Goal: Task Accomplishment & Management: Use online tool/utility

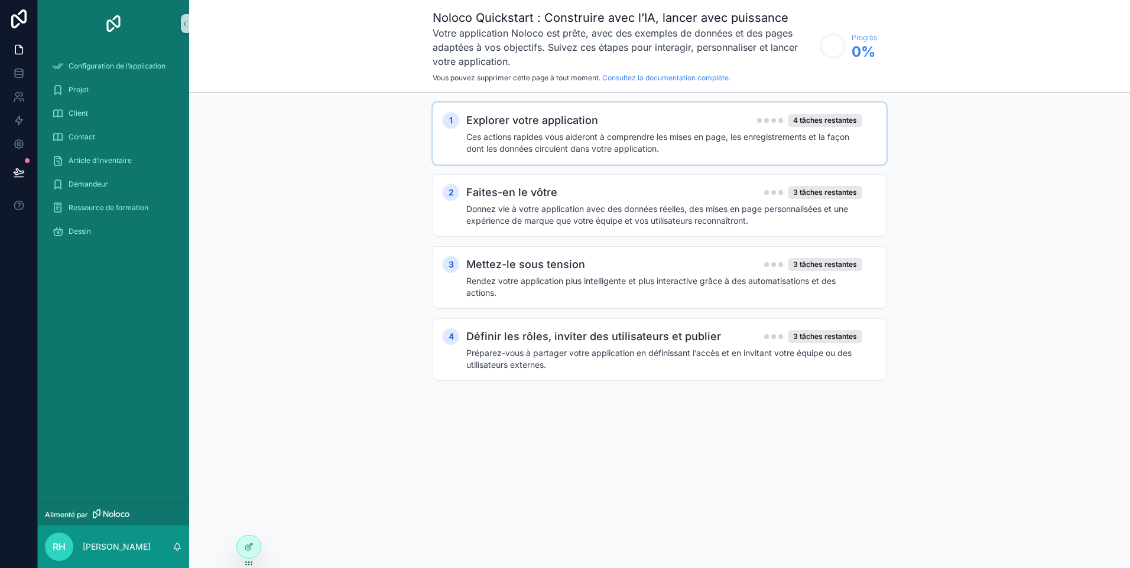
click at [658, 136] on h4 "Ces actions rapides vous aideront à comprendre les mises en page, les enregistr…" at bounding box center [664, 143] width 396 height 24
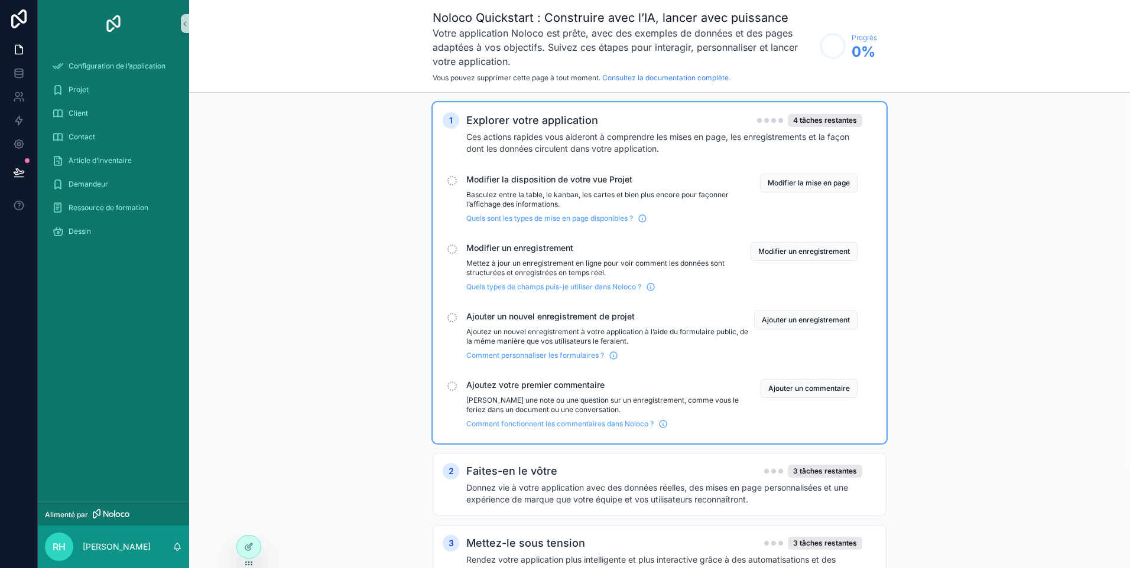
click at [558, 189] on div "Modifier la disposition de votre vue Projet Basculez entre la table, le kanban,…" at bounding box center [609, 199] width 287 height 50
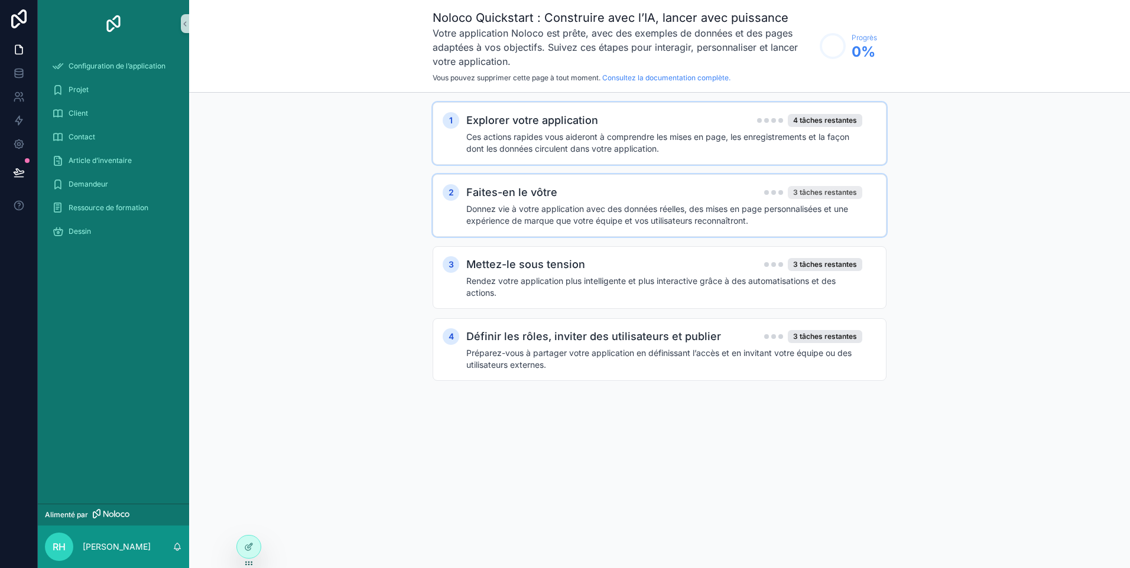
click at [808, 188] on div "3 tâches restantes" at bounding box center [825, 192] width 74 height 13
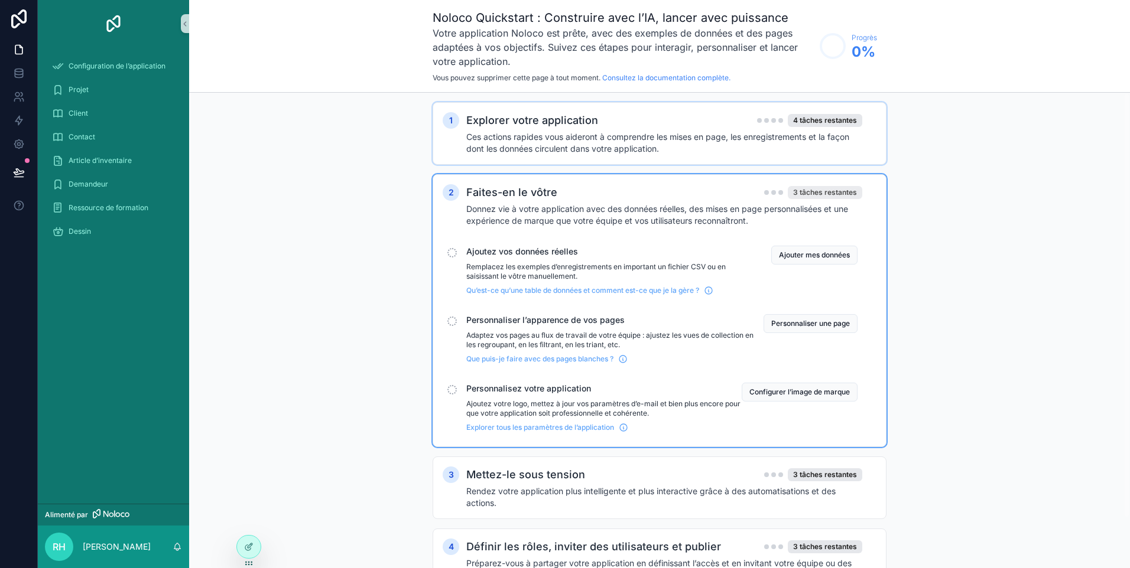
click at [810, 190] on div "3 tâches restantes" at bounding box center [825, 192] width 74 height 13
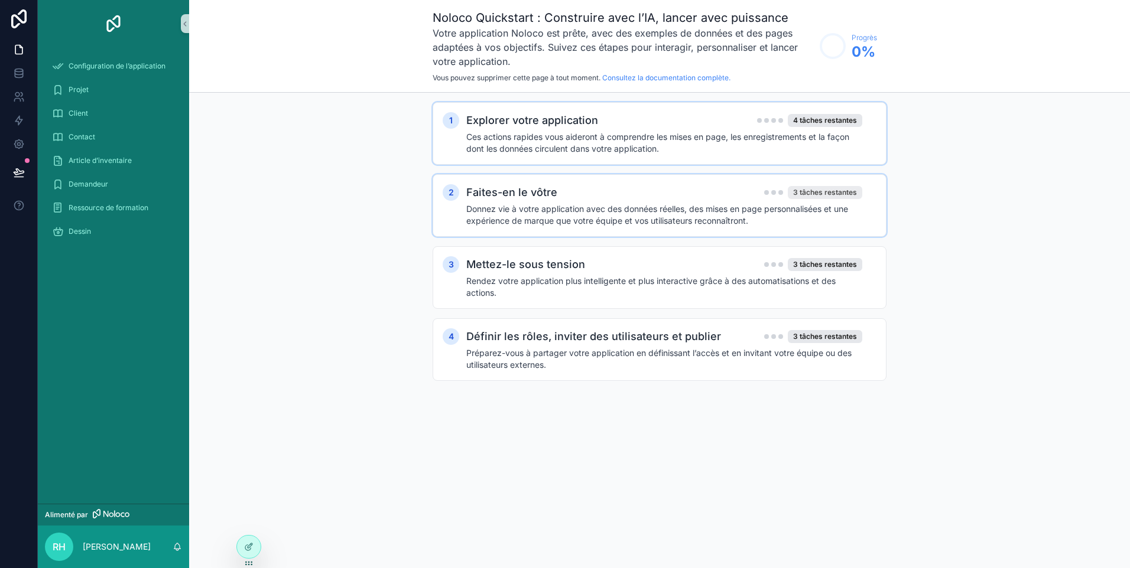
click at [810, 190] on div "3 tâches restantes" at bounding box center [825, 192] width 74 height 13
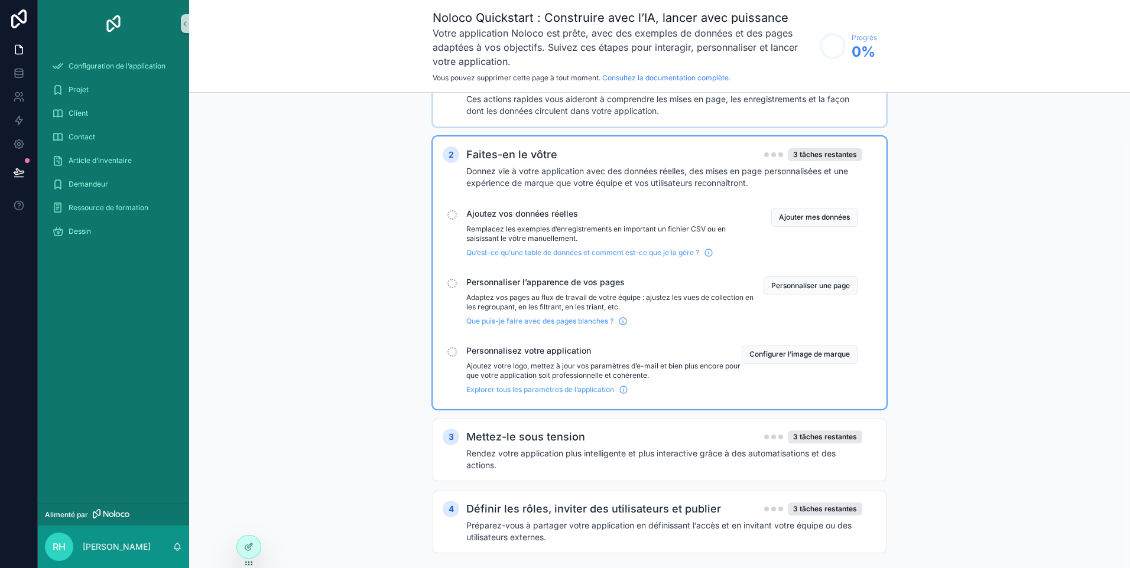
scroll to position [56, 0]
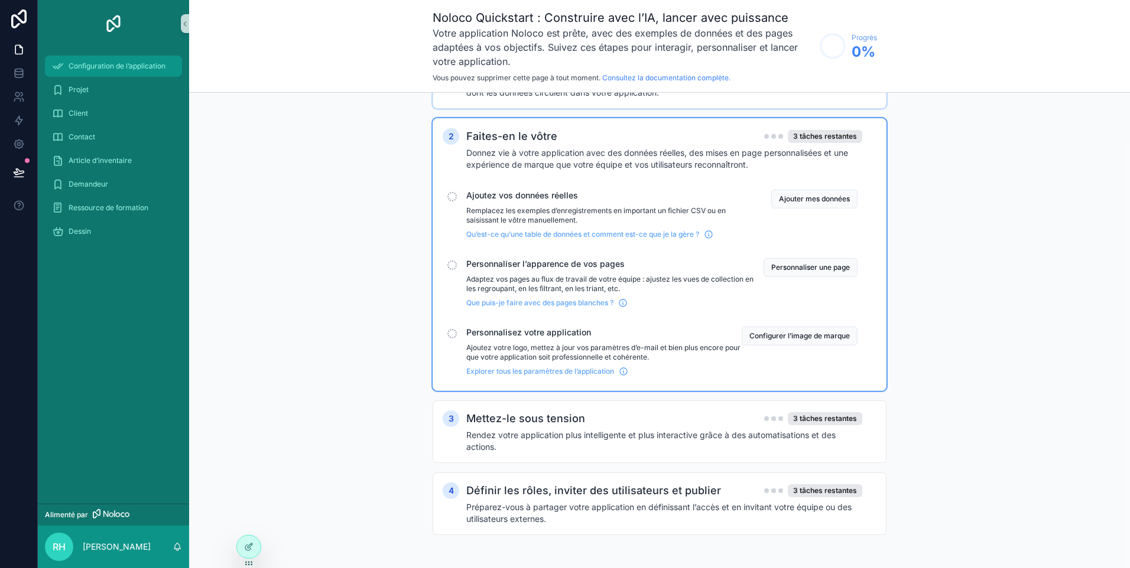
click at [93, 65] on span "Configuration de l’application" at bounding box center [117, 65] width 97 height 9
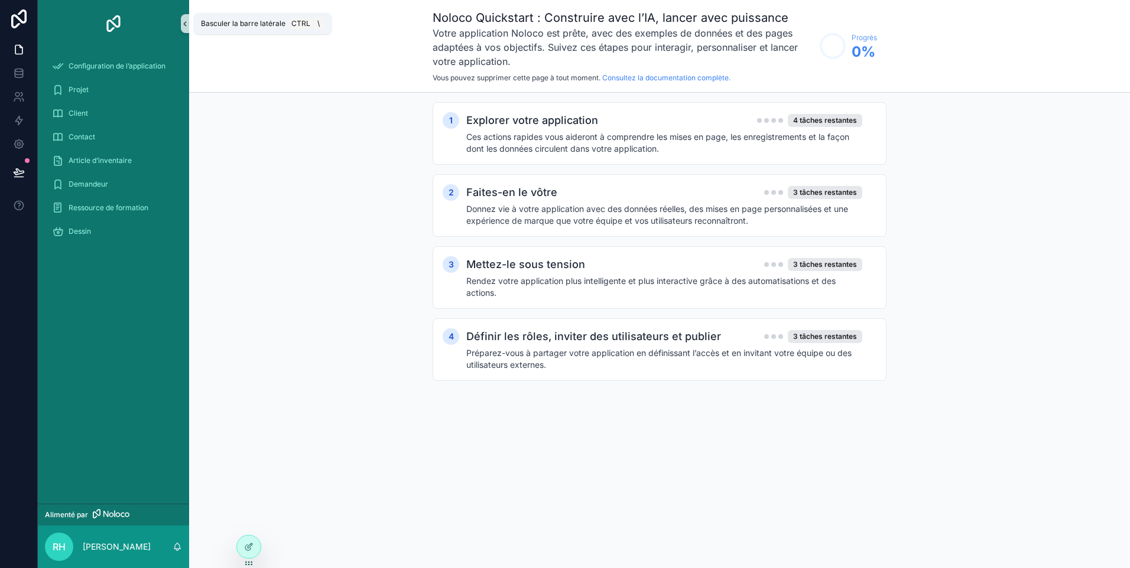
click at [185, 24] on icon "contenu défilant" at bounding box center [185, 23] width 8 height 9
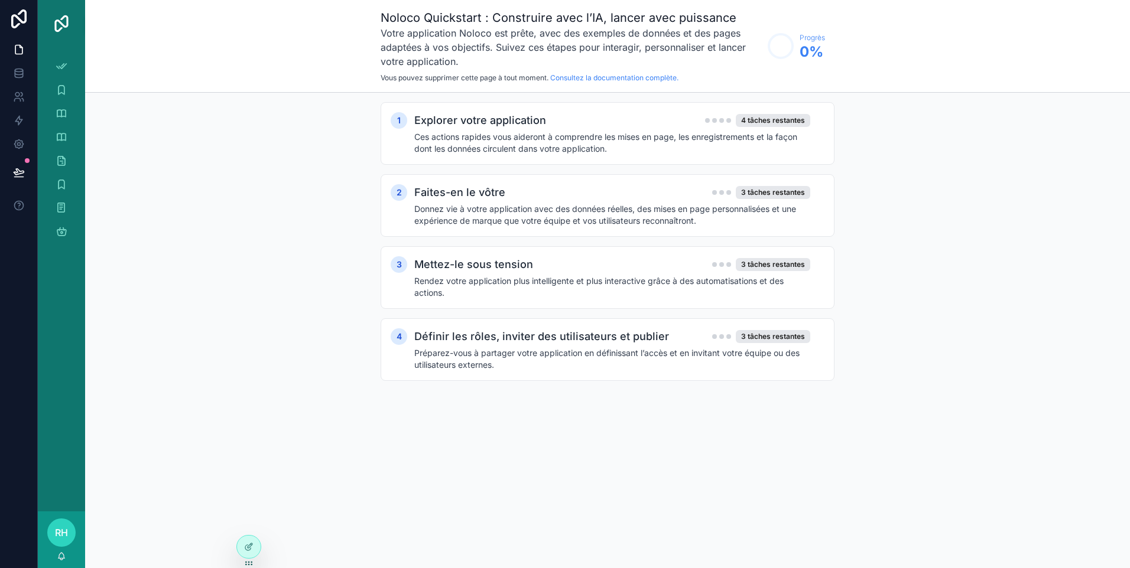
click at [73, 45] on div "contenu défilant" at bounding box center [61, 23] width 47 height 47
click at [21, 48] on icon at bounding box center [19, 50] width 12 height 12
click at [22, 74] on icon at bounding box center [19, 75] width 8 height 5
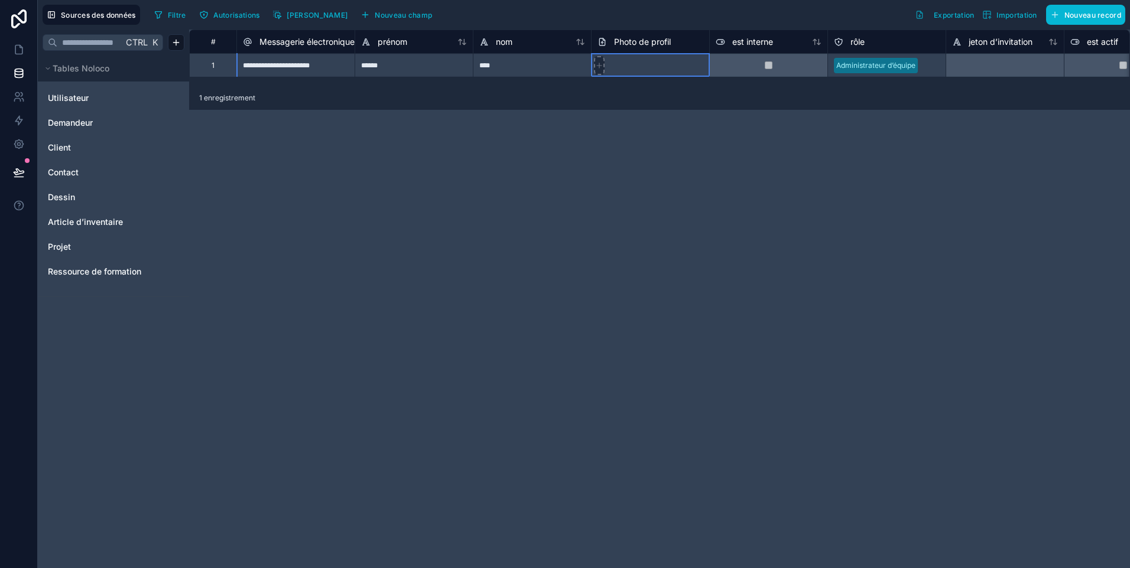
click at [596, 65] on icon at bounding box center [599, 65] width 8 height 8
click at [999, 66] on div at bounding box center [1004, 65] width 118 height 24
click at [94, 96] on link "Utilisateur" at bounding box center [96, 98] width 96 height 12
click at [72, 99] on span "Utilisateur" at bounding box center [68, 98] width 41 height 12
click at [71, 122] on span "Demandeur" at bounding box center [70, 123] width 45 height 12
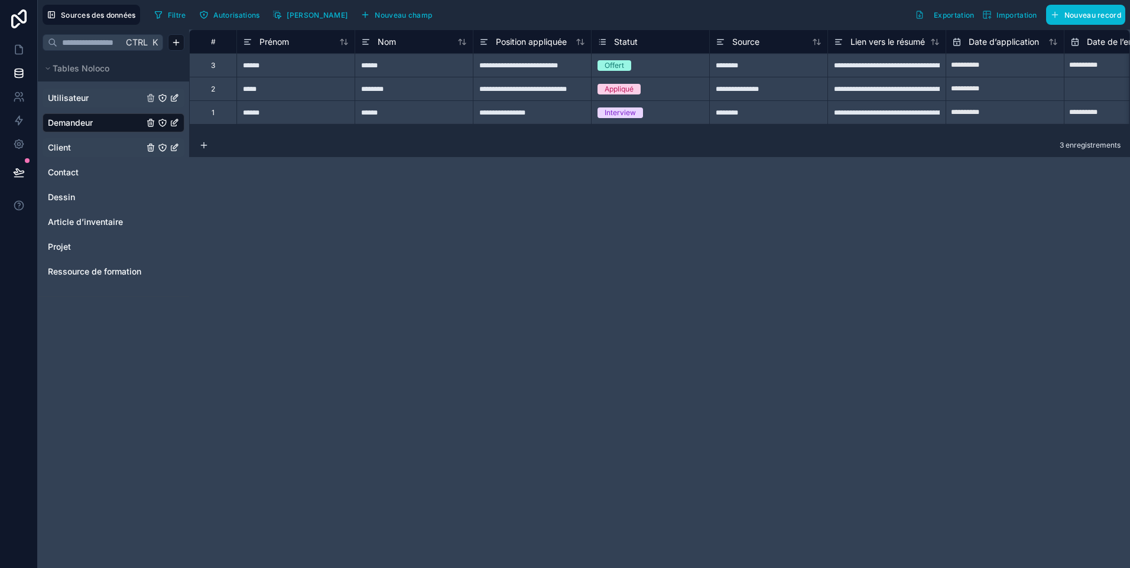
click at [69, 147] on span "Client" at bounding box center [59, 148] width 23 height 12
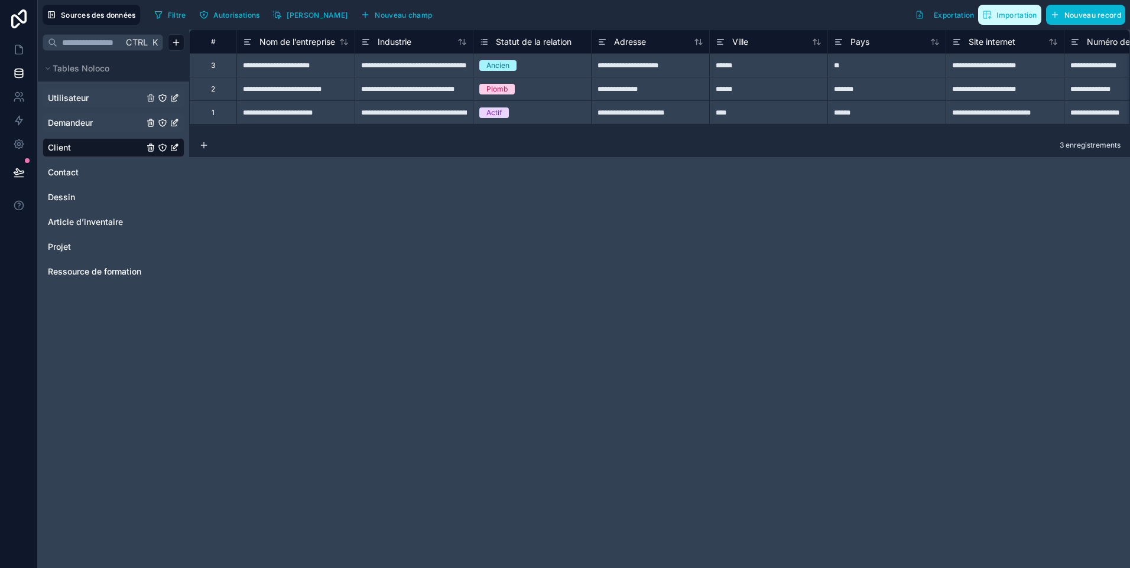
click at [1020, 15] on span "Importation" at bounding box center [1016, 15] width 40 height 9
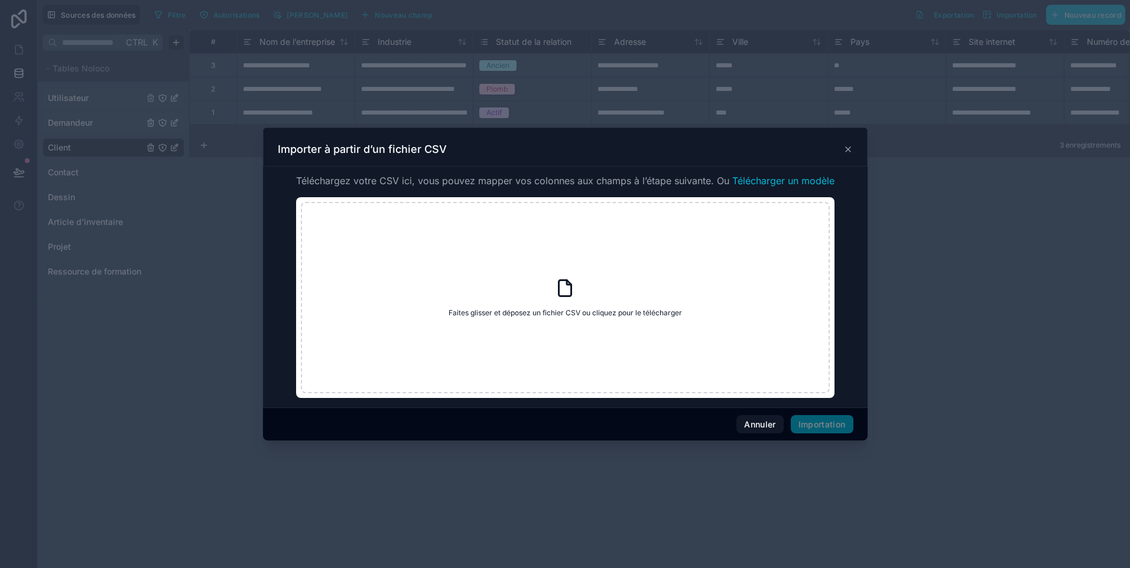
click at [778, 180] on span "Télécharger un modèle" at bounding box center [783, 181] width 102 height 14
click at [846, 147] on icon at bounding box center [848, 149] width 5 height 5
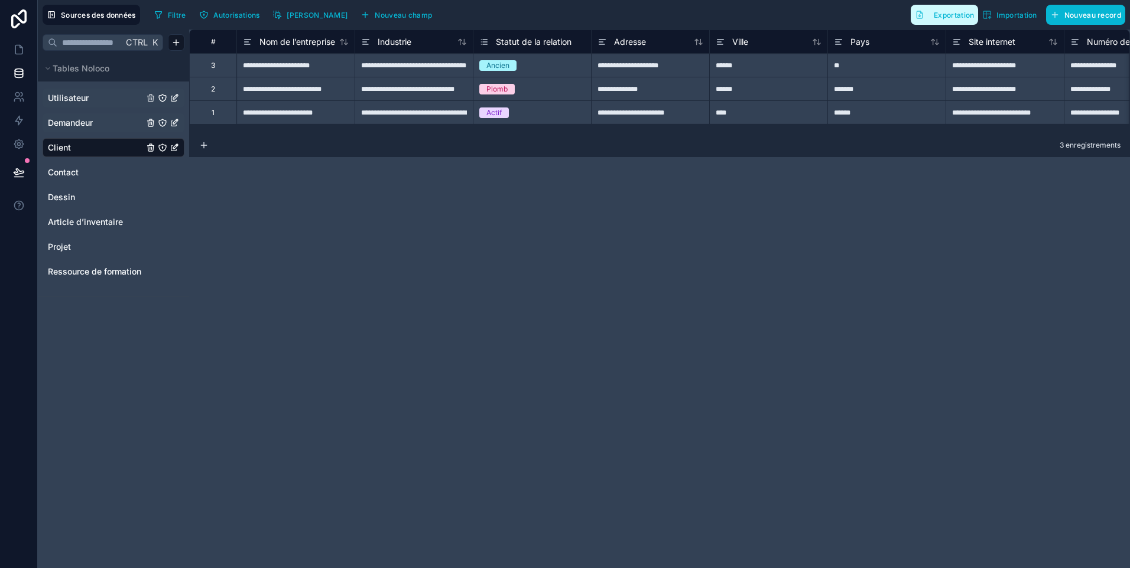
click at [949, 12] on span "Exportation" at bounding box center [954, 15] width 40 height 9
click at [721, 205] on div "**********" at bounding box center [659, 299] width 941 height 539
click at [86, 172] on link "Contact" at bounding box center [96, 173] width 96 height 12
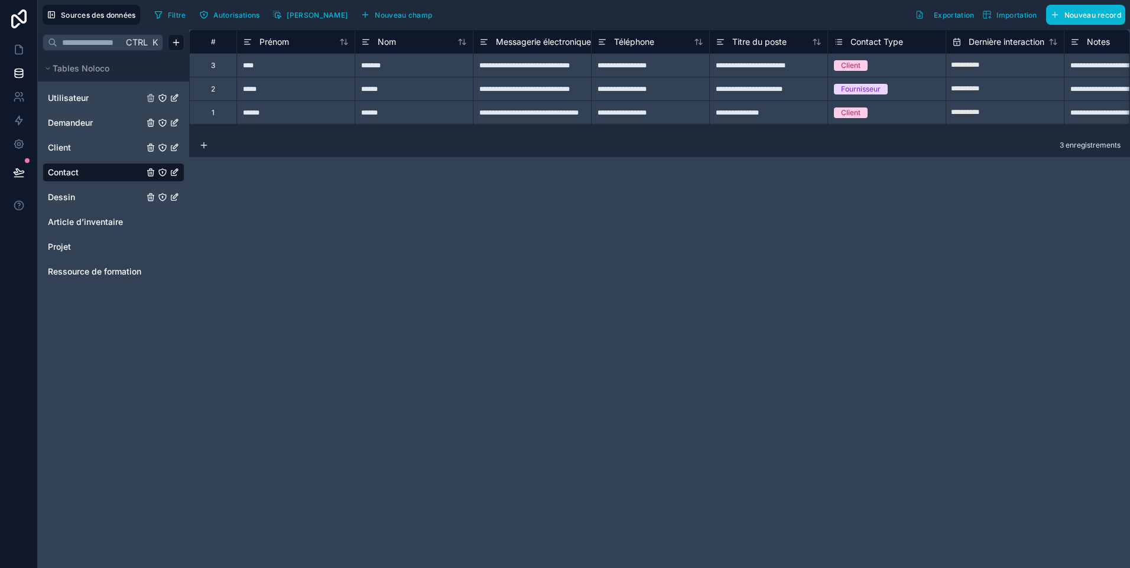
click at [84, 197] on link "Dessin" at bounding box center [96, 197] width 96 height 12
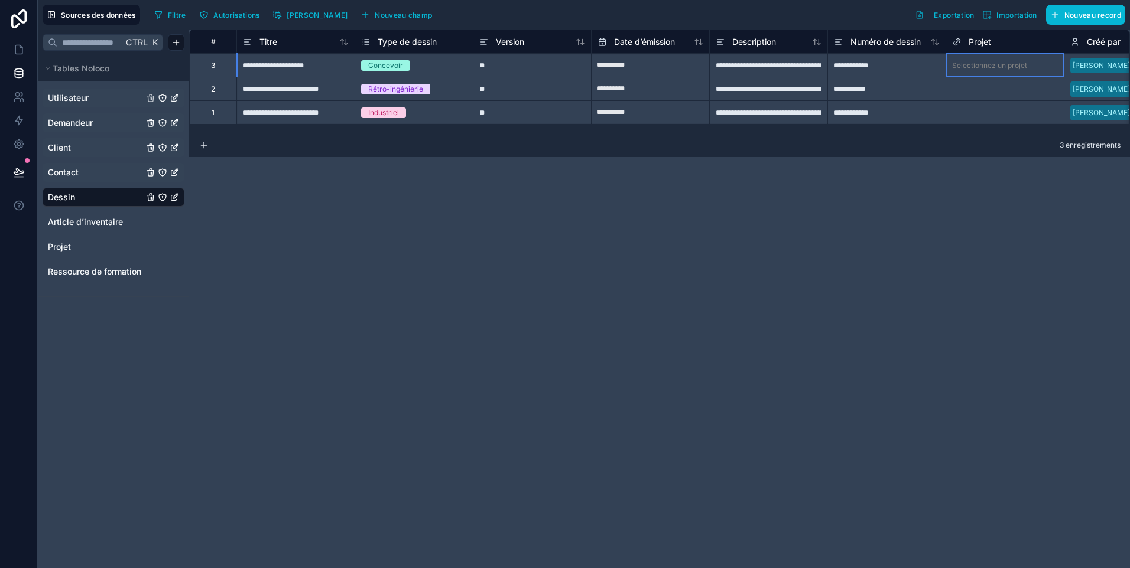
click at [978, 64] on div "Sélectionnez un projet" at bounding box center [989, 65] width 75 height 9
click at [105, 219] on span "Article d’inventaire" at bounding box center [85, 222] width 75 height 12
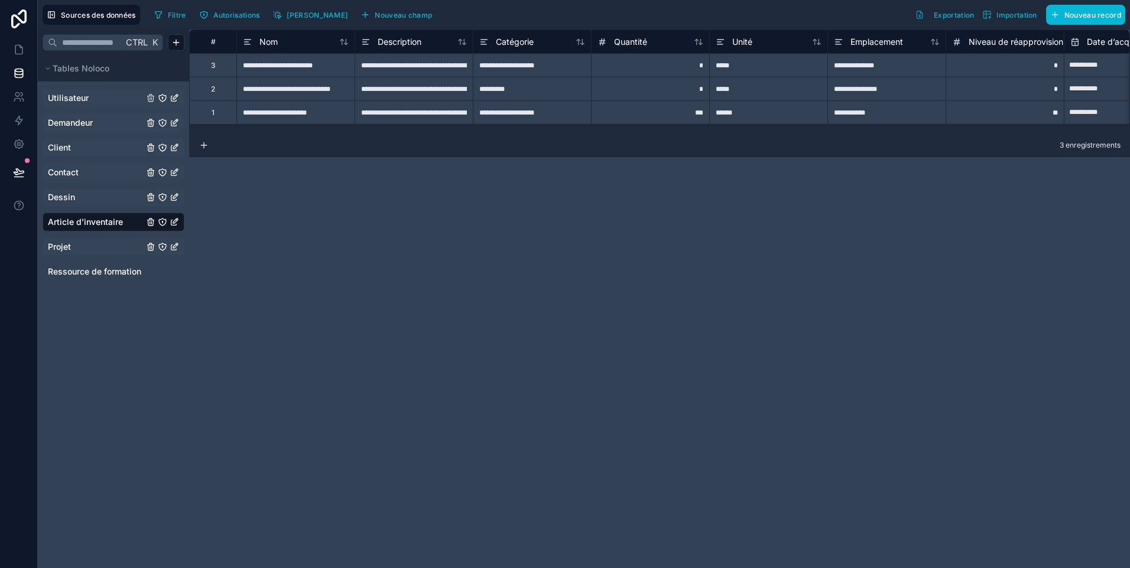
click at [73, 244] on link "Projet" at bounding box center [96, 247] width 96 height 12
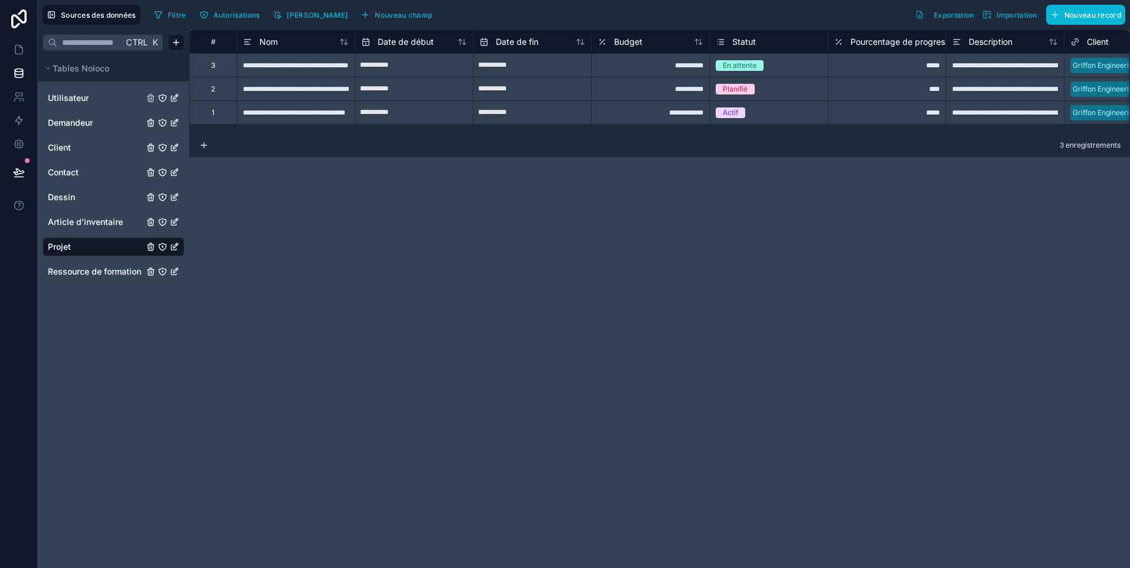
click at [89, 272] on span "Ressource de formation" at bounding box center [94, 272] width 93 height 12
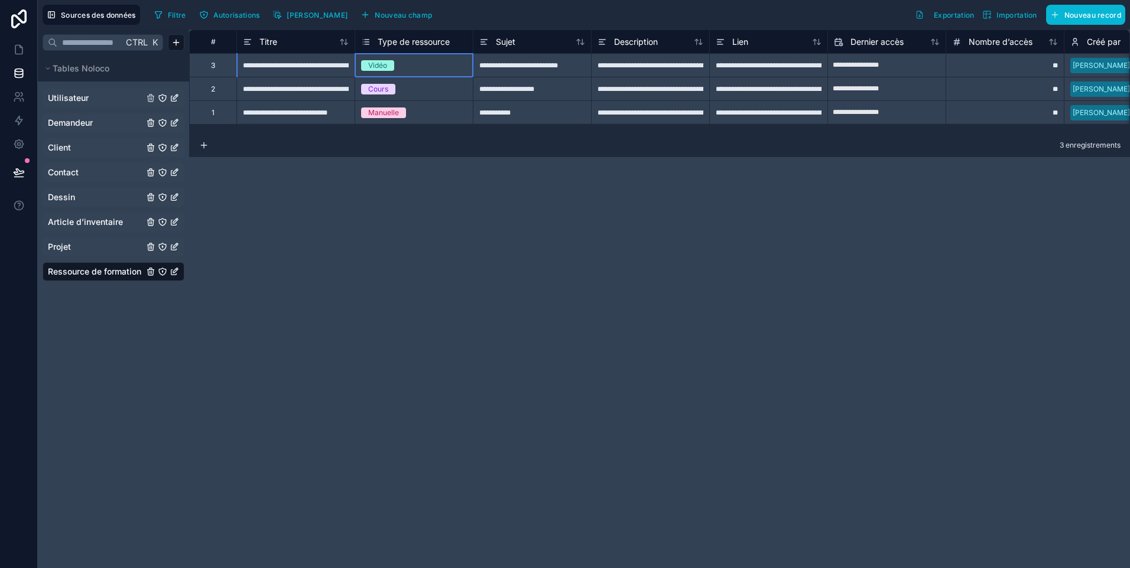
click at [381, 66] on div "Vidéo" at bounding box center [377, 65] width 19 height 11
click at [386, 90] on div "Cours" at bounding box center [378, 89] width 20 height 11
click at [388, 106] on div "Manuelle" at bounding box center [414, 112] width 118 height 13
click at [609, 106] on div "**********" at bounding box center [650, 112] width 118 height 24
click at [22, 92] on icon at bounding box center [19, 97] width 12 height 12
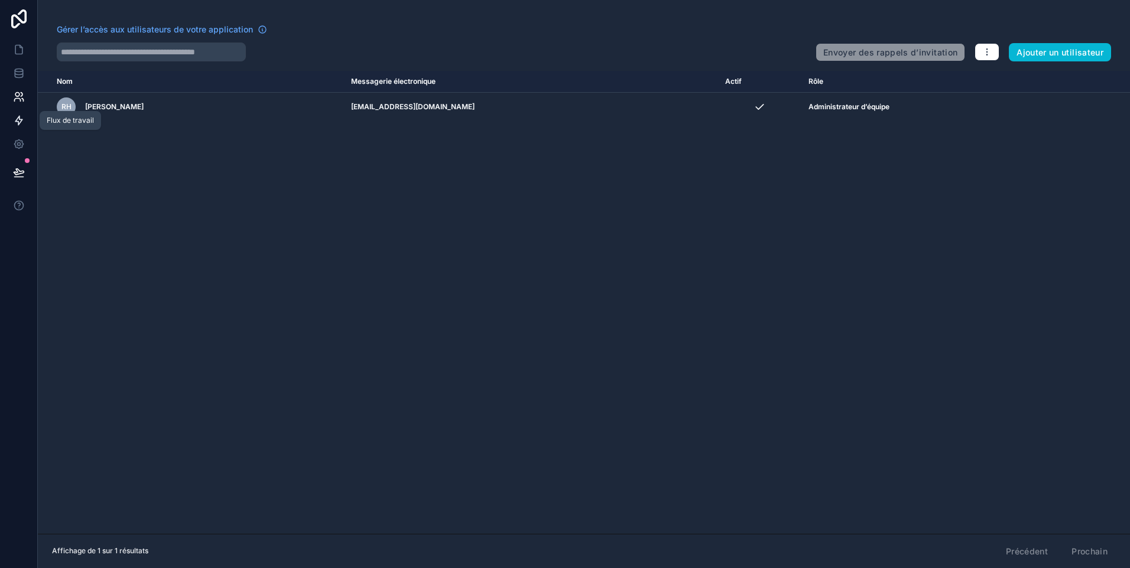
click at [17, 121] on icon at bounding box center [18, 120] width 7 height 9
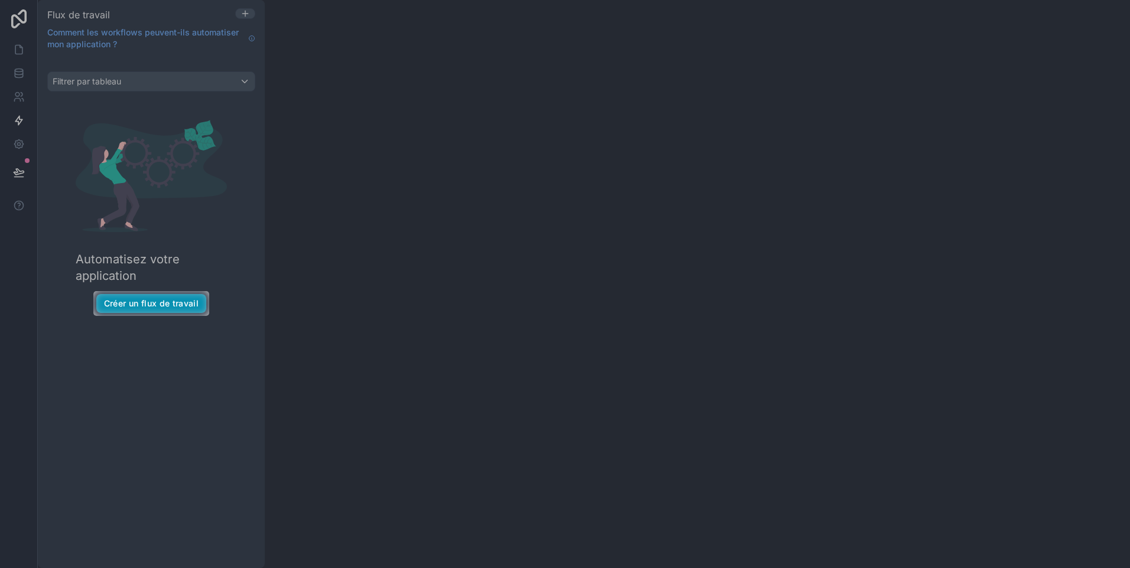
click at [142, 300] on button "Créer un flux de travail" at bounding box center [151, 303] width 110 height 19
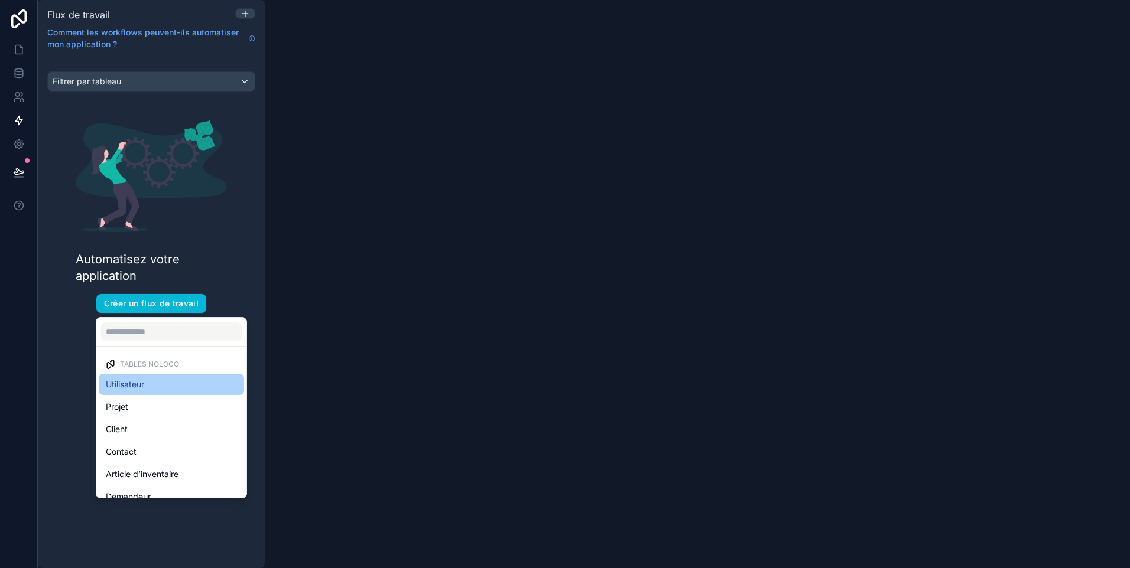
click at [131, 386] on span "Utilisateur" at bounding box center [125, 385] width 38 height 14
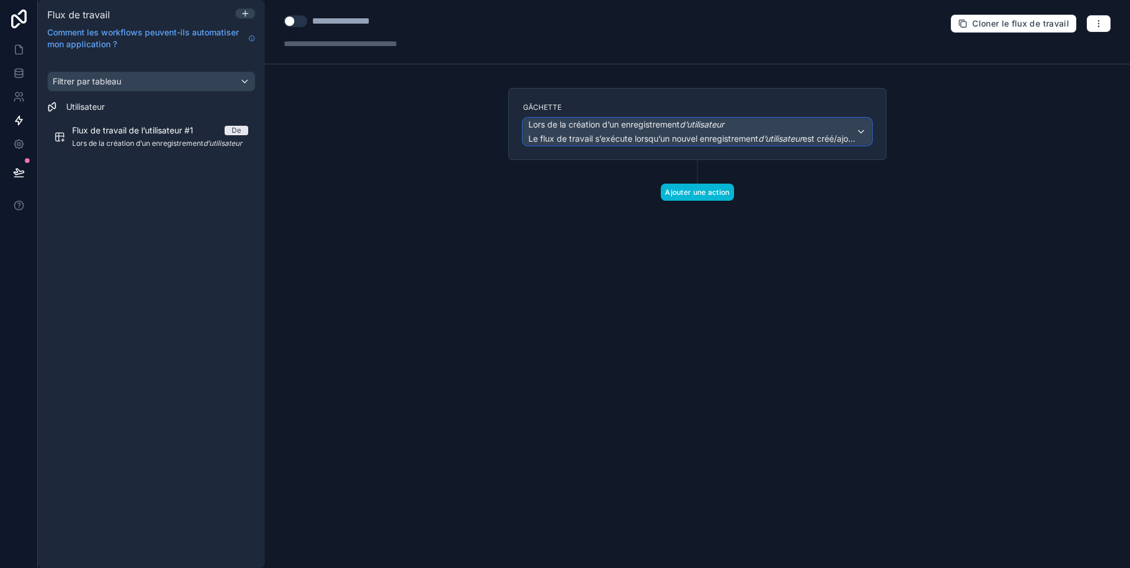
click at [862, 131] on div "Lors de la création d’un enregistrement d’utilisateur Le flux de travail s’exéc…" at bounding box center [697, 132] width 347 height 26
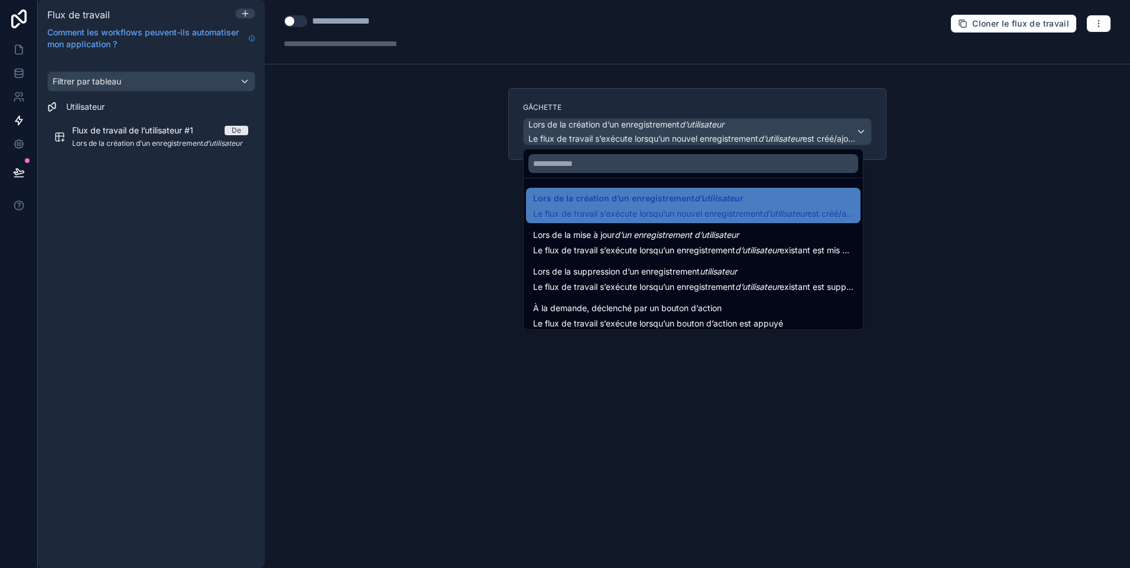
click at [859, 133] on div at bounding box center [565, 284] width 1130 height 568
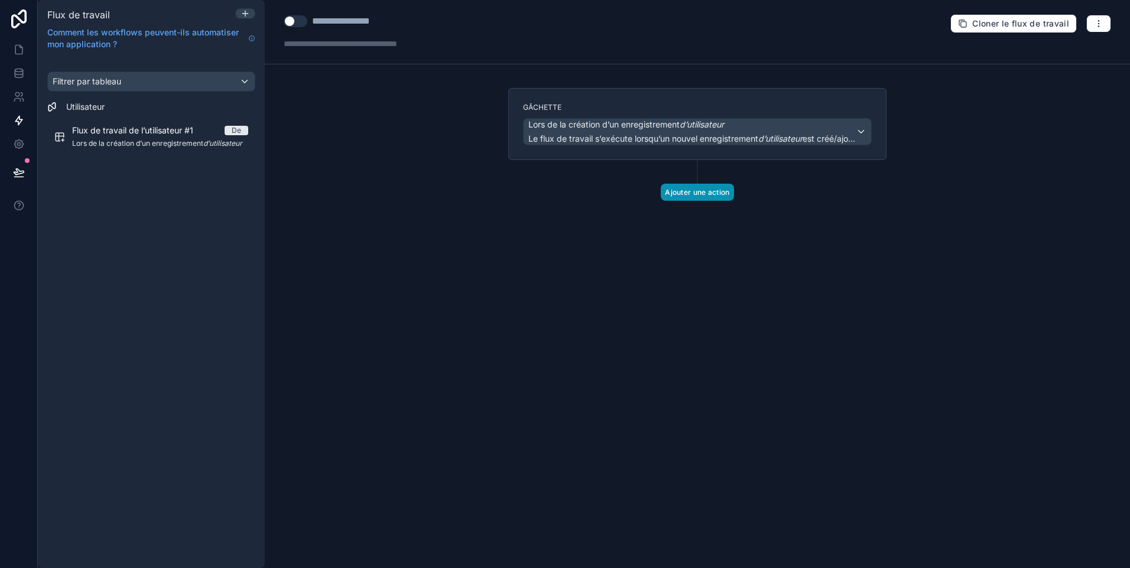
click at [685, 194] on button "Ajouter une action" at bounding box center [697, 192] width 73 height 17
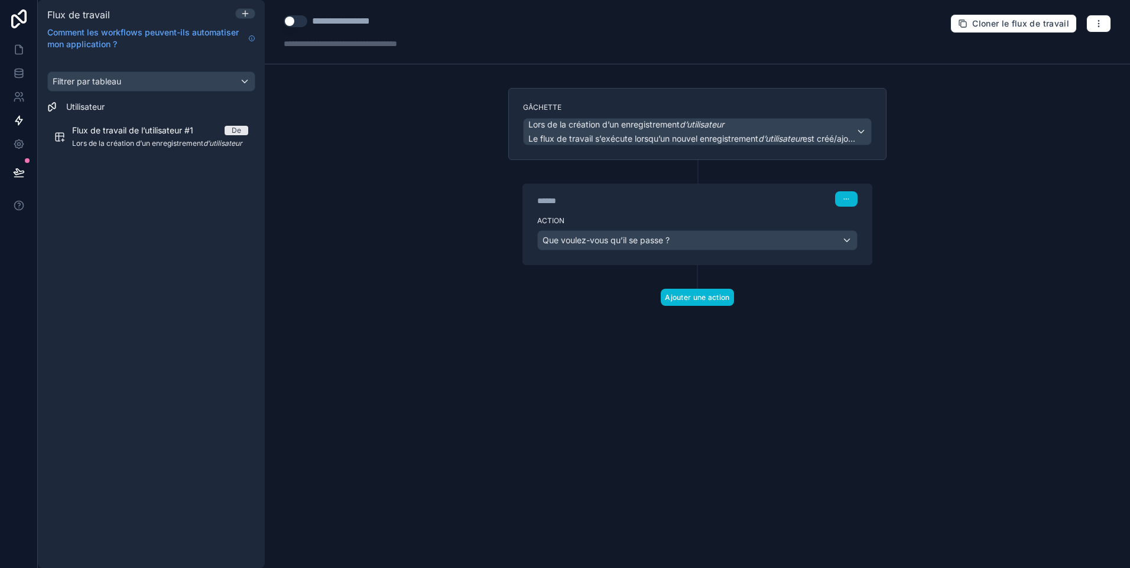
click at [745, 208] on div "****** Étape 1" at bounding box center [697, 197] width 349 height 27
click at [677, 237] on div "Que voulez-vous qu’il se passe ?" at bounding box center [697, 240] width 319 height 19
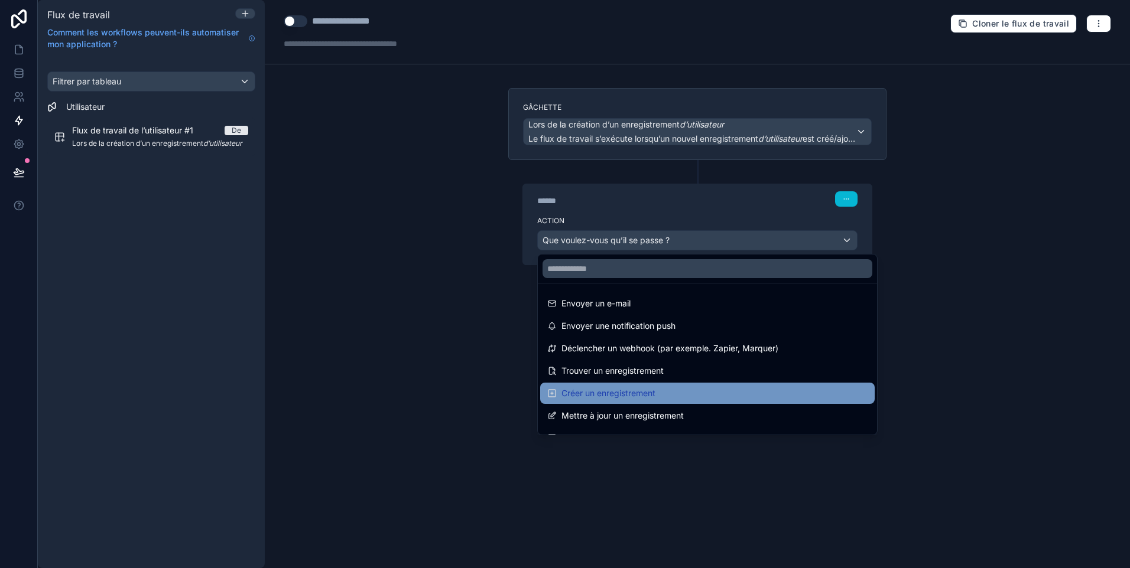
click at [688, 386] on div "Créer un enregistrement" at bounding box center [707, 393] width 320 height 14
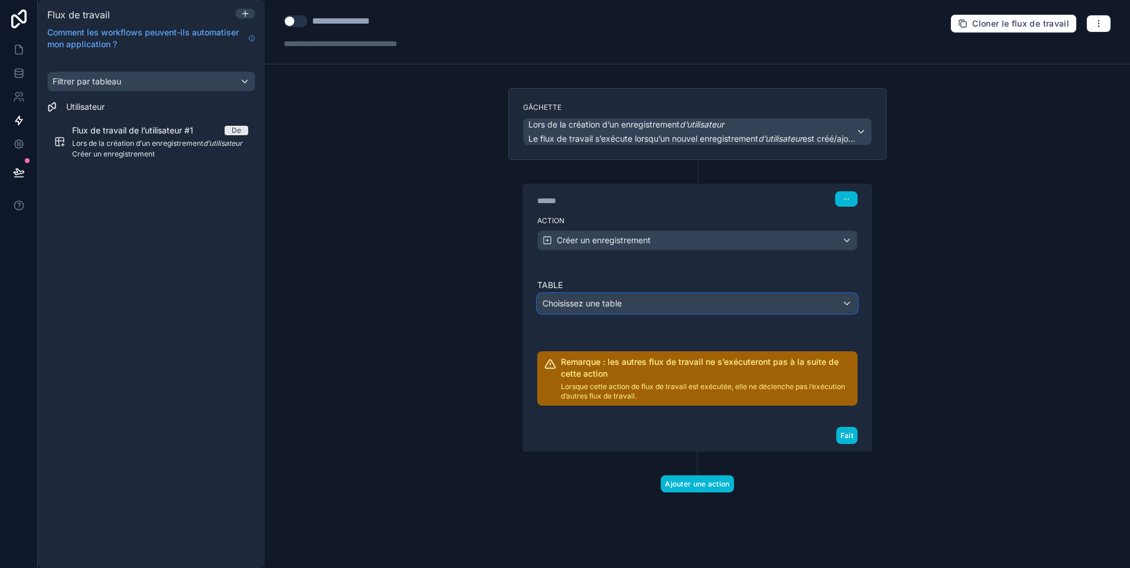
click at [614, 303] on span "Choisissez une table" at bounding box center [581, 303] width 79 height 10
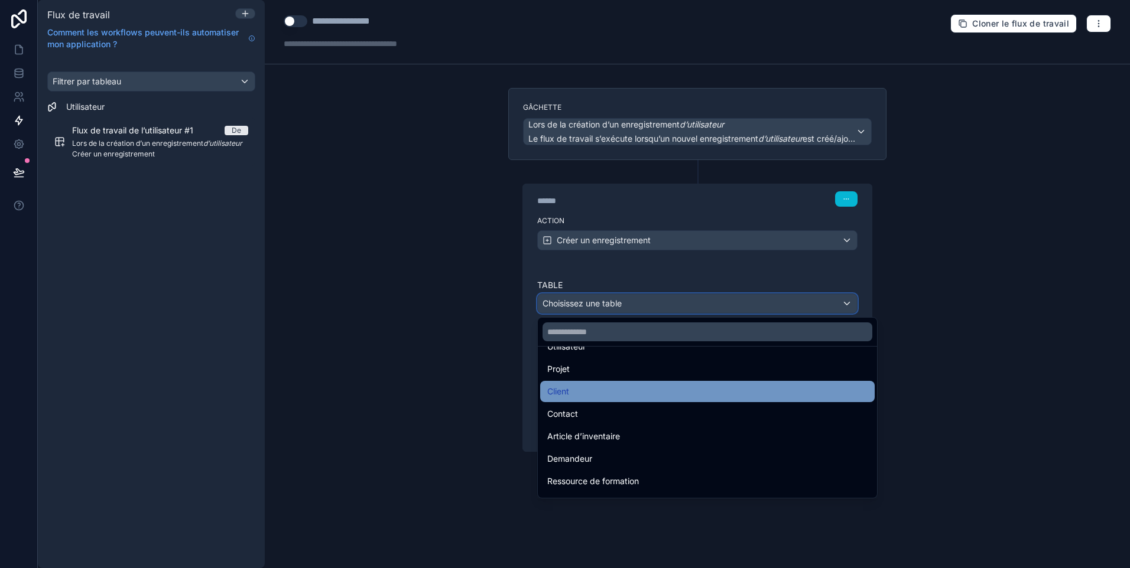
scroll to position [57, 0]
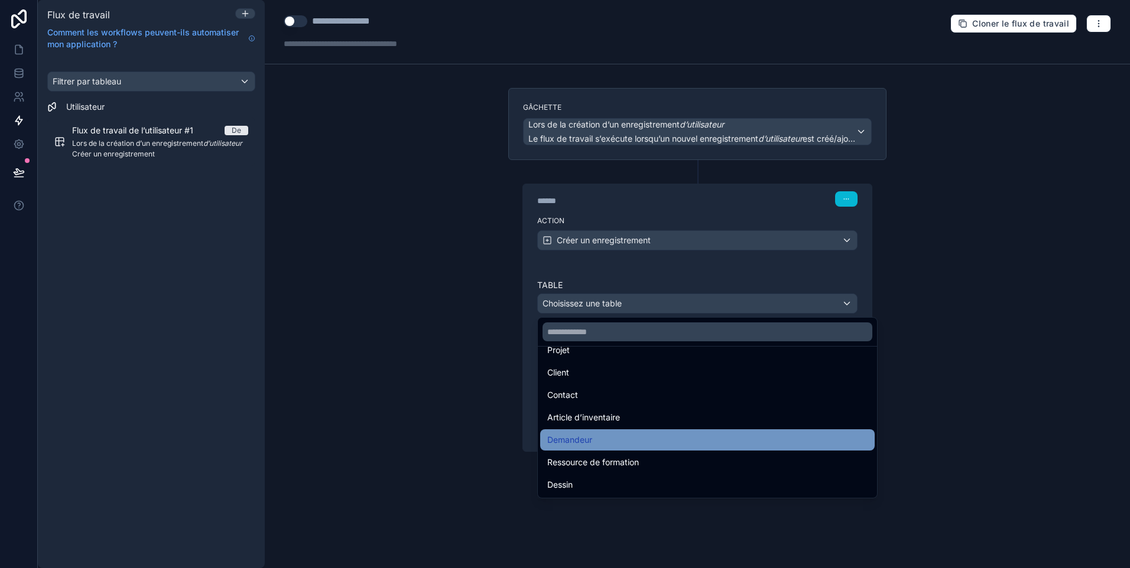
click at [617, 441] on div "Demandeur" at bounding box center [707, 440] width 320 height 14
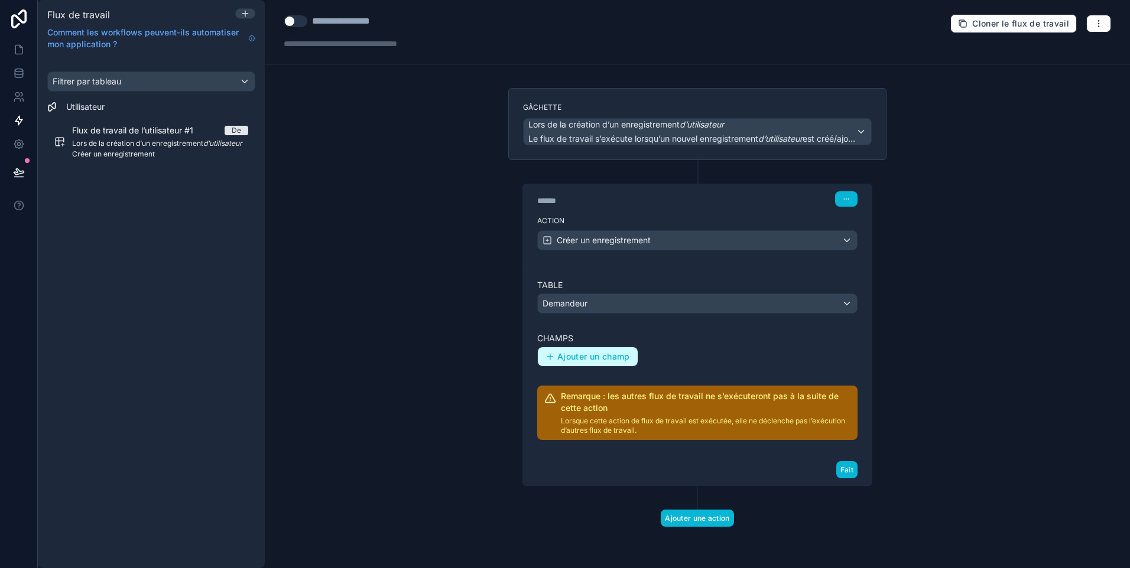
click at [590, 357] on span "Ajouter un champ" at bounding box center [593, 357] width 73 height 11
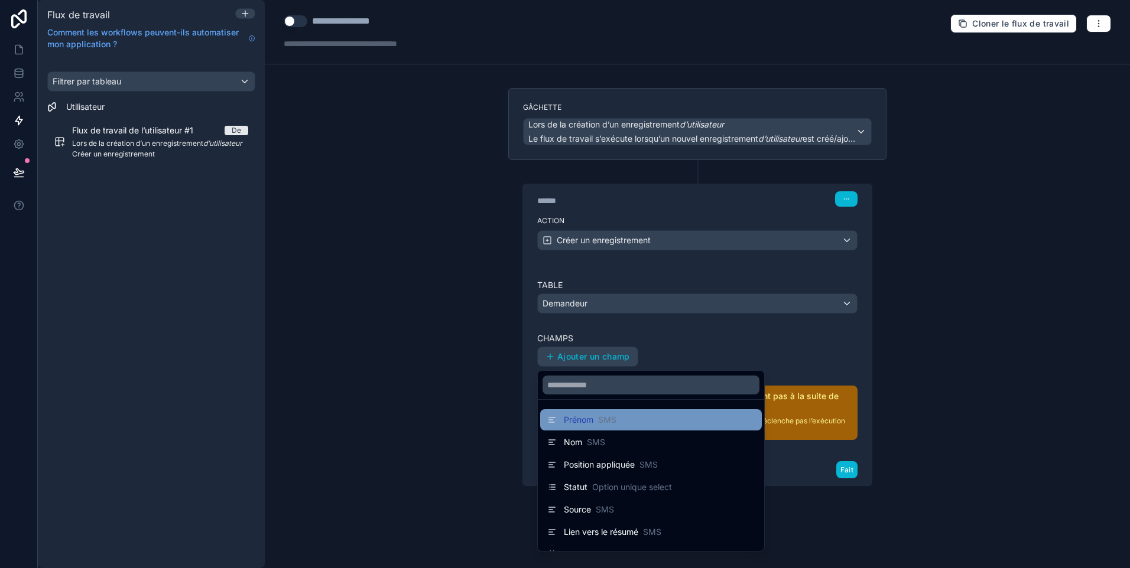
click at [617, 416] on div "Prénom SMS" at bounding box center [650, 420] width 207 height 14
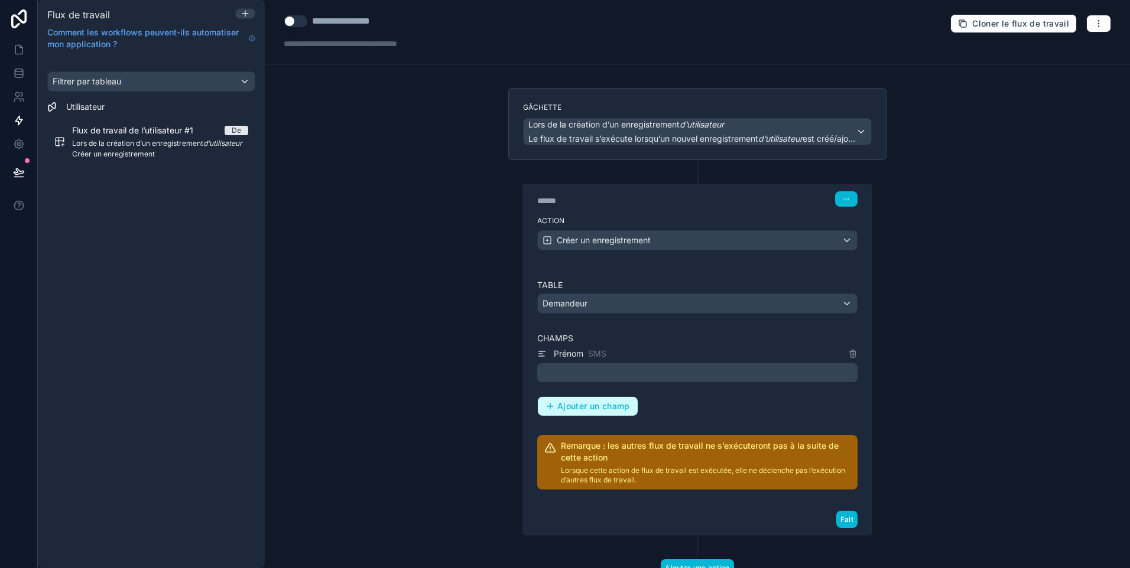
click at [609, 410] on span "Ajouter un champ" at bounding box center [593, 406] width 73 height 11
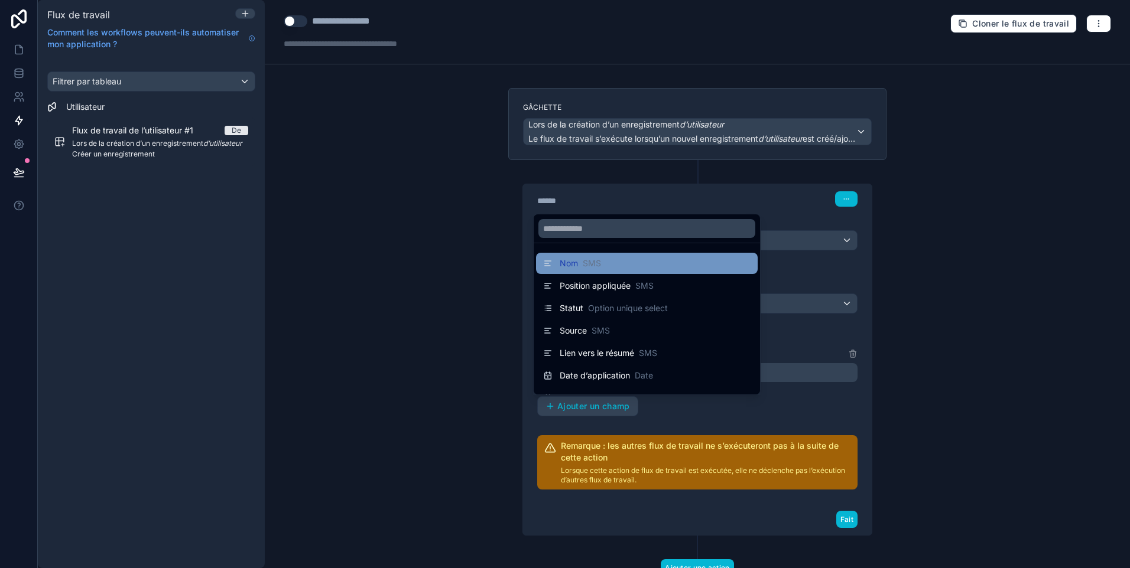
click at [592, 268] on span "SMS" at bounding box center [592, 264] width 18 height 12
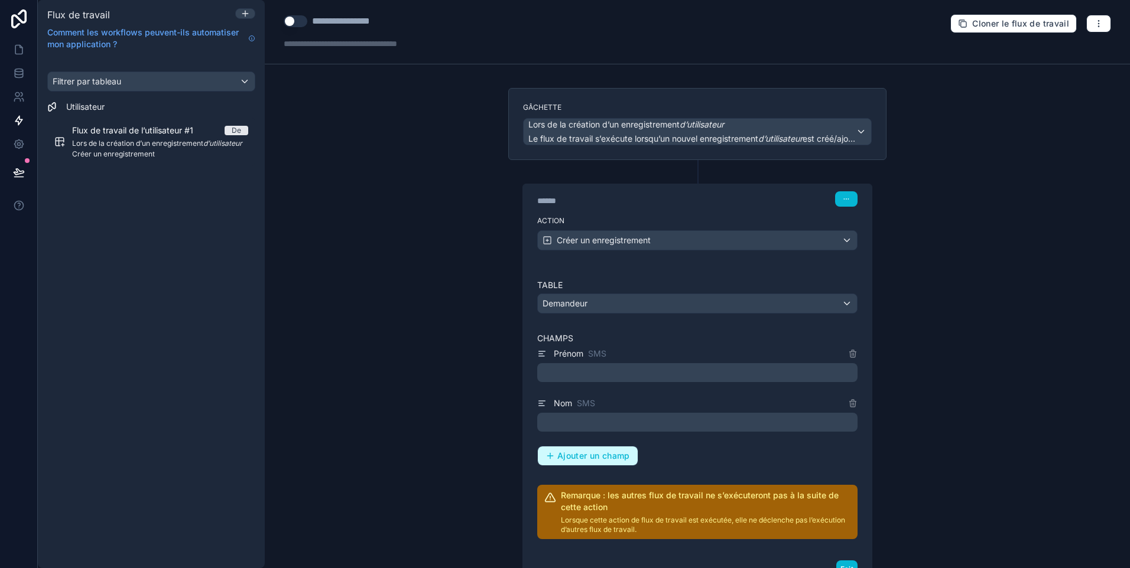
click at [589, 457] on span "Ajouter un champ" at bounding box center [593, 456] width 73 height 11
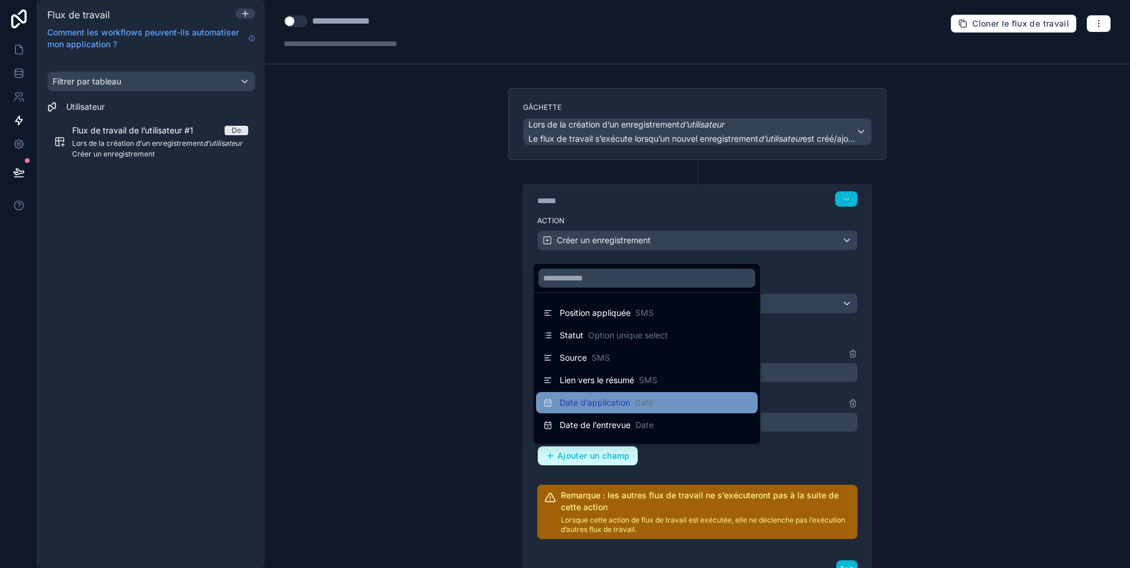
scroll to position [59, 0]
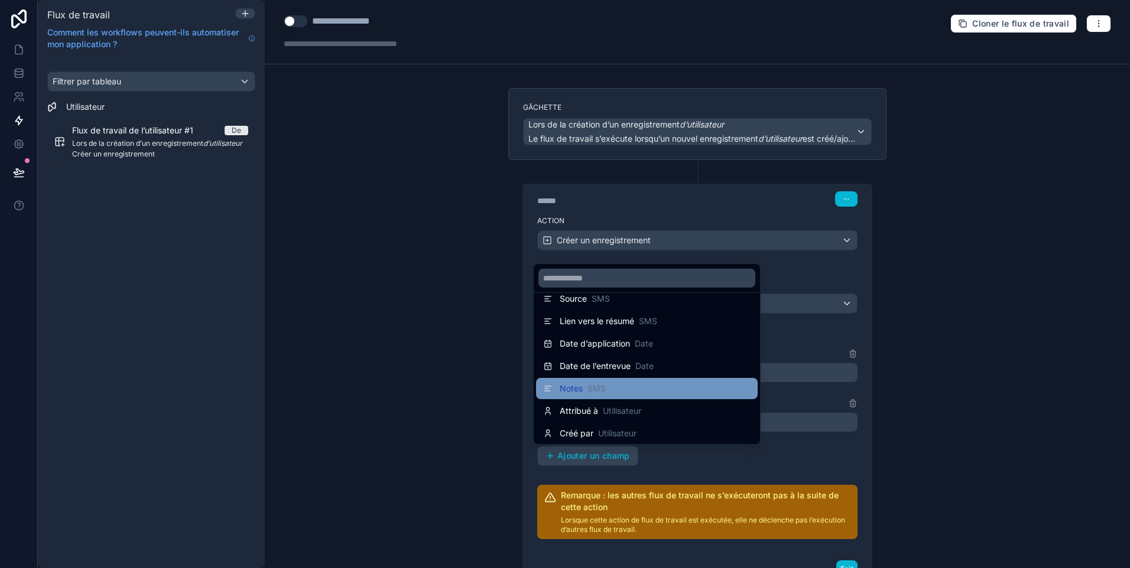
click at [675, 387] on div "Notes SMS" at bounding box center [646, 389] width 207 height 14
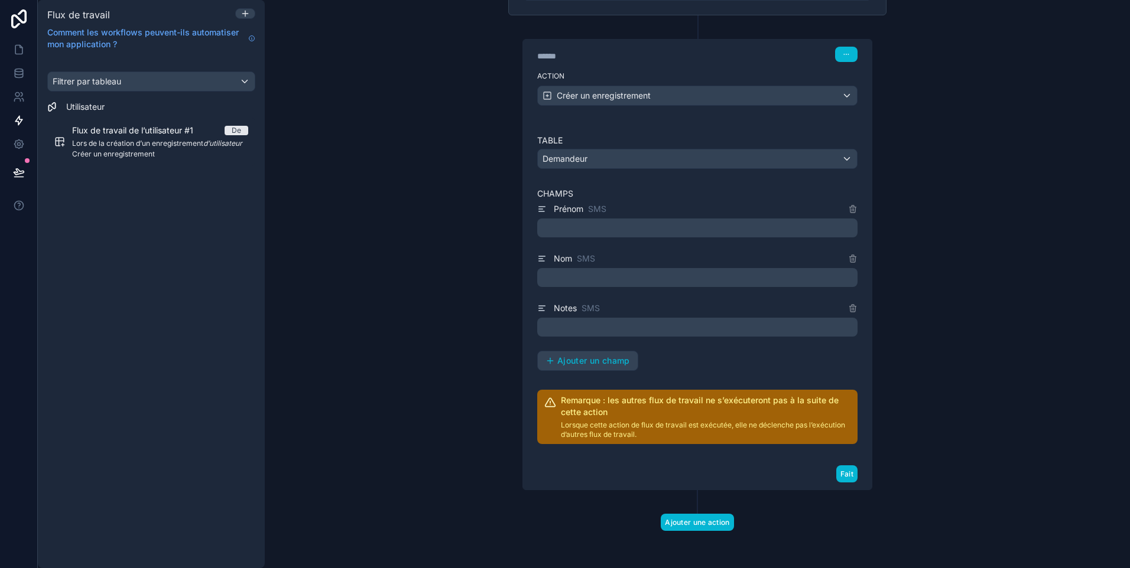
scroll to position [145, 0]
click at [591, 363] on span "Ajouter un champ" at bounding box center [593, 360] width 73 height 11
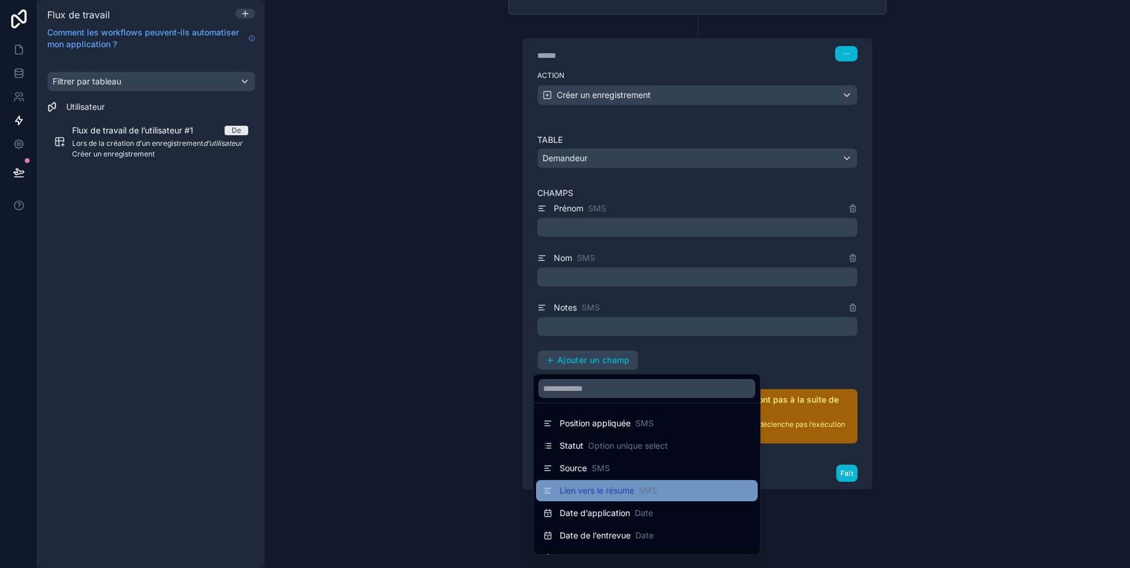
click at [676, 484] on div "Lien vers le résumé SMS" at bounding box center [646, 491] width 207 height 14
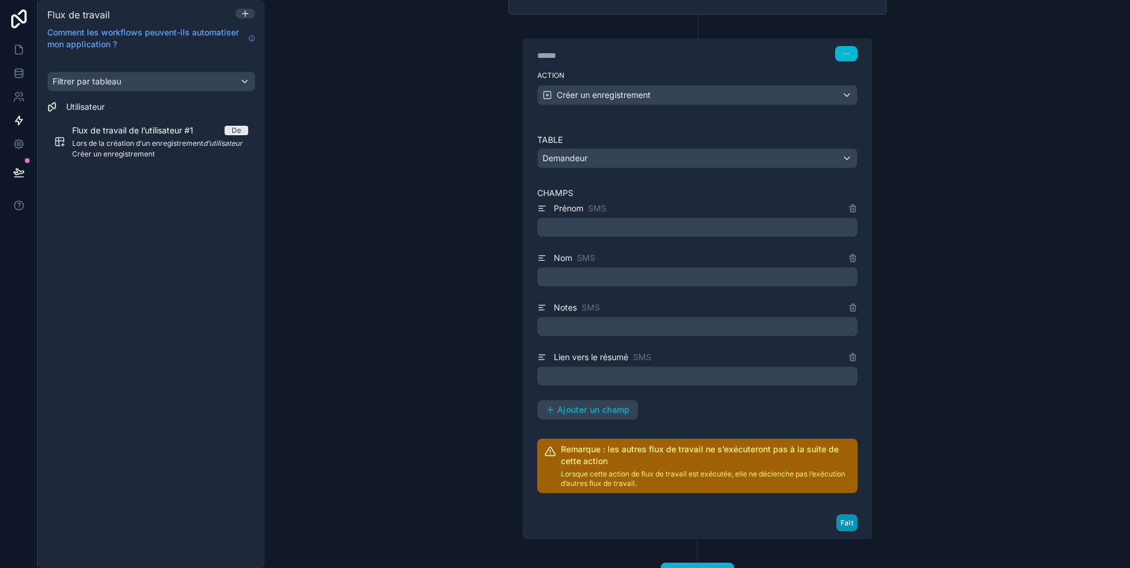
click at [841, 522] on button "Fait" at bounding box center [846, 523] width 21 height 17
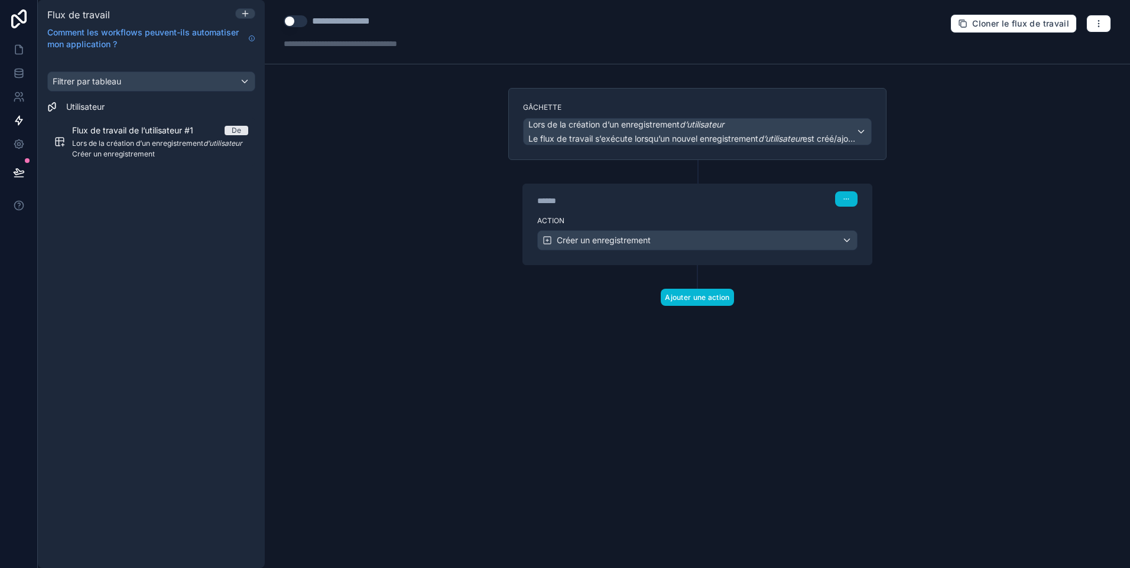
scroll to position [0, 0]
click at [689, 242] on div "Créer un enregistrement" at bounding box center [697, 240] width 319 height 19
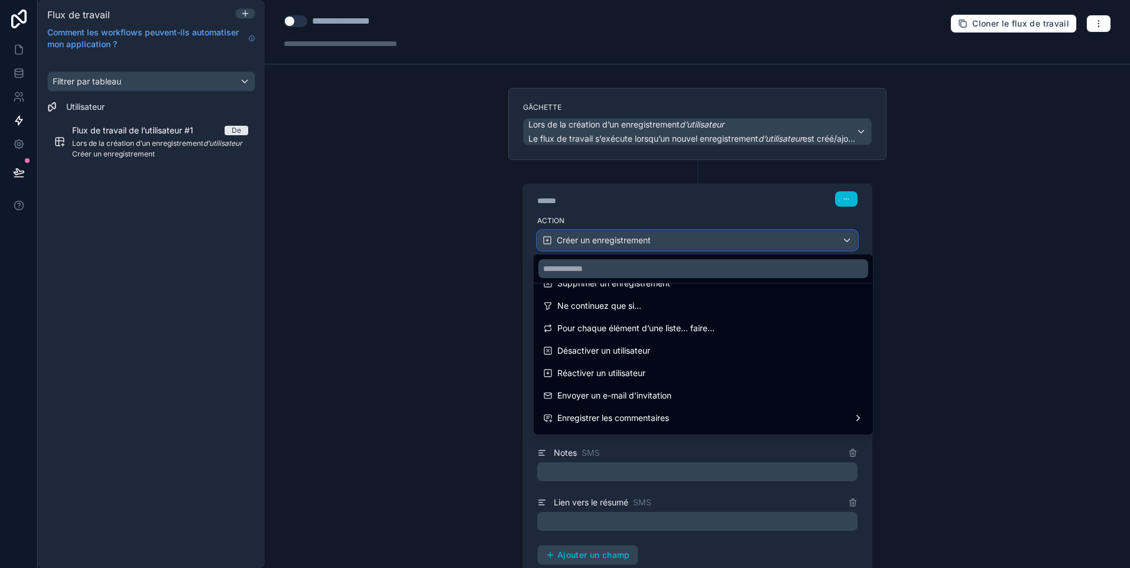
scroll to position [219, 0]
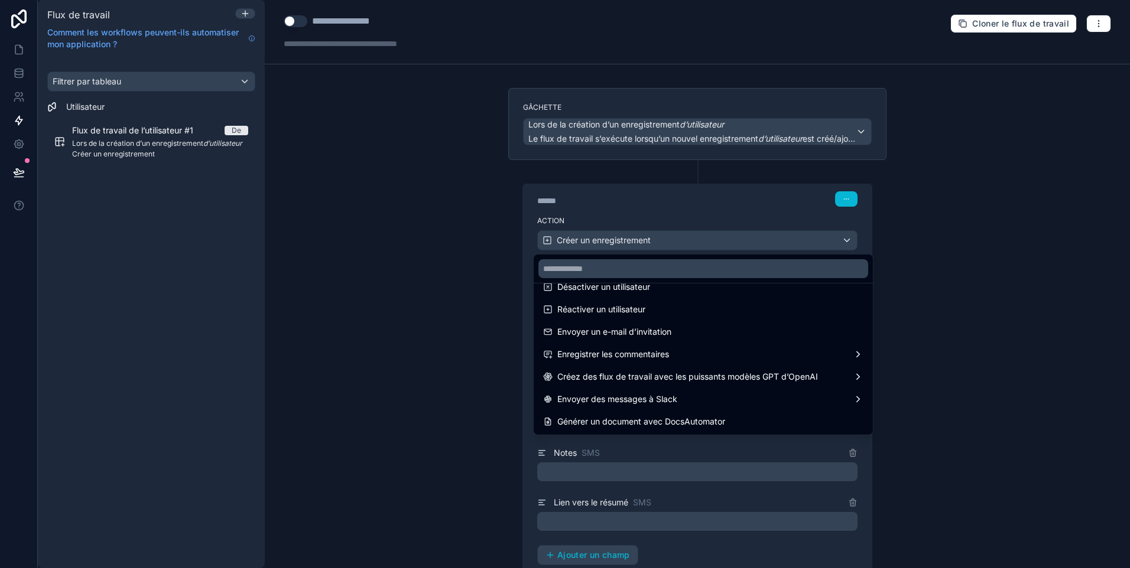
click at [846, 240] on div at bounding box center [565, 284] width 1130 height 568
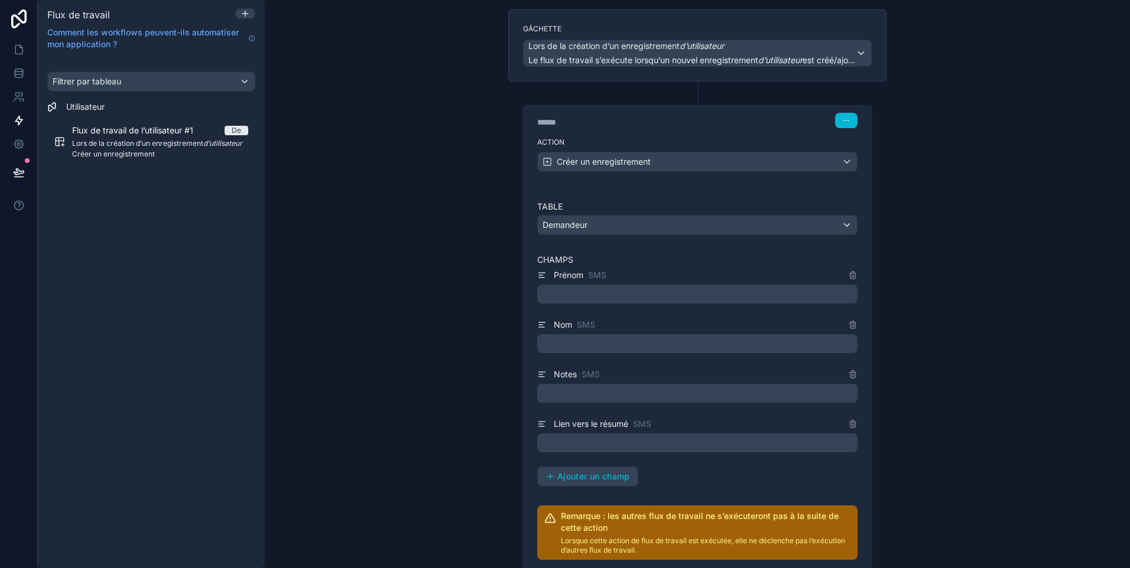
scroll to position [118, 0]
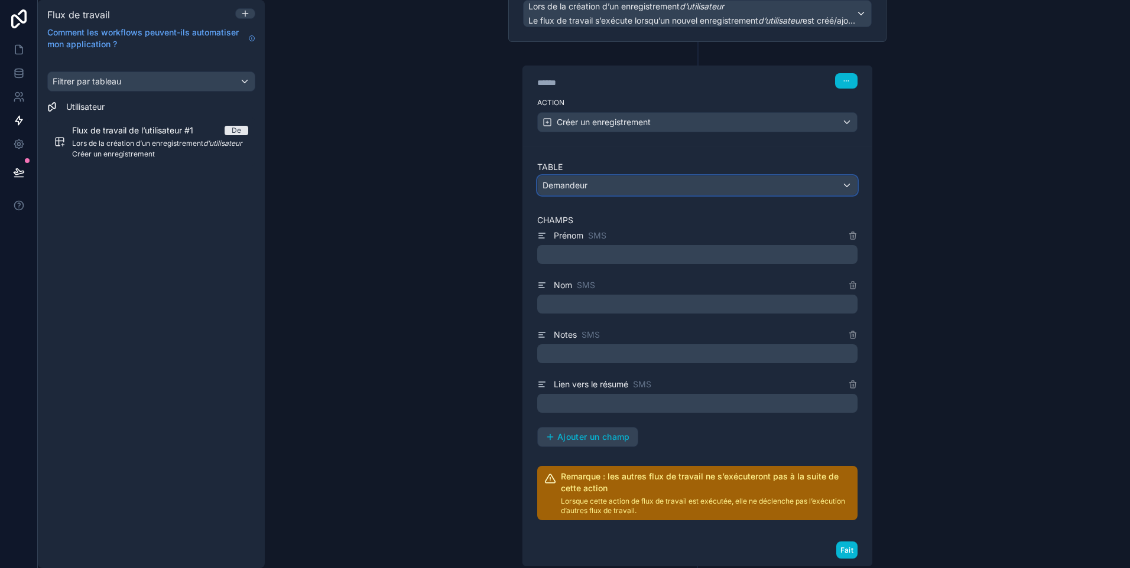
click at [609, 187] on div "Demandeur" at bounding box center [697, 185] width 319 height 19
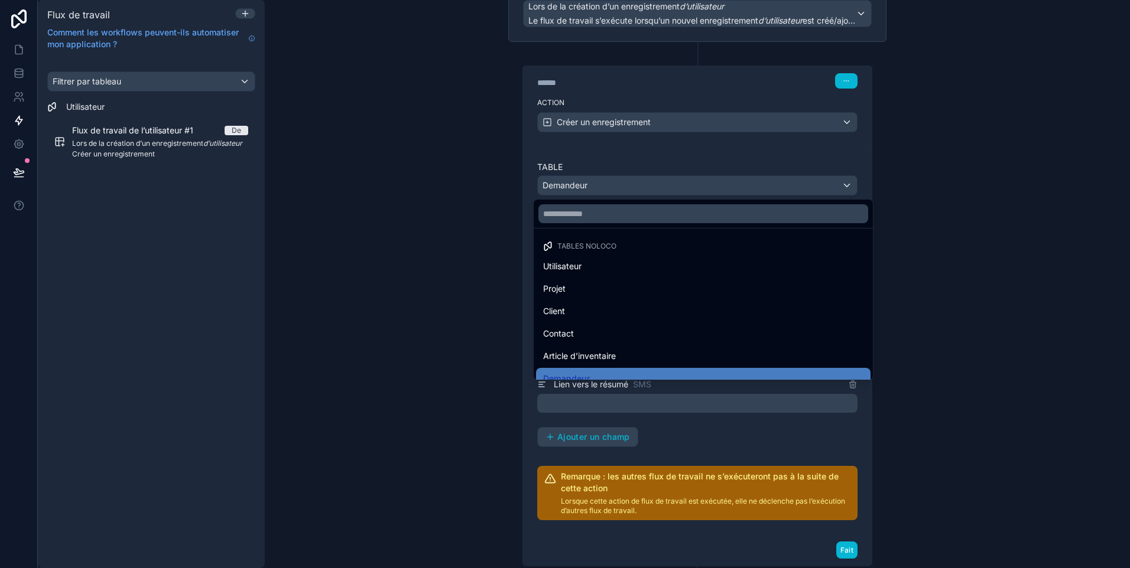
click at [609, 187] on div at bounding box center [565, 284] width 1130 height 568
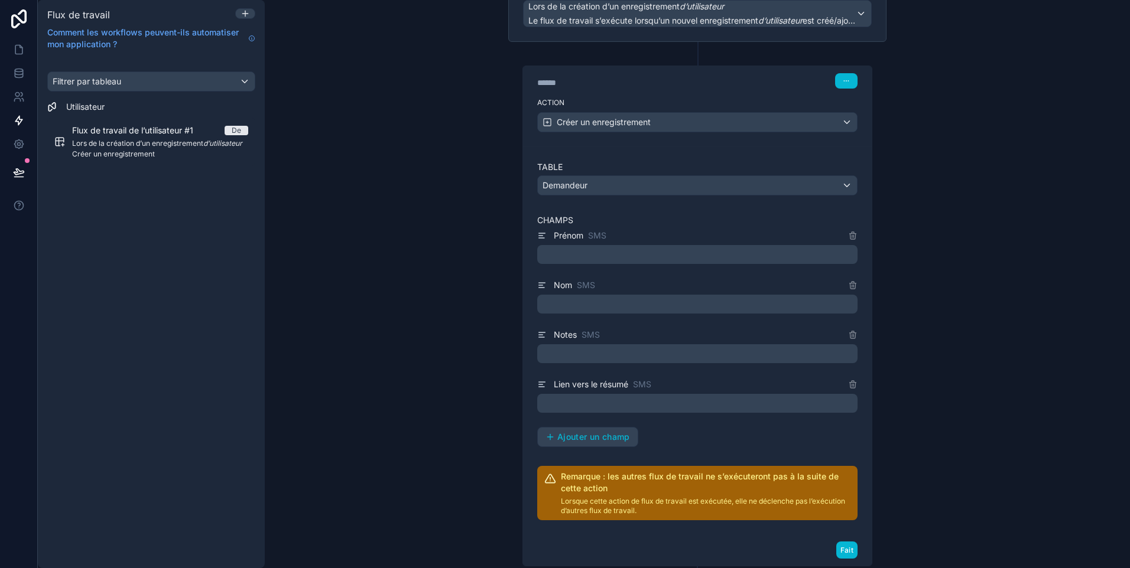
click at [600, 255] on p "﻿" at bounding box center [698, 255] width 313 height 14
click at [977, 270] on div "**********" at bounding box center [697, 284] width 865 height 568
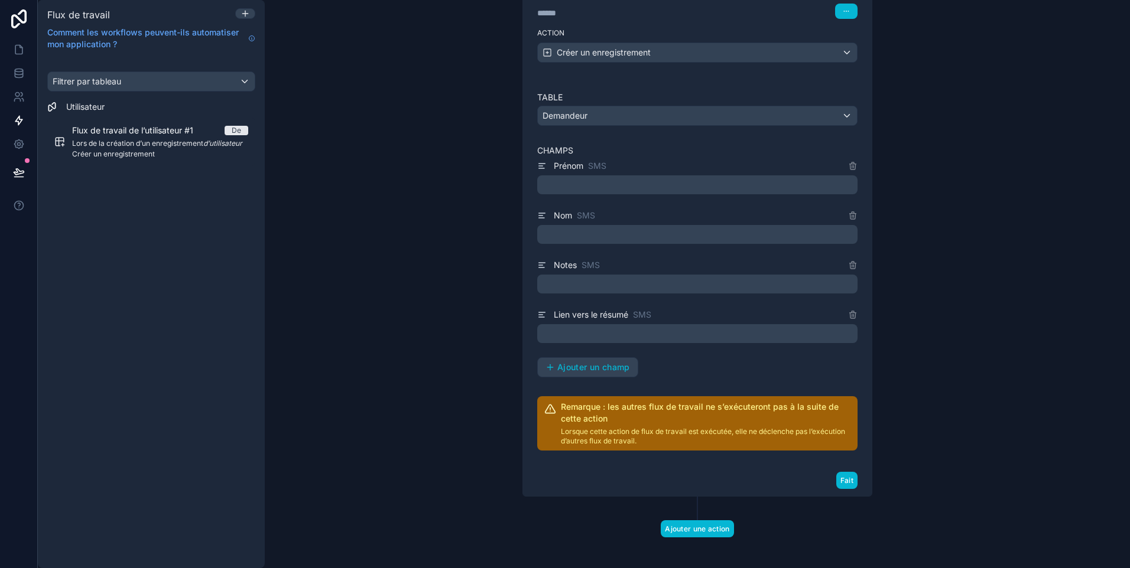
scroll to position [195, 0]
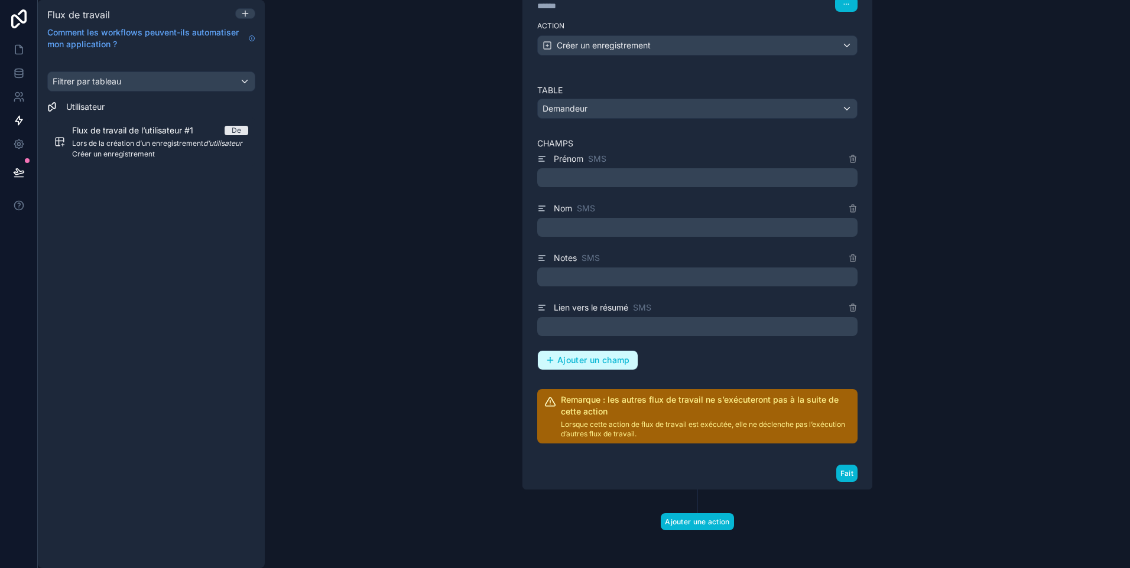
click at [575, 360] on span "Ajouter un champ" at bounding box center [593, 360] width 73 height 11
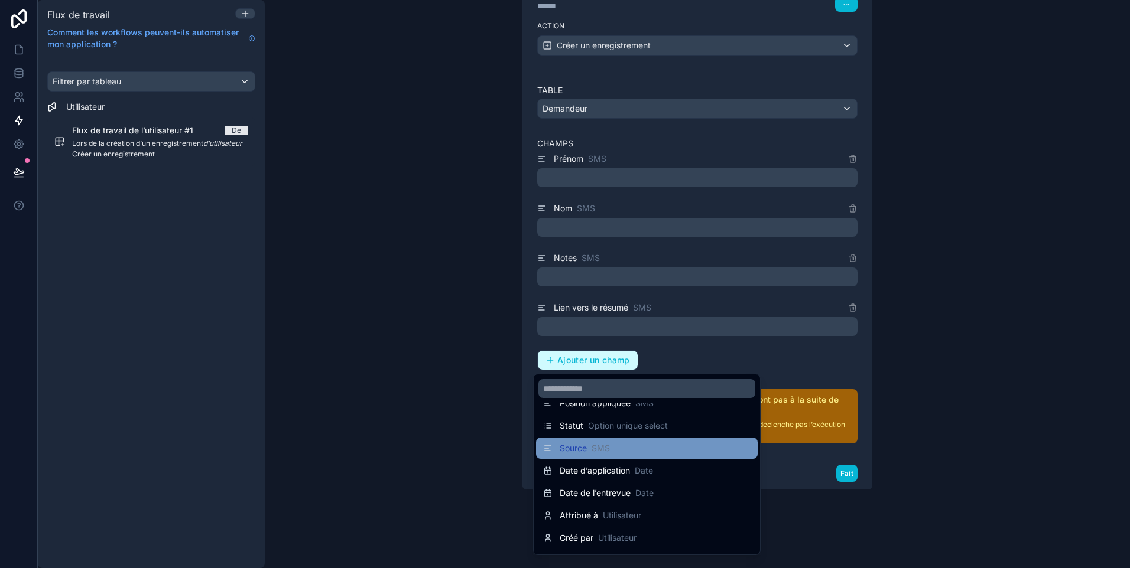
scroll to position [39, 0]
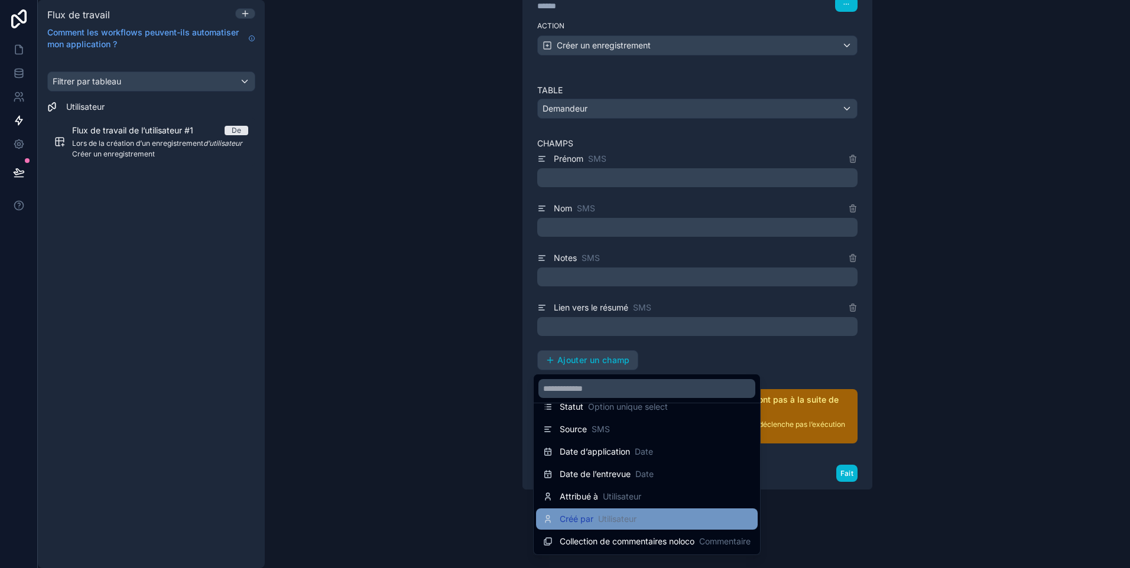
click at [651, 521] on div "Créé par Utilisateur" at bounding box center [646, 519] width 207 height 14
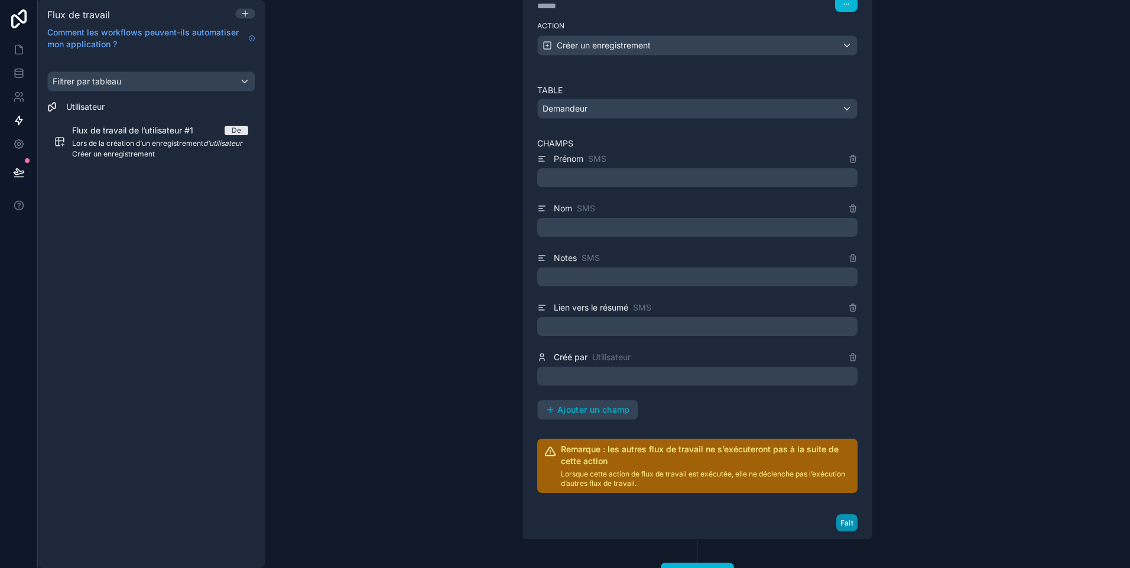
click at [842, 519] on button "Fait" at bounding box center [846, 523] width 21 height 17
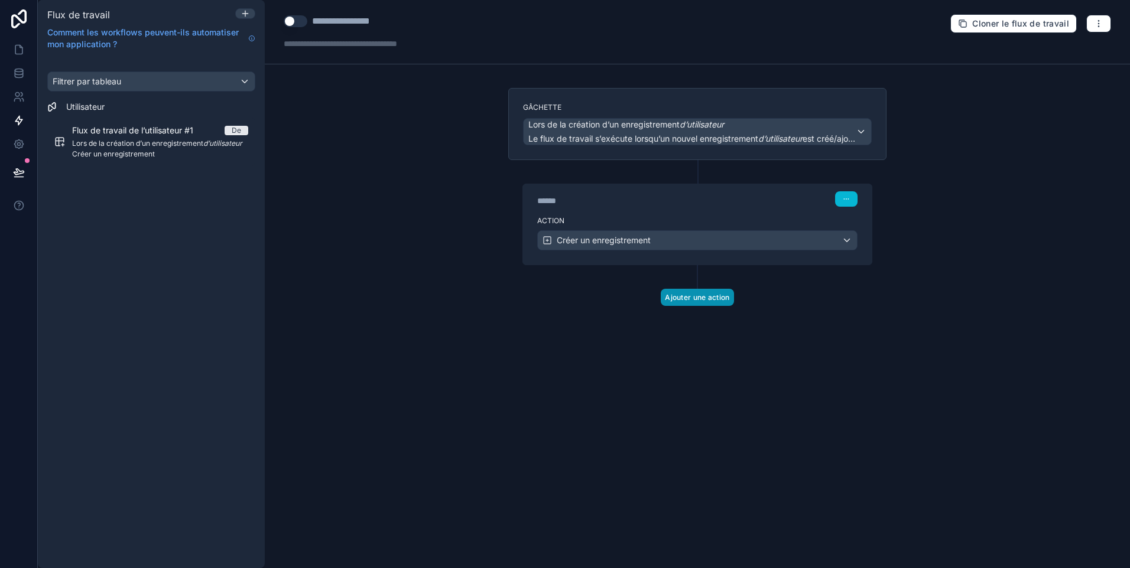
click at [702, 301] on button "Ajouter une action" at bounding box center [697, 297] width 73 height 17
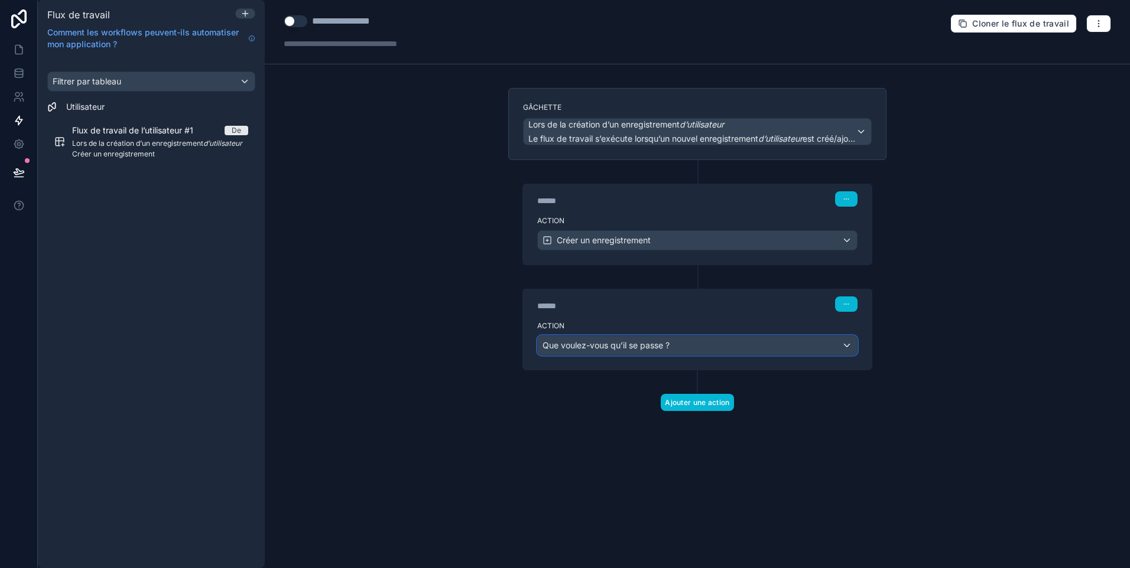
click at [620, 347] on span "Que voulez-vous qu’il se passe ?" at bounding box center [605, 345] width 127 height 10
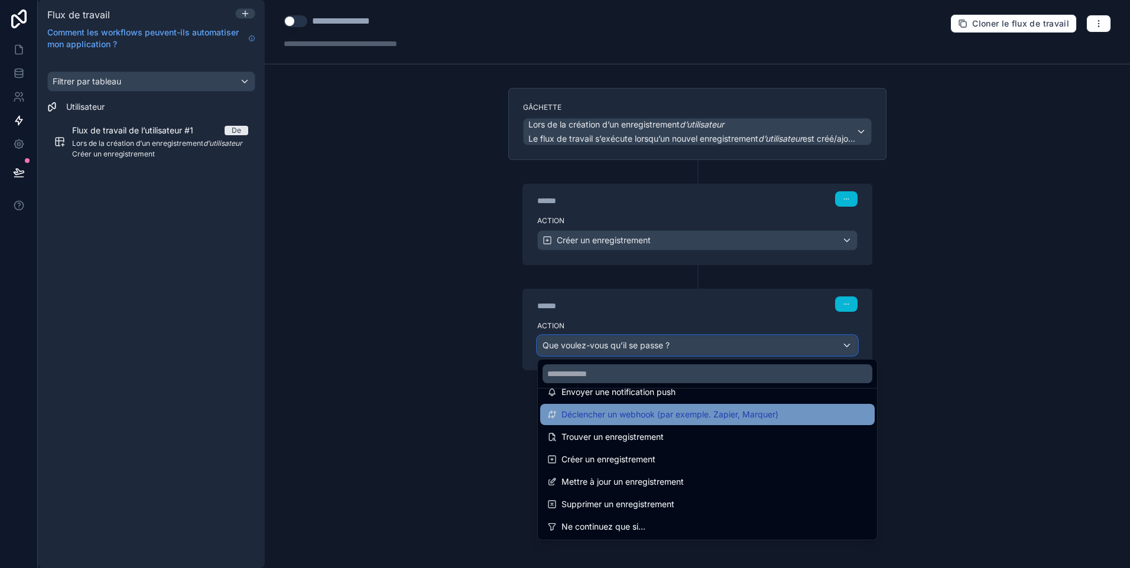
scroll to position [59, 0]
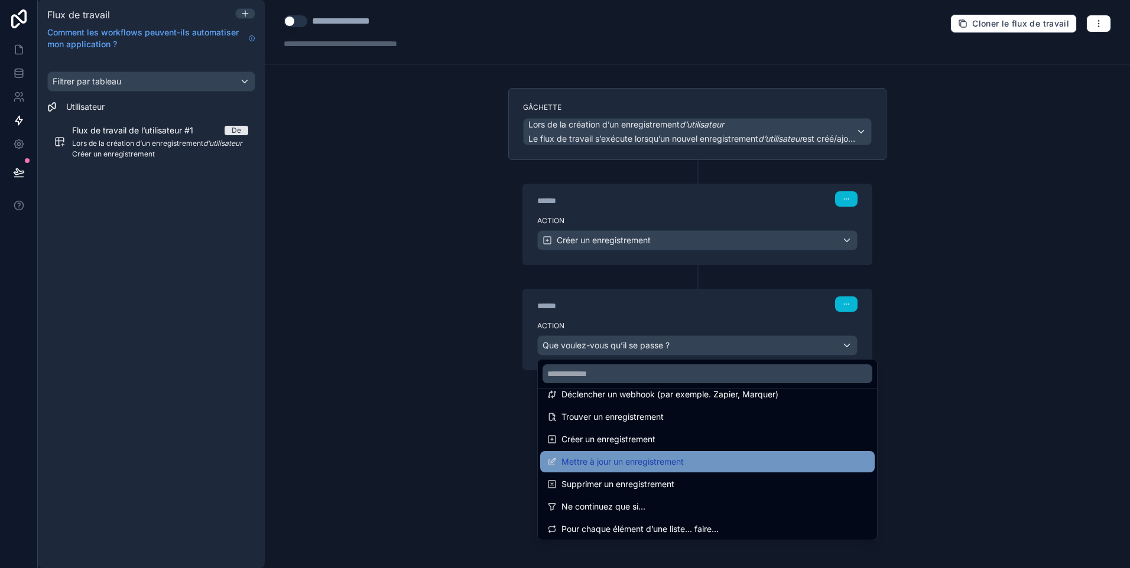
click at [734, 458] on div "Mettre à jour un enregistrement" at bounding box center [707, 462] width 320 height 14
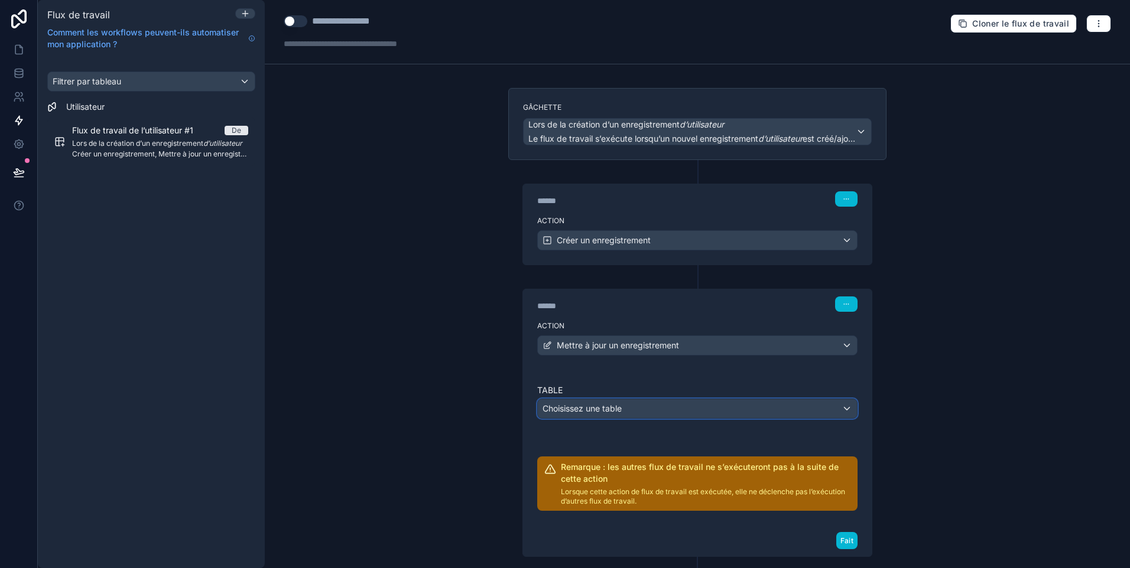
click at [655, 412] on div "Choisissez une table" at bounding box center [697, 408] width 319 height 19
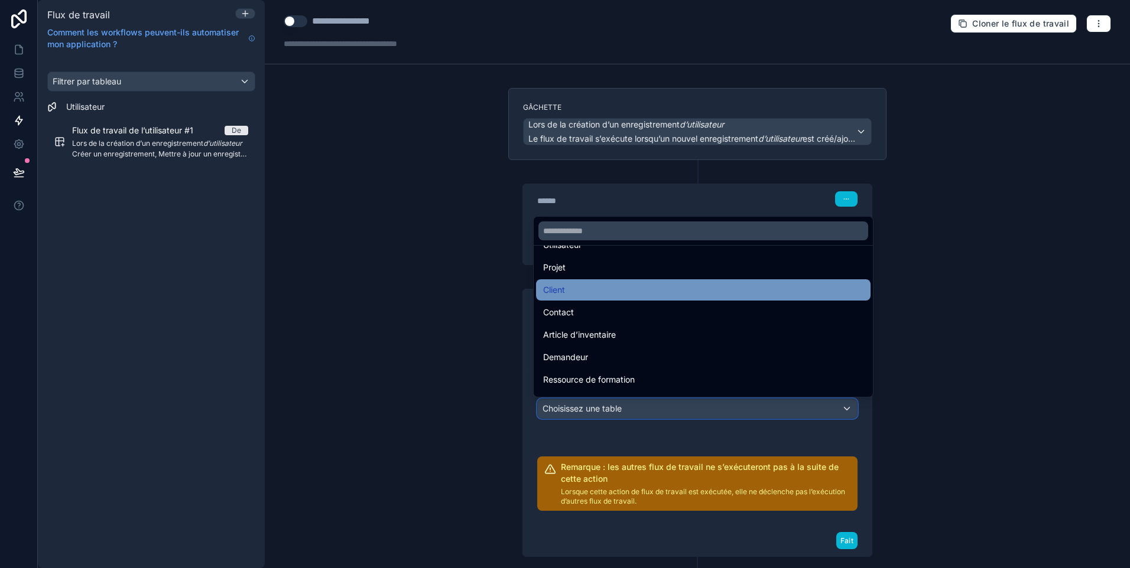
scroll to position [57, 0]
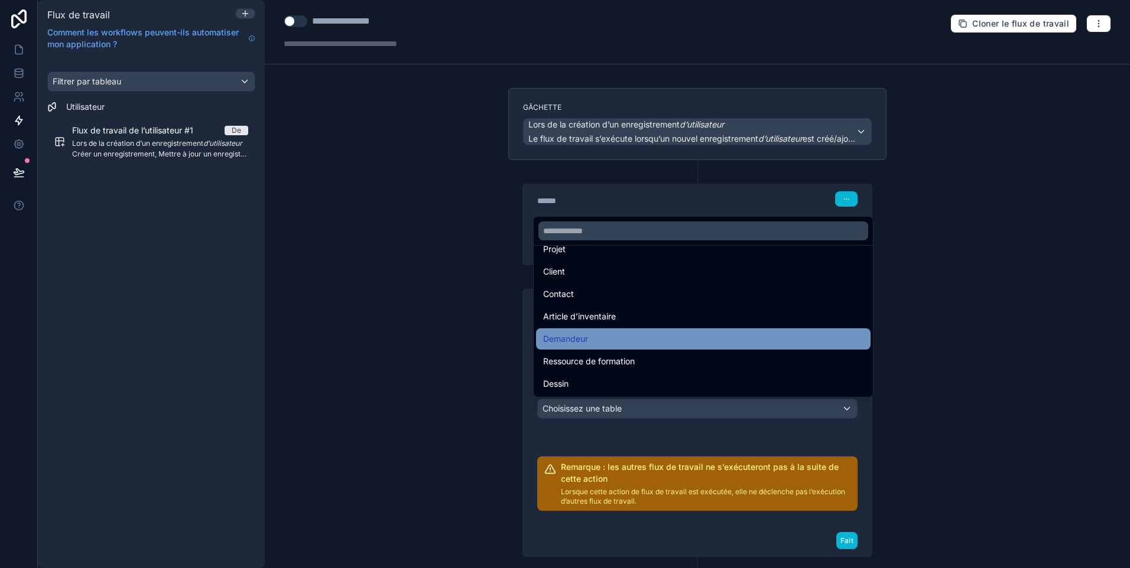
click at [642, 337] on div "Demandeur" at bounding box center [703, 339] width 320 height 14
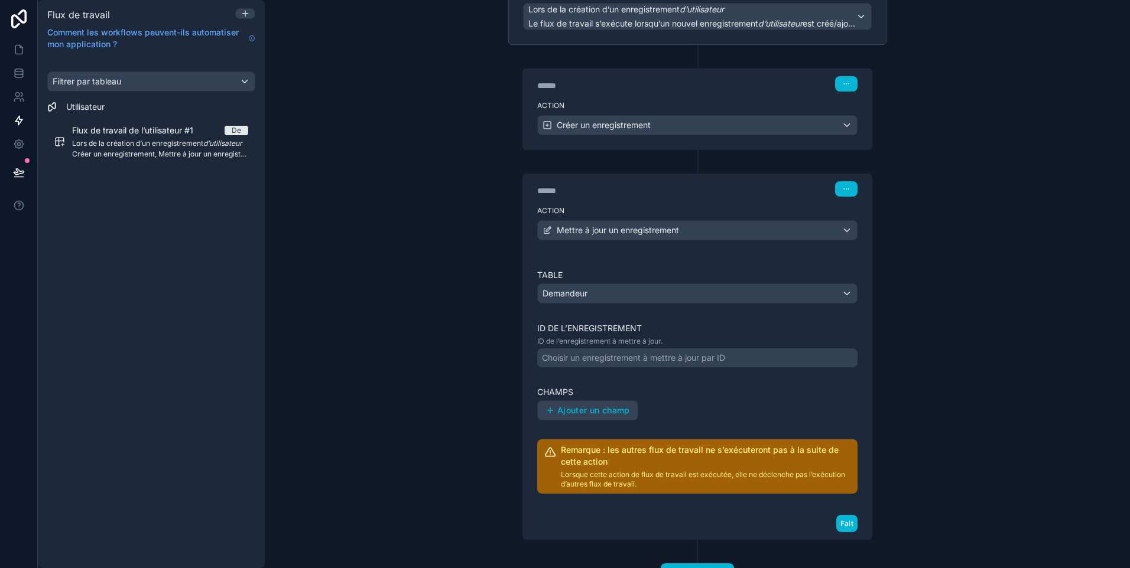
scroll to position [165, 0]
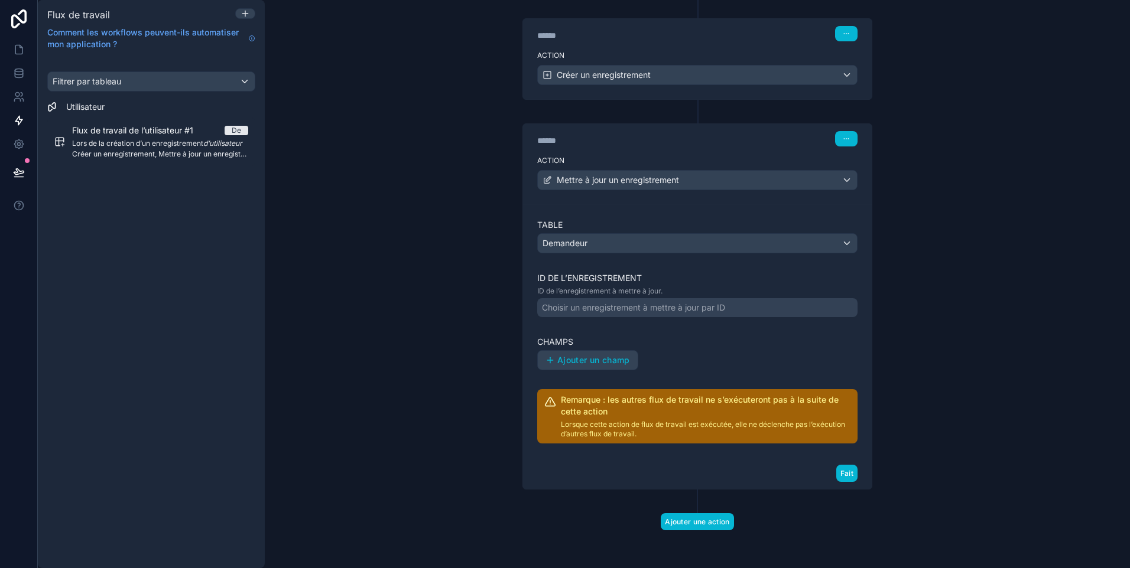
click at [586, 307] on div "Choisir un enregistrement à mettre à jour par ID" at bounding box center [633, 308] width 183 height 12
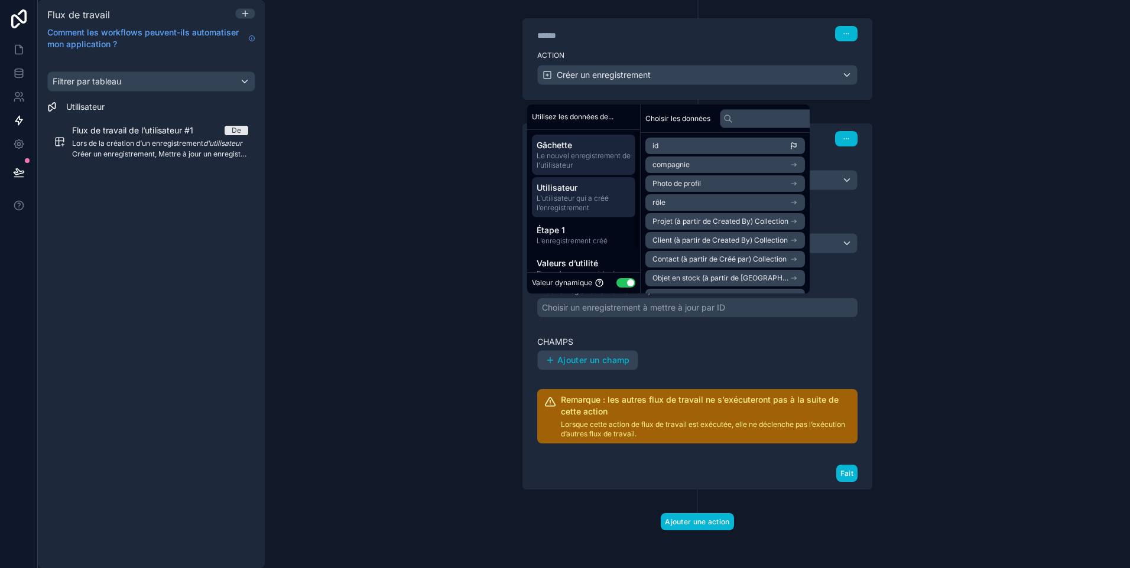
click at [587, 194] on span "L’utilisateur qui a créé l’enregistrement" at bounding box center [584, 203] width 94 height 19
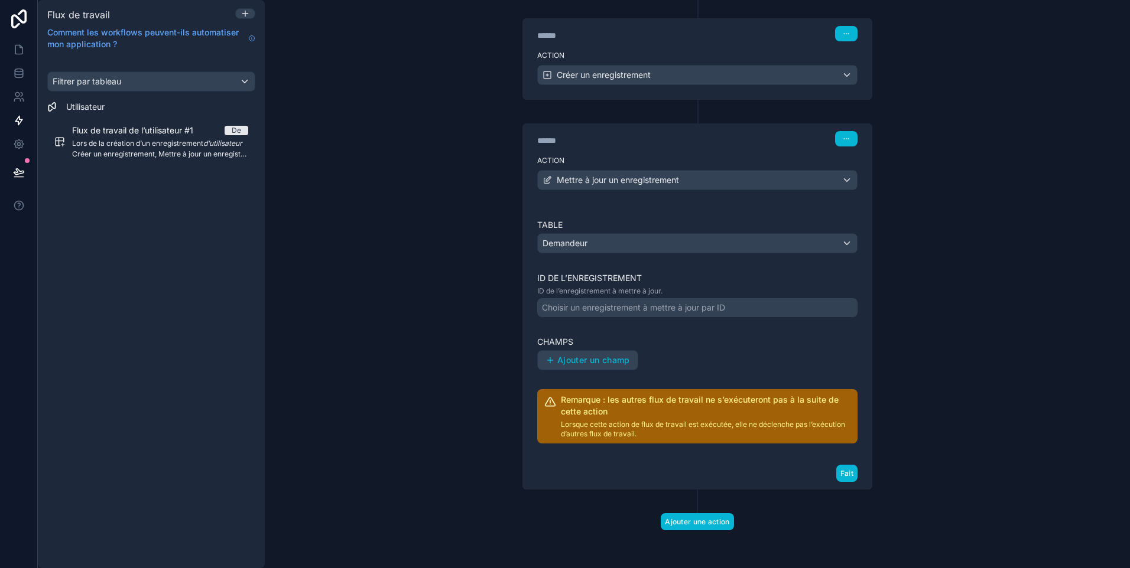
click at [778, 345] on label "Champs" at bounding box center [697, 342] width 320 height 12
click at [583, 359] on span "Ajouter un champ" at bounding box center [593, 360] width 73 height 11
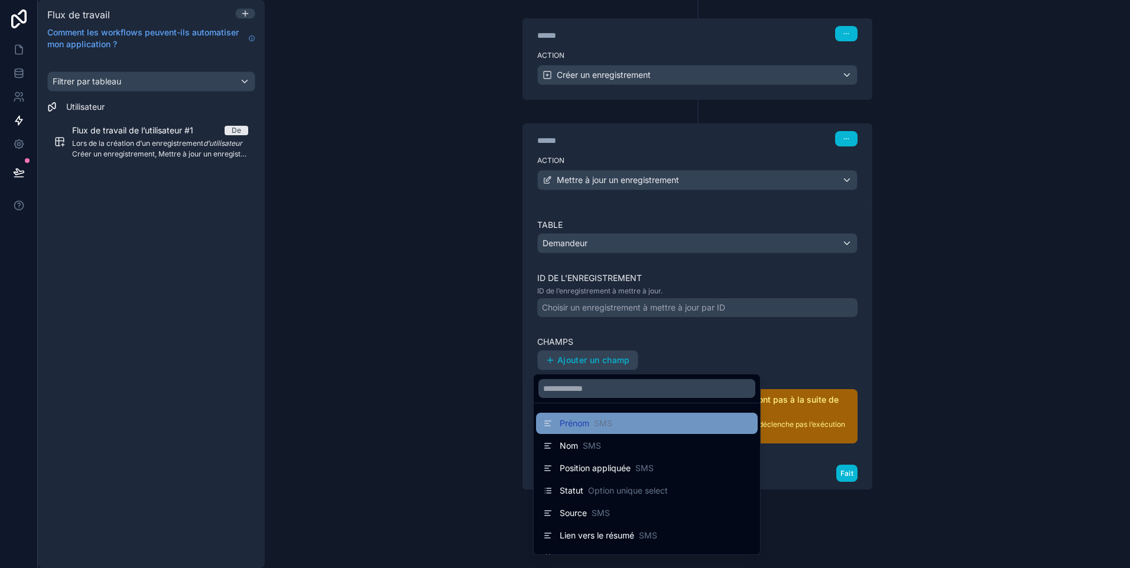
click at [624, 427] on div "Prénom SMS" at bounding box center [646, 424] width 207 height 14
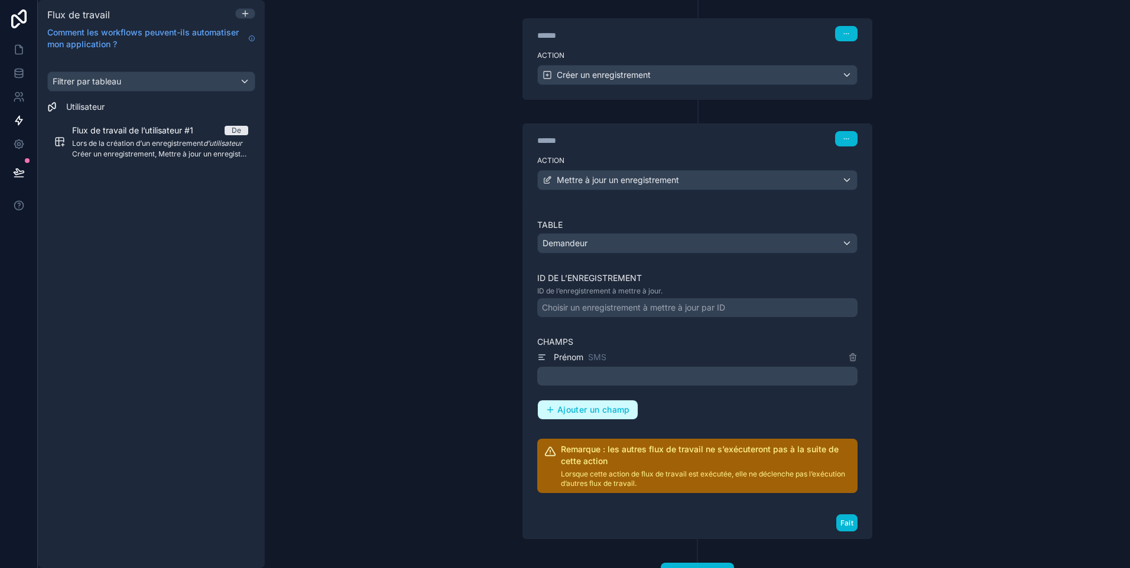
click at [607, 412] on span "Ajouter un champ" at bounding box center [593, 410] width 73 height 11
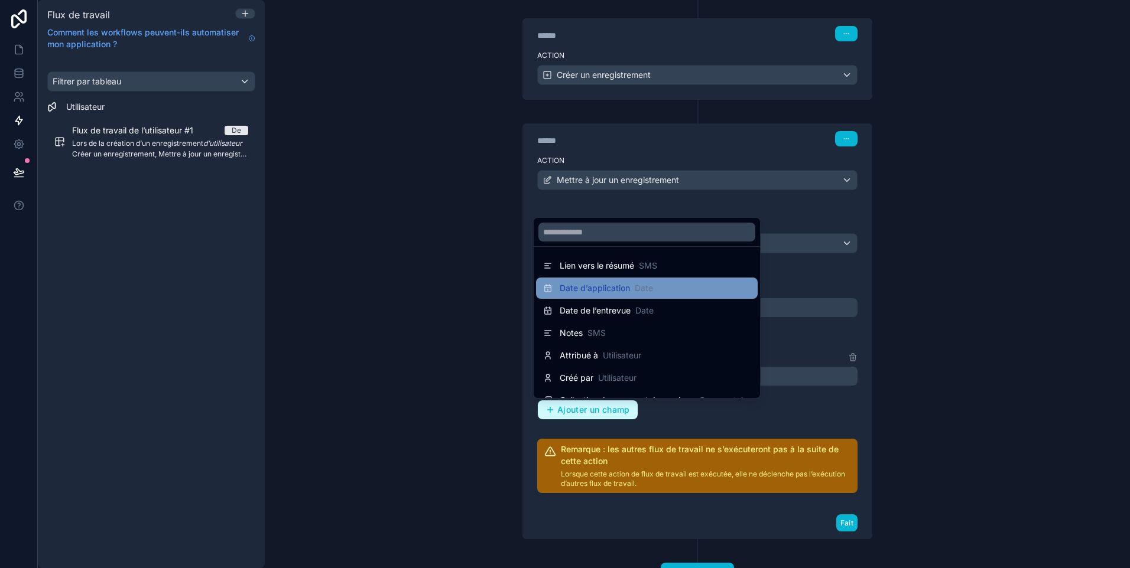
scroll to position [106, 0]
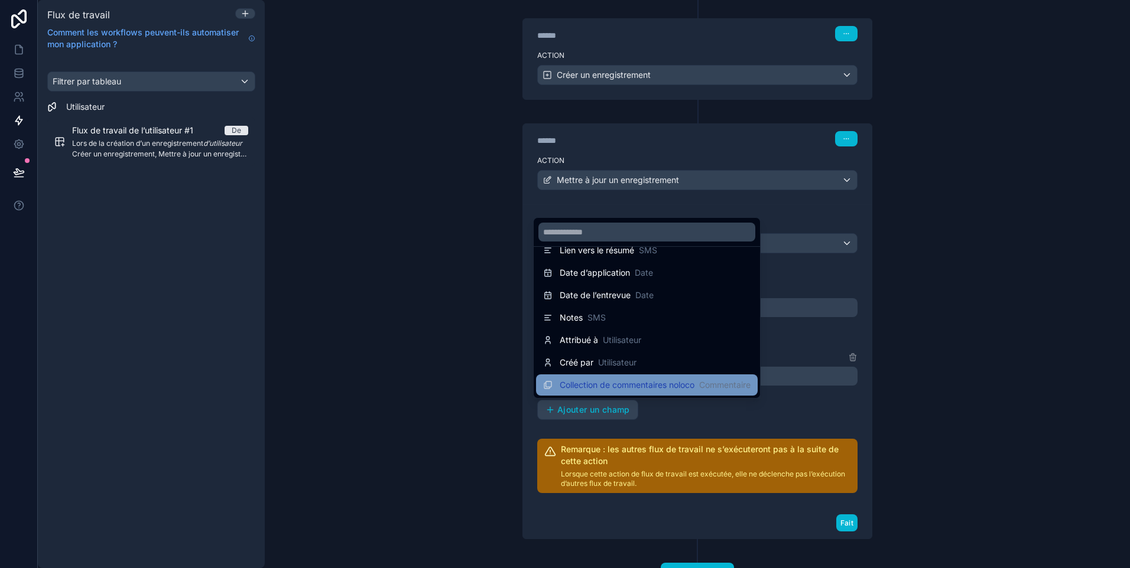
click at [651, 383] on span "Collection de commentaires noloco" at bounding box center [627, 385] width 135 height 12
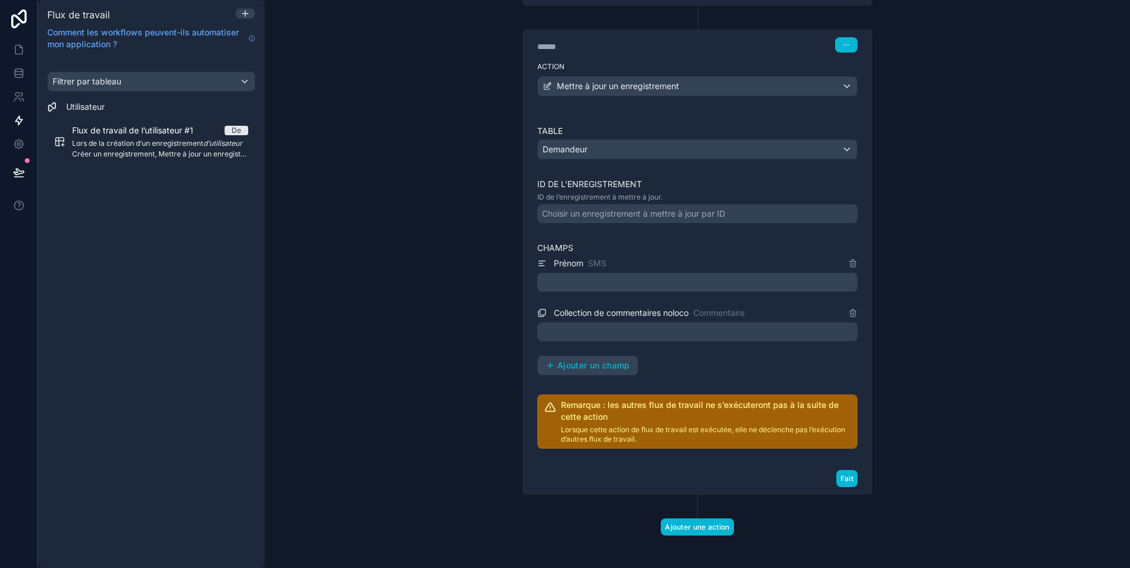
scroll to position [265, 0]
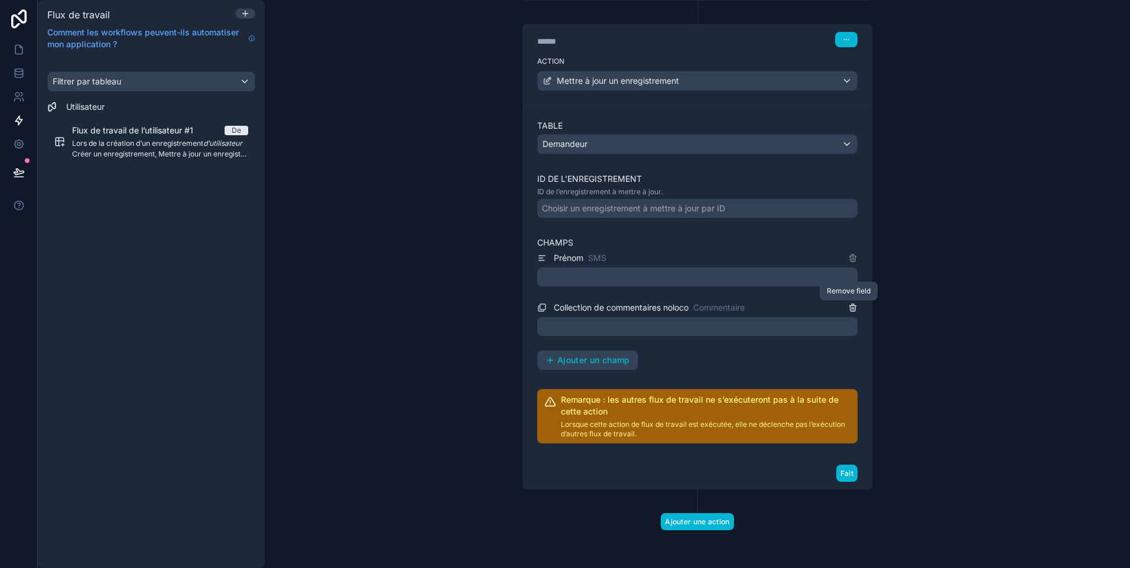
click at [850, 306] on icon at bounding box center [853, 306] width 6 height 0
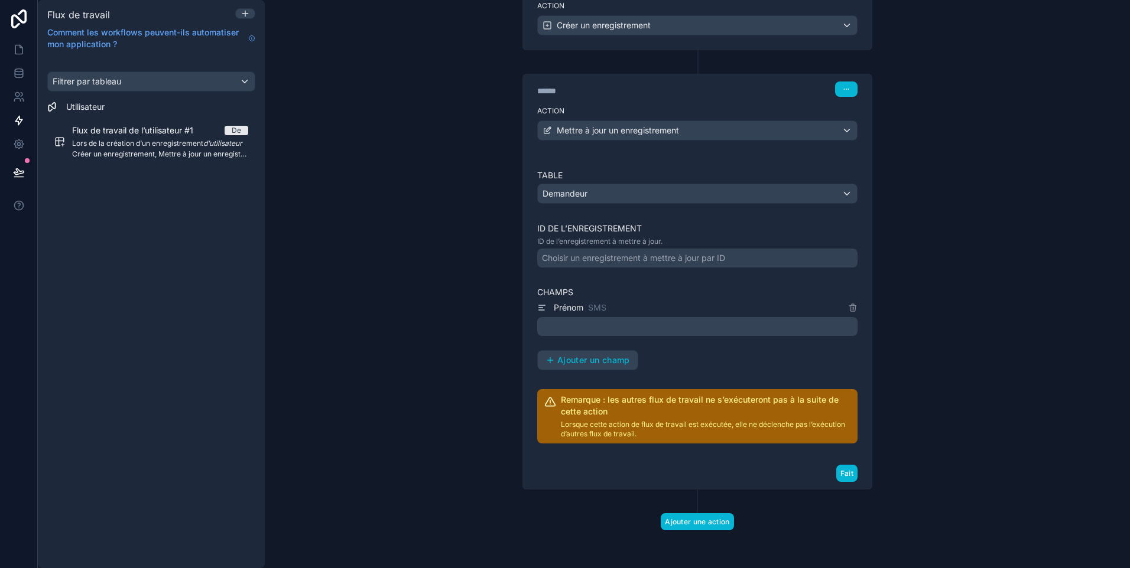
scroll to position [215, 0]
click at [606, 359] on span "Ajouter un champ" at bounding box center [593, 360] width 73 height 11
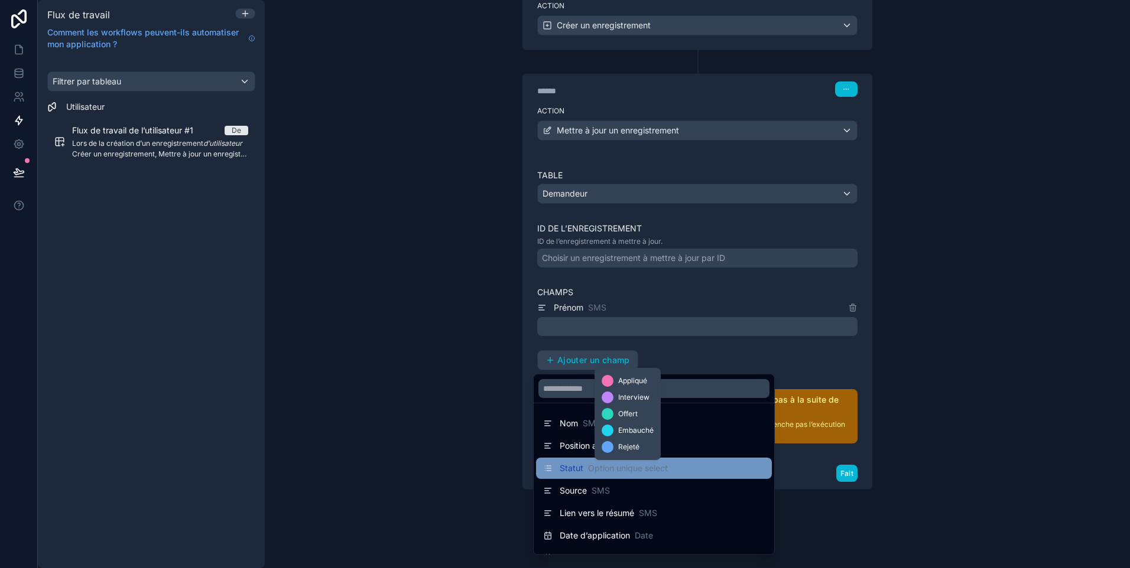
click at [648, 463] on span "Option unique select" at bounding box center [628, 469] width 80 height 12
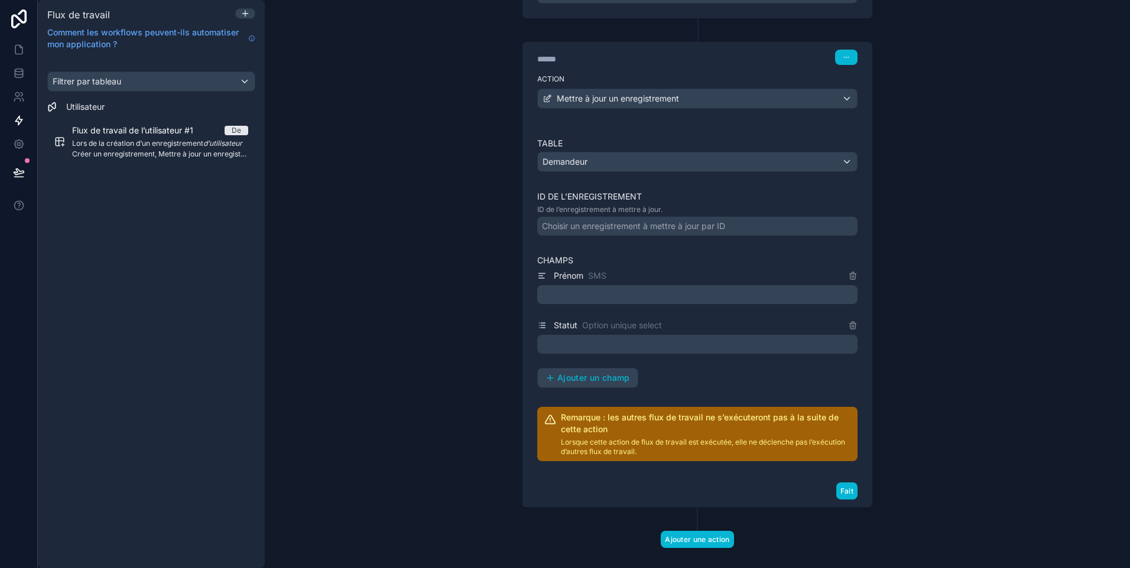
scroll to position [265, 0]
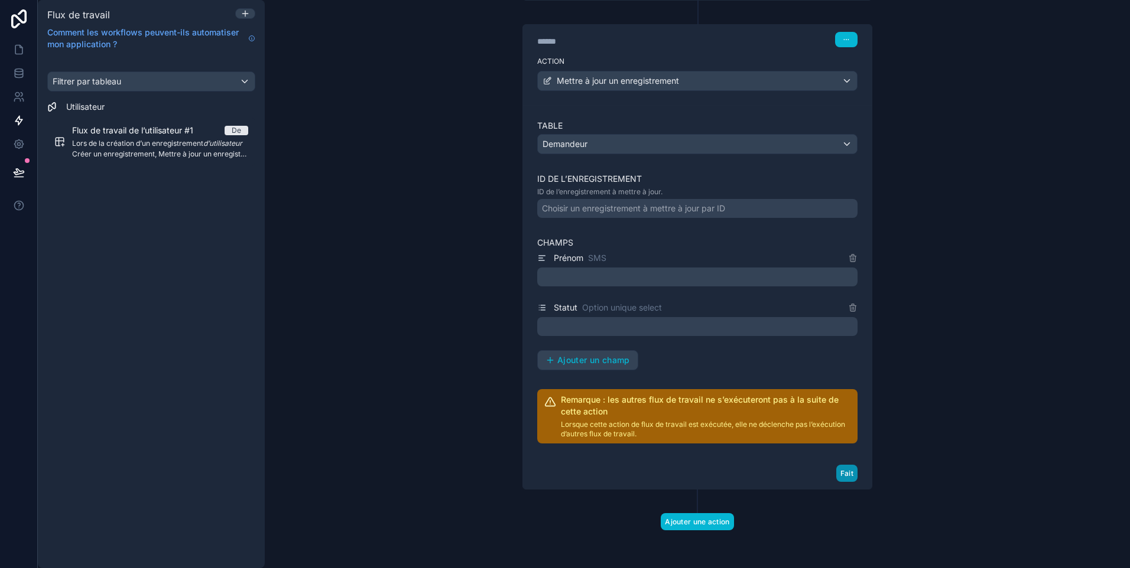
click at [843, 473] on button "Fait" at bounding box center [846, 473] width 21 height 17
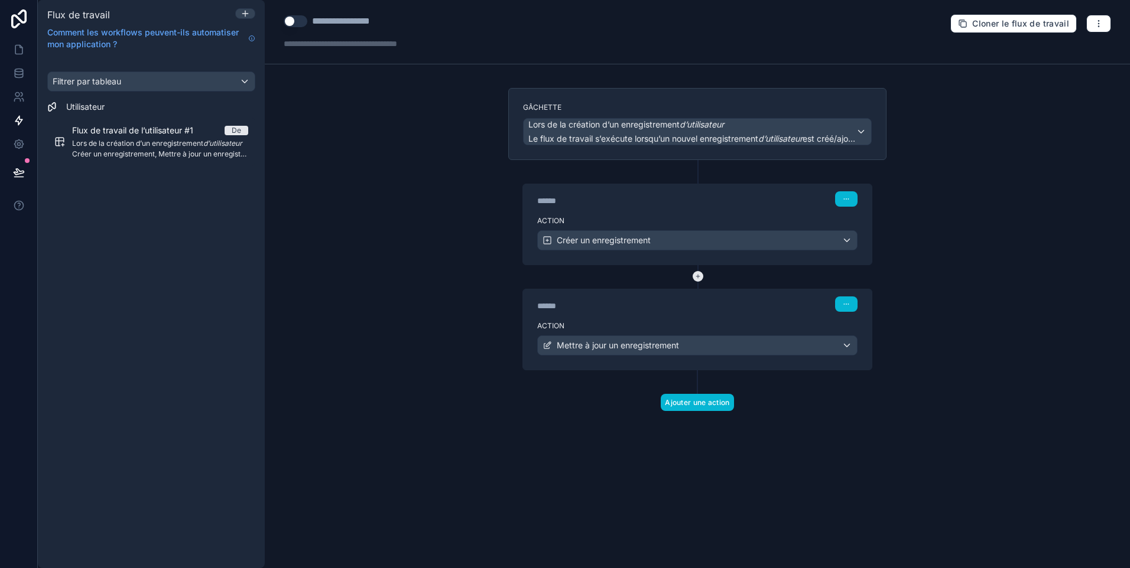
click at [698, 276] on icon at bounding box center [698, 276] width 11 height 11
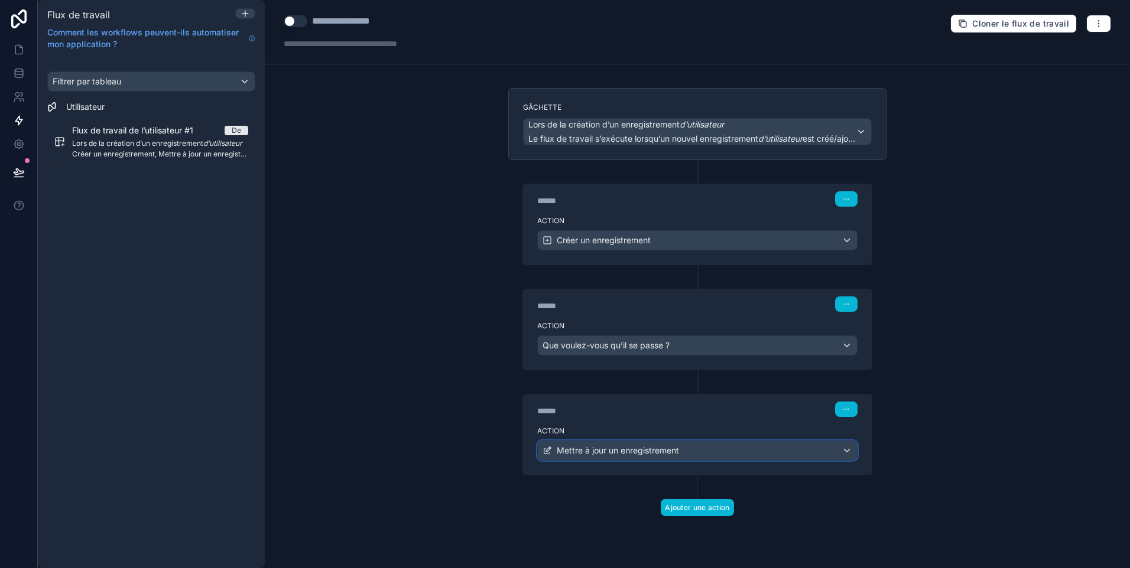
click at [594, 447] on span "Mettre à jour un enregistrement" at bounding box center [618, 451] width 122 height 12
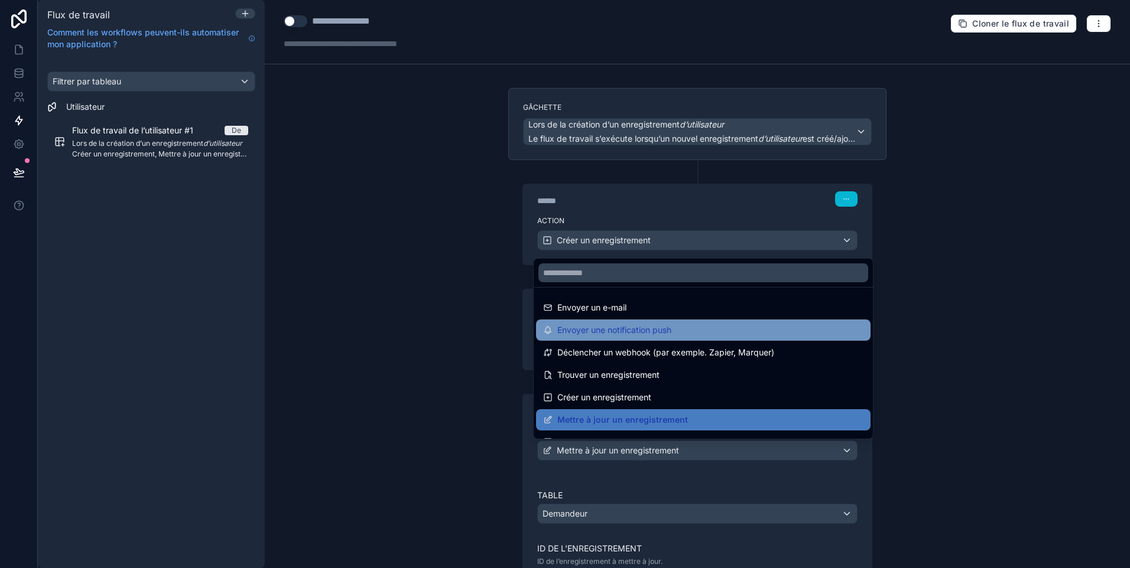
click at [662, 329] on span "Envoyer une notification push" at bounding box center [614, 330] width 114 height 14
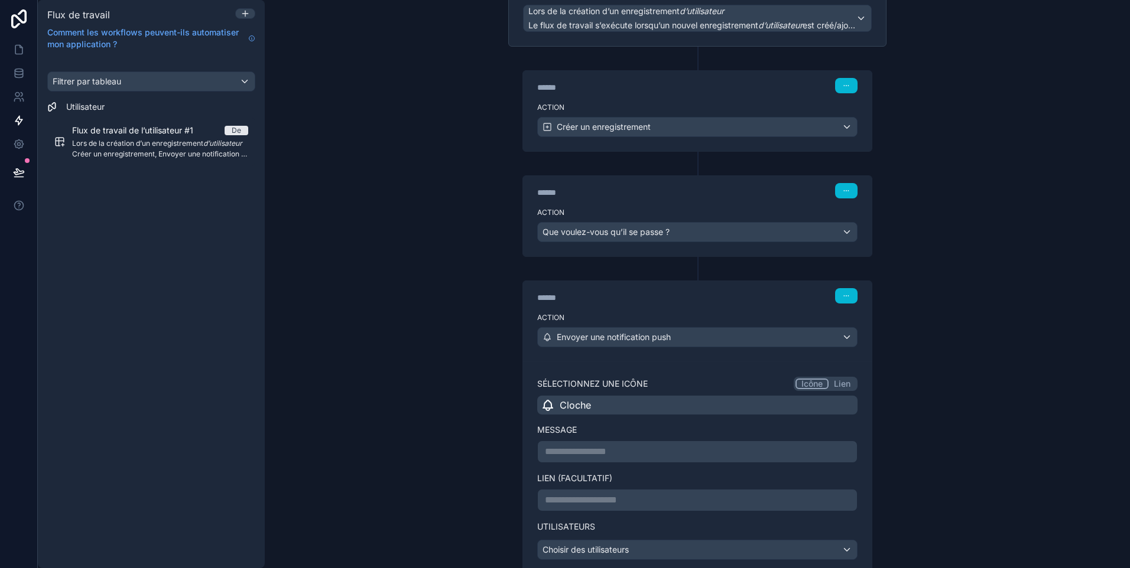
scroll to position [177, 0]
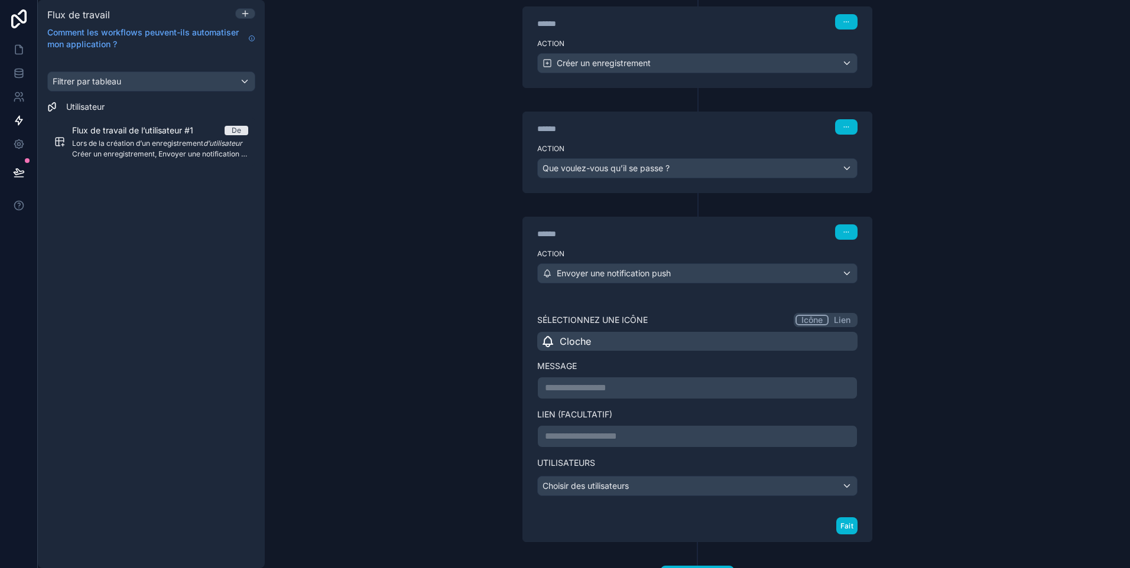
click at [620, 389] on p "**********" at bounding box center [697, 388] width 305 height 14
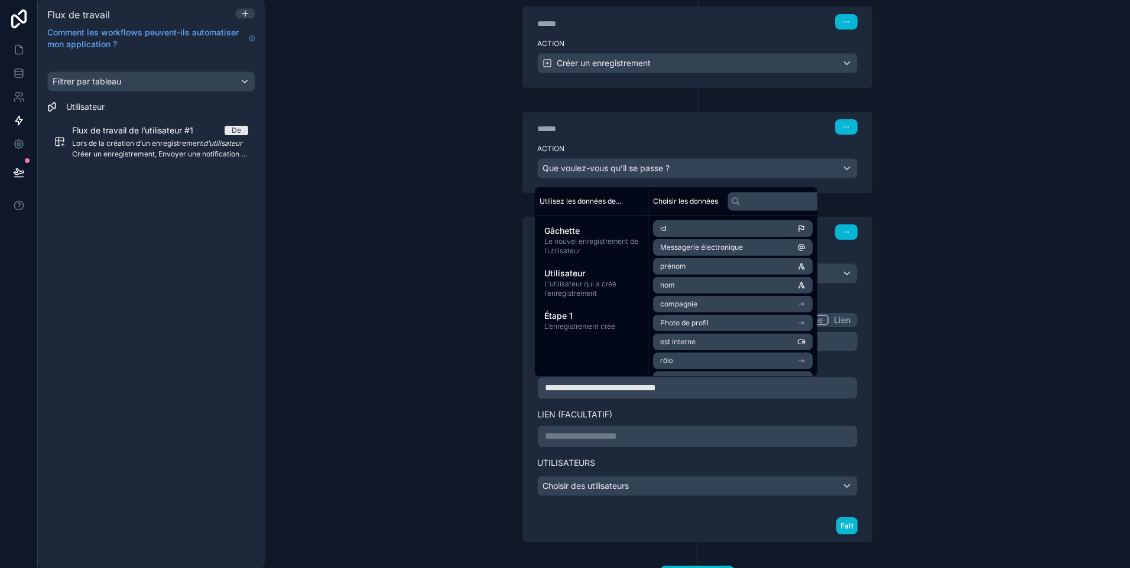
click at [630, 435] on p "**********" at bounding box center [697, 437] width 305 height 14
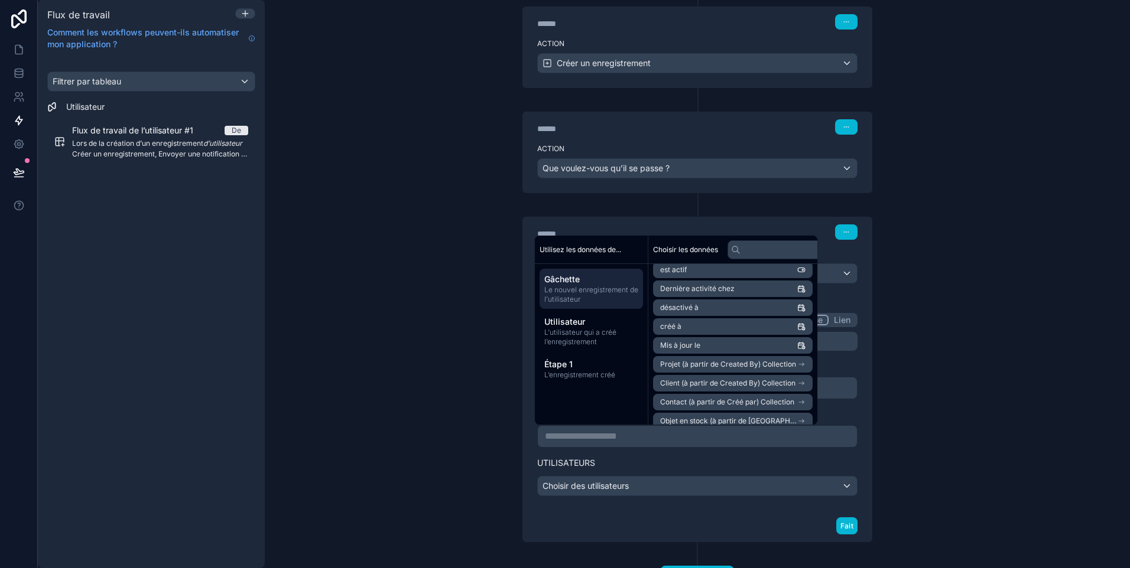
click at [710, 343] on li "Mis à jour le" at bounding box center [733, 345] width 160 height 17
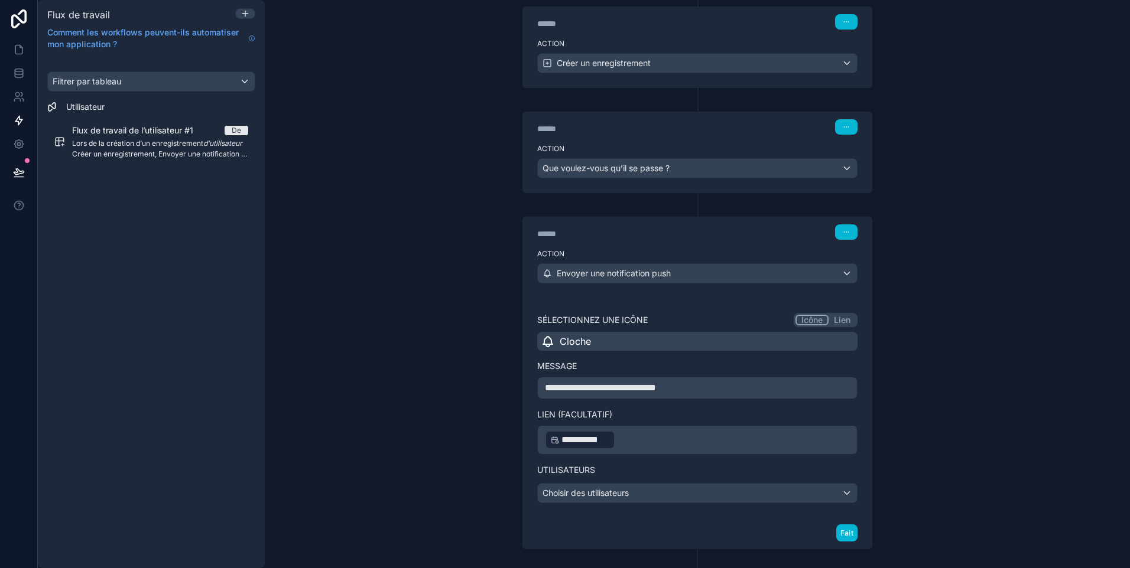
click at [652, 468] on label "Utilisateurs" at bounding box center [697, 470] width 320 height 12
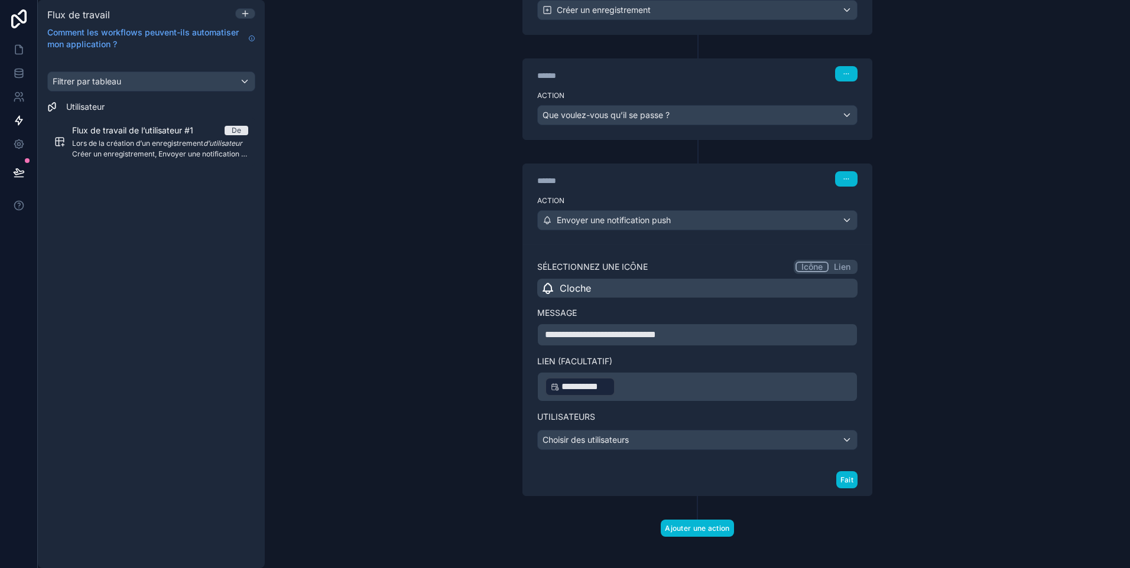
scroll to position [237, 0]
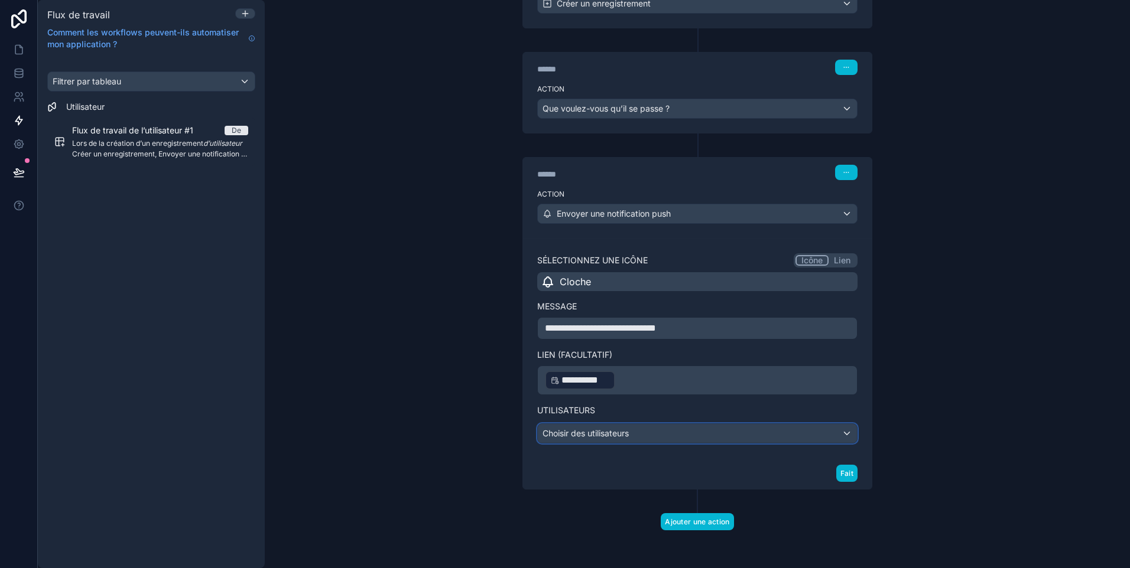
click at [638, 431] on div "Choisir des utilisateurs" at bounding box center [697, 433] width 319 height 19
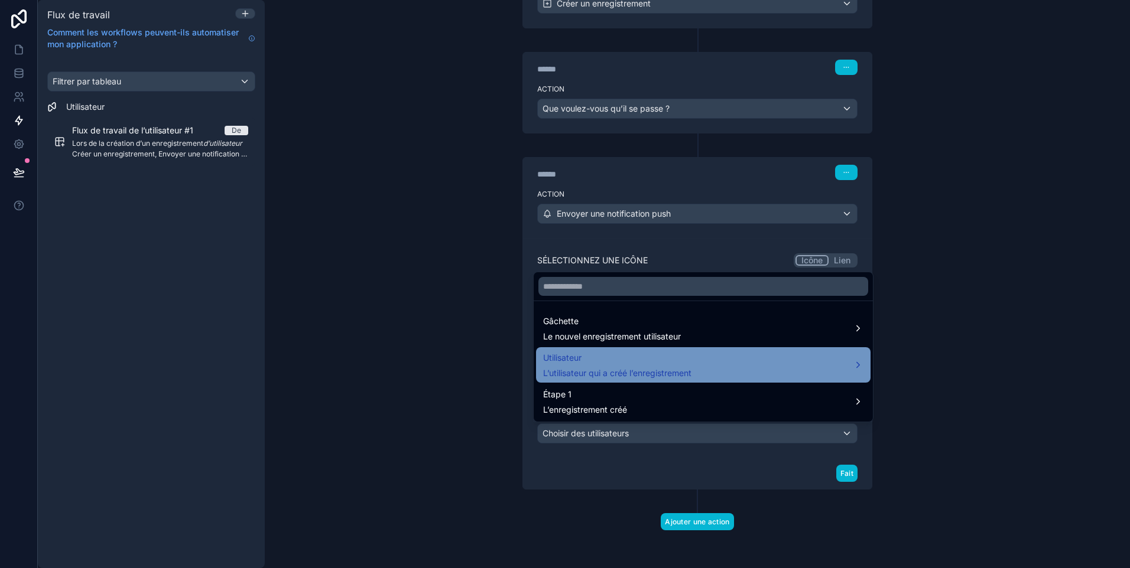
click at [717, 365] on div "Utilisateur L’utilisateur qui a créé l’enregistrement" at bounding box center [703, 365] width 320 height 28
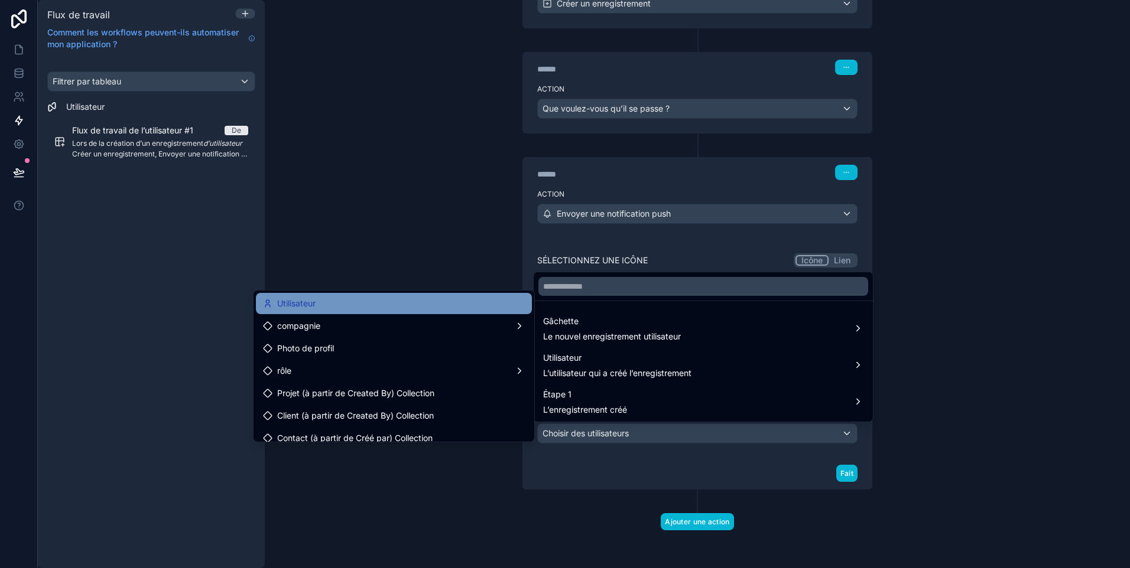
click at [411, 307] on div "Utilisateur" at bounding box center [394, 304] width 262 height 14
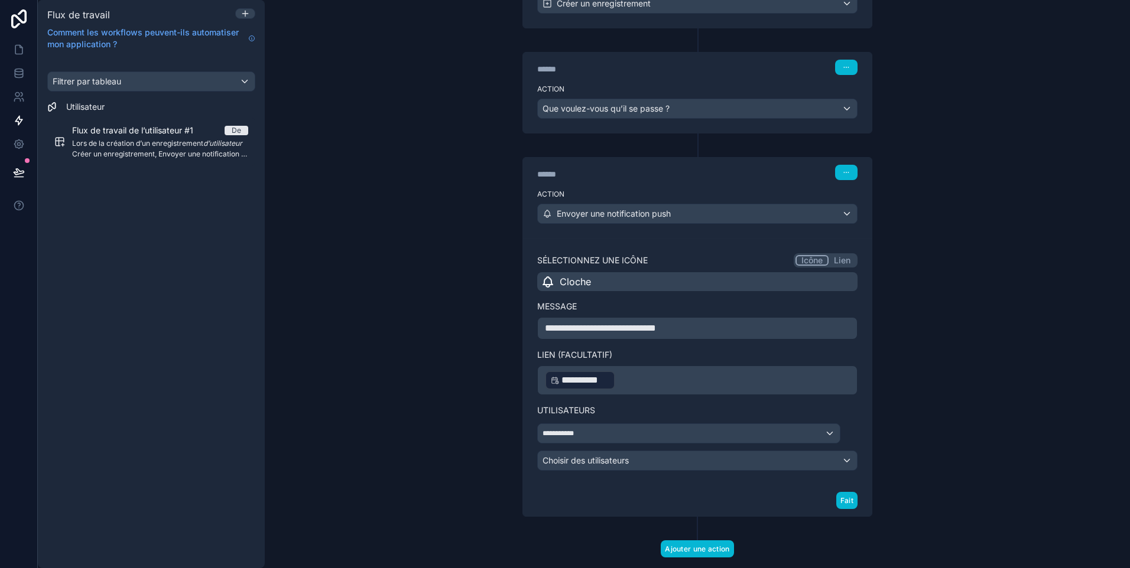
scroll to position [264, 0]
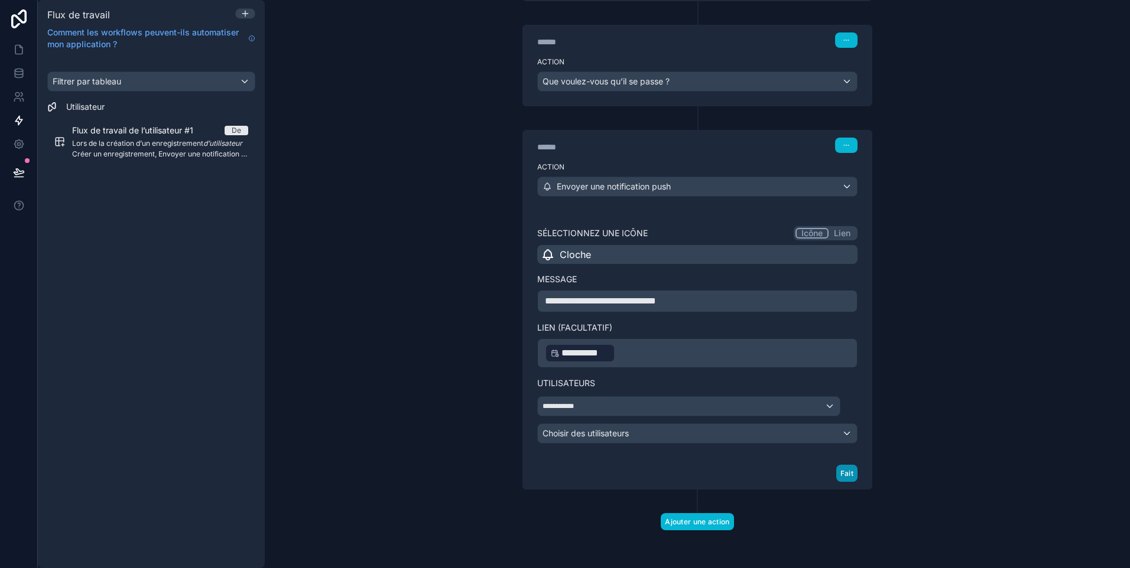
click at [841, 474] on button "Fait" at bounding box center [846, 473] width 21 height 17
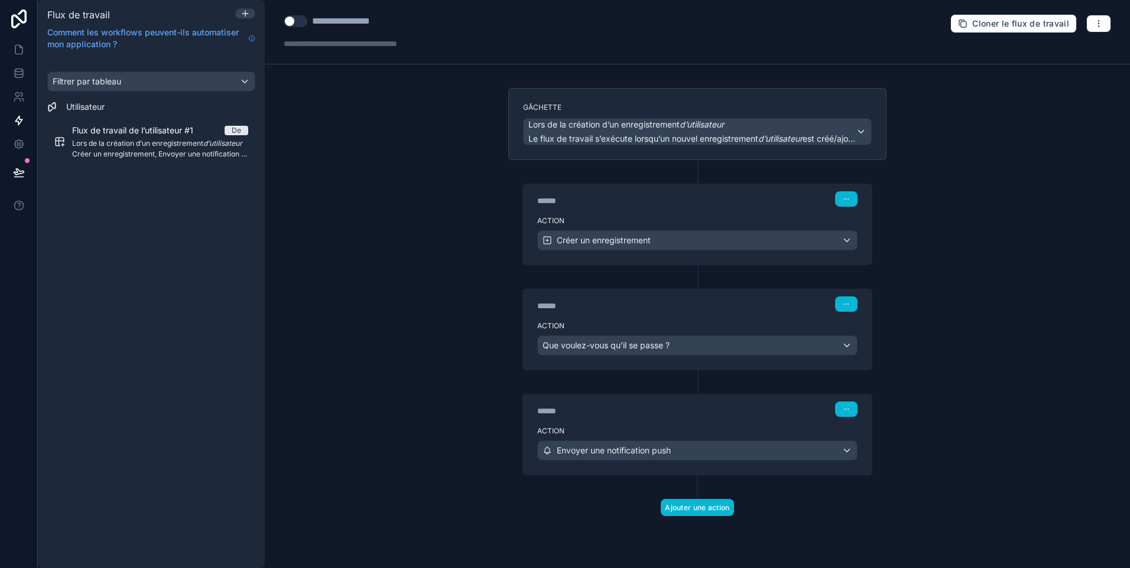
click at [1031, 405] on div "**********" at bounding box center [697, 284] width 865 height 568
click at [983, 22] on span "Cloner le flux de travail" at bounding box center [1020, 23] width 97 height 11
click at [297, 25] on button "Utiliser le paramètre" at bounding box center [296, 21] width 24 height 12
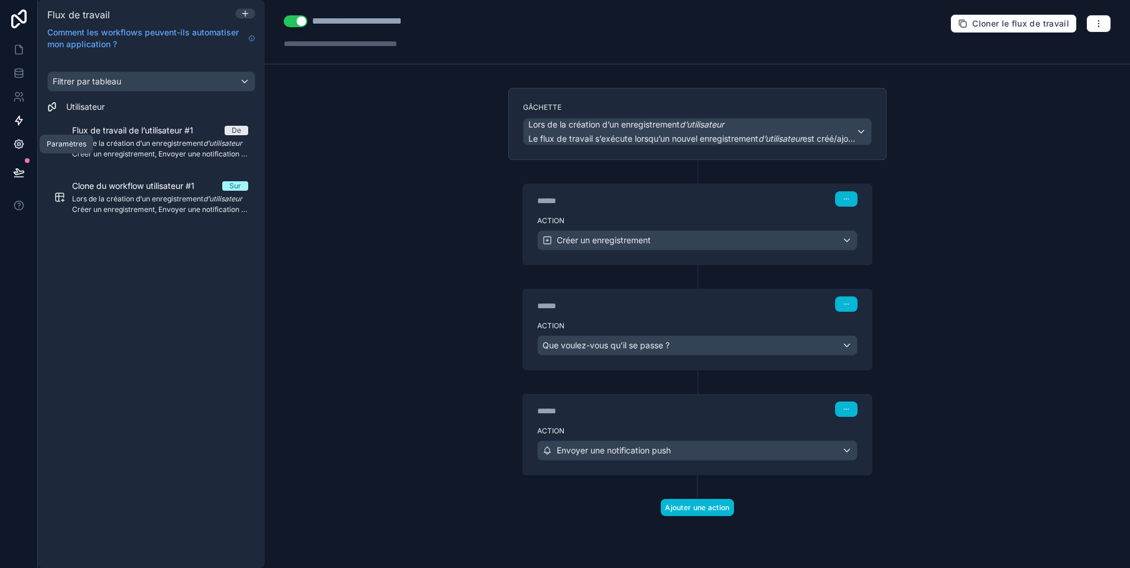
click at [18, 139] on icon at bounding box center [19, 144] width 12 height 12
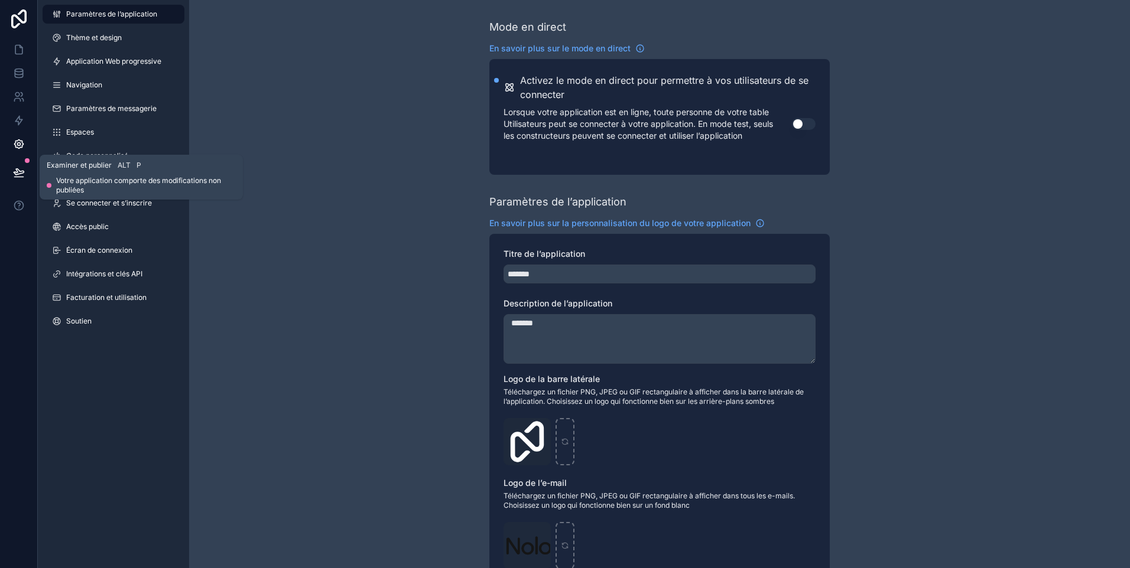
click at [19, 175] on icon at bounding box center [19, 173] width 12 height 12
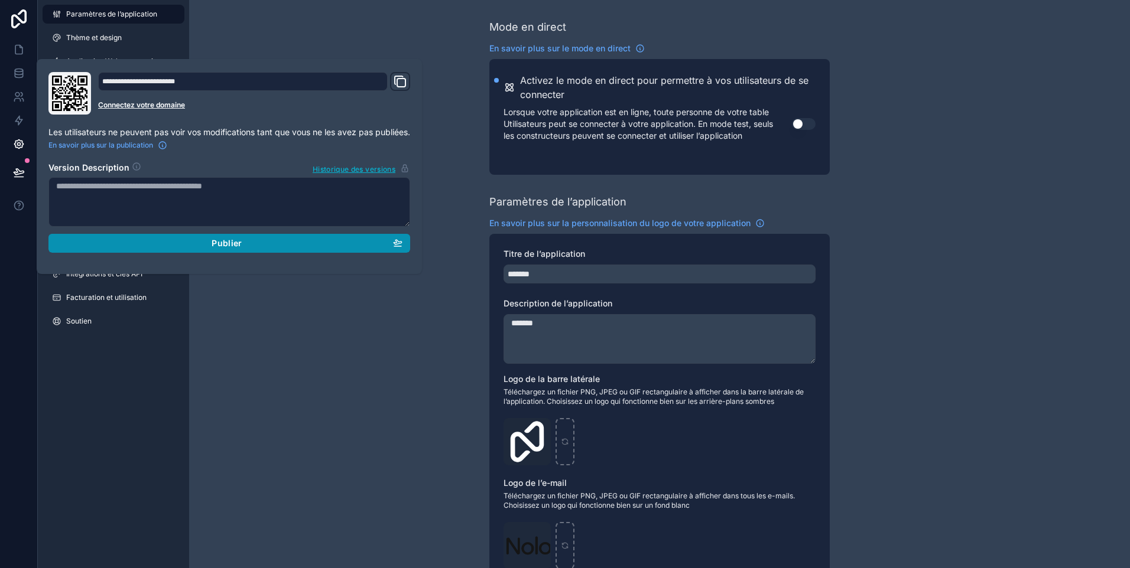
click at [219, 242] on span "Publier" at bounding box center [227, 243] width 30 height 11
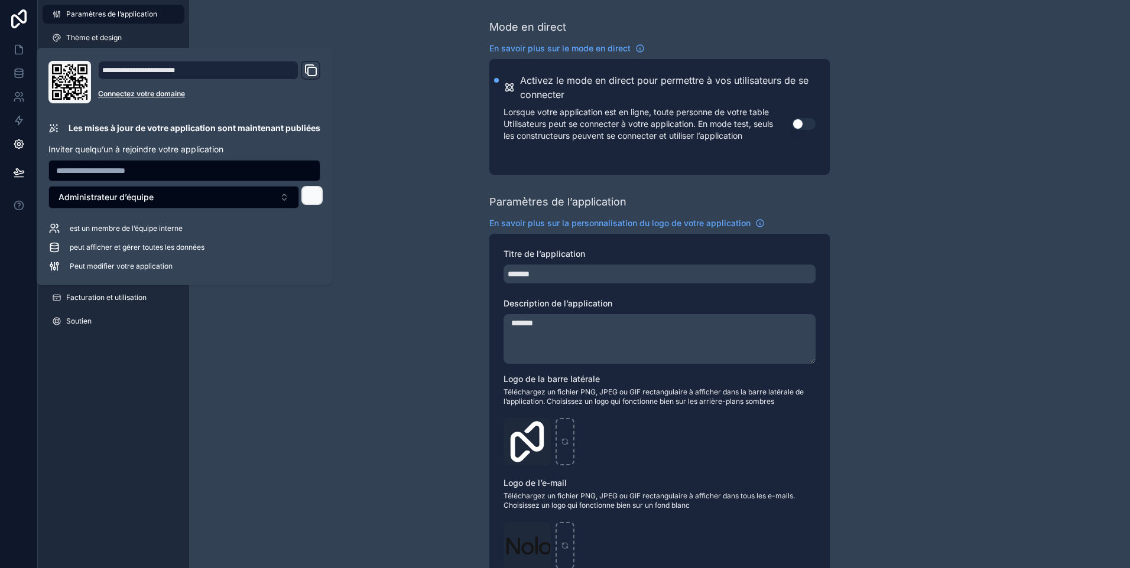
click at [308, 196] on icon at bounding box center [311, 195] width 7 height 7
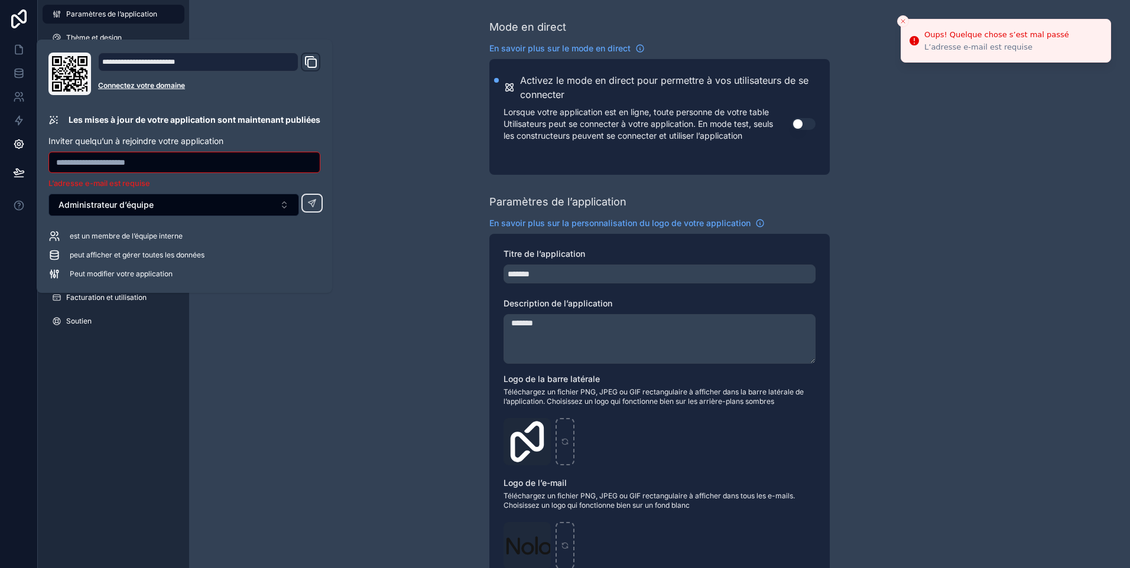
click at [158, 160] on input "text" at bounding box center [184, 162] width 271 height 17
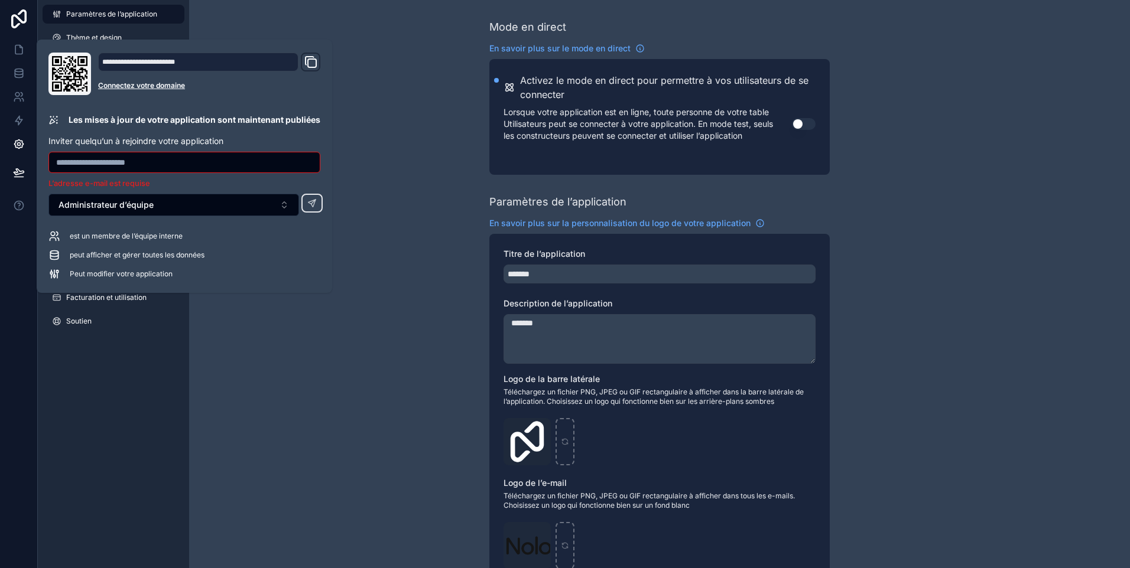
type input "**********"
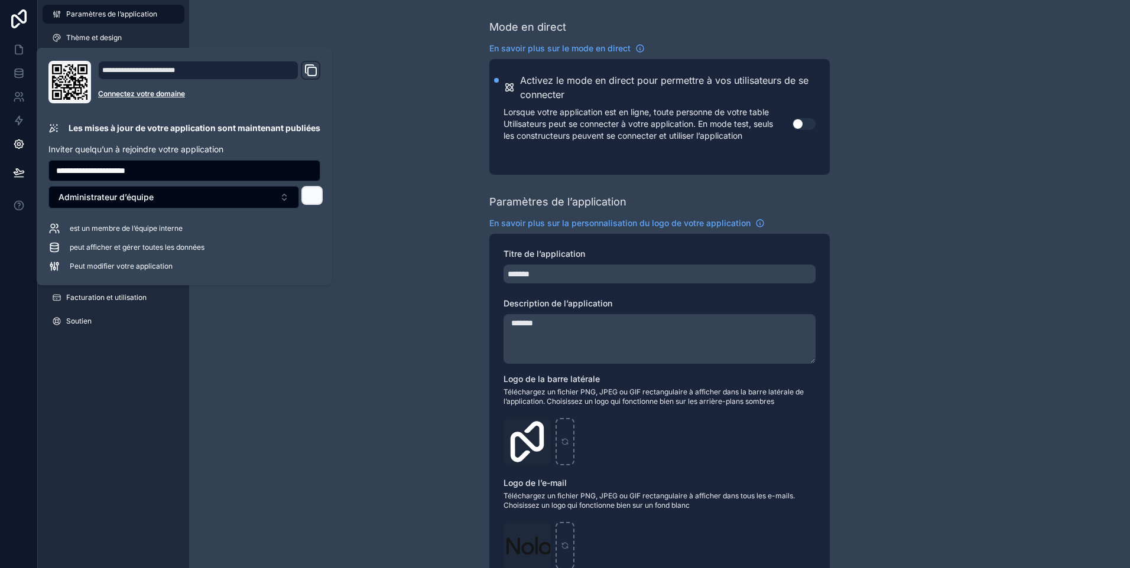
click at [311, 196] on icon at bounding box center [313, 194] width 4 height 4
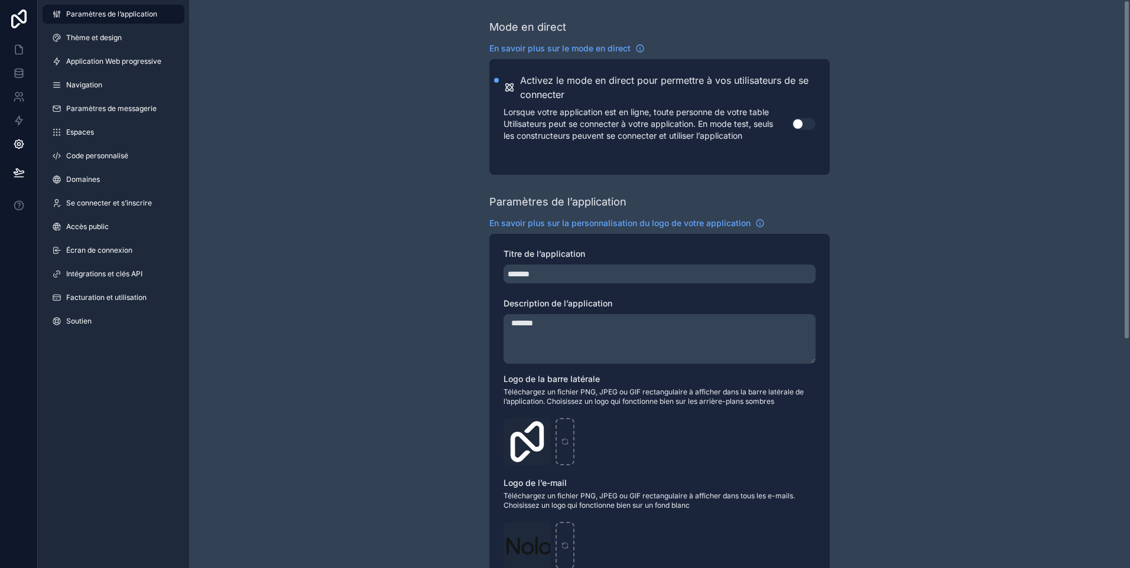
click at [372, 106] on div "Mode en direct En savoir plus sur le mode en direct Activez le mode en direct p…" at bounding box center [659, 475] width 941 height 950
click at [18, 175] on icon at bounding box center [19, 173] width 12 height 12
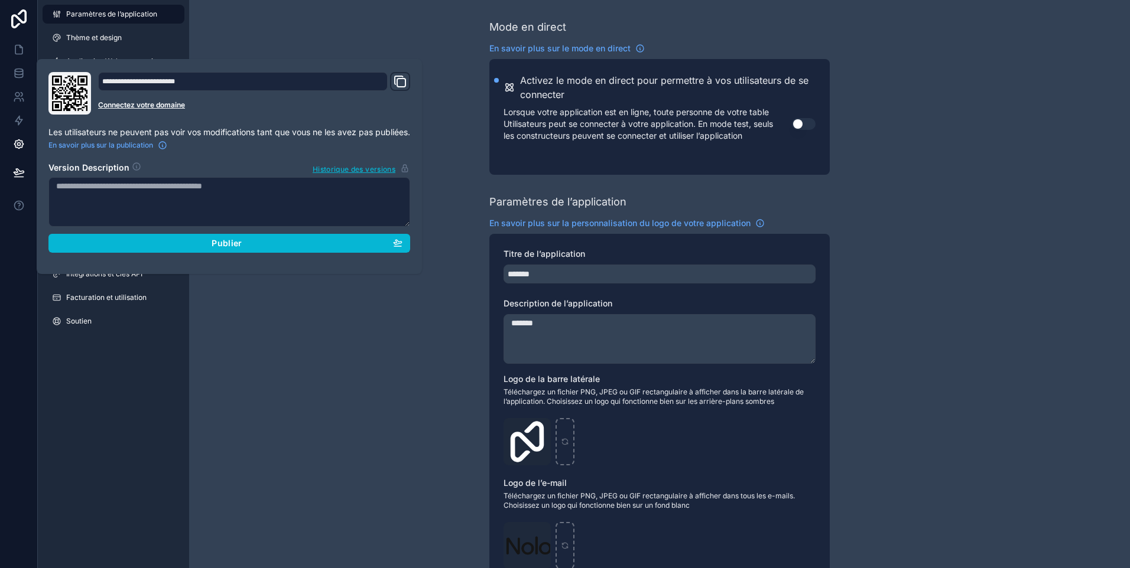
click at [297, 74] on div "**********" at bounding box center [243, 81] width 290 height 19
click at [66, 86] on icon at bounding box center [69, 93] width 35 height 35
click at [156, 190] on textarea at bounding box center [229, 202] width 362 height 50
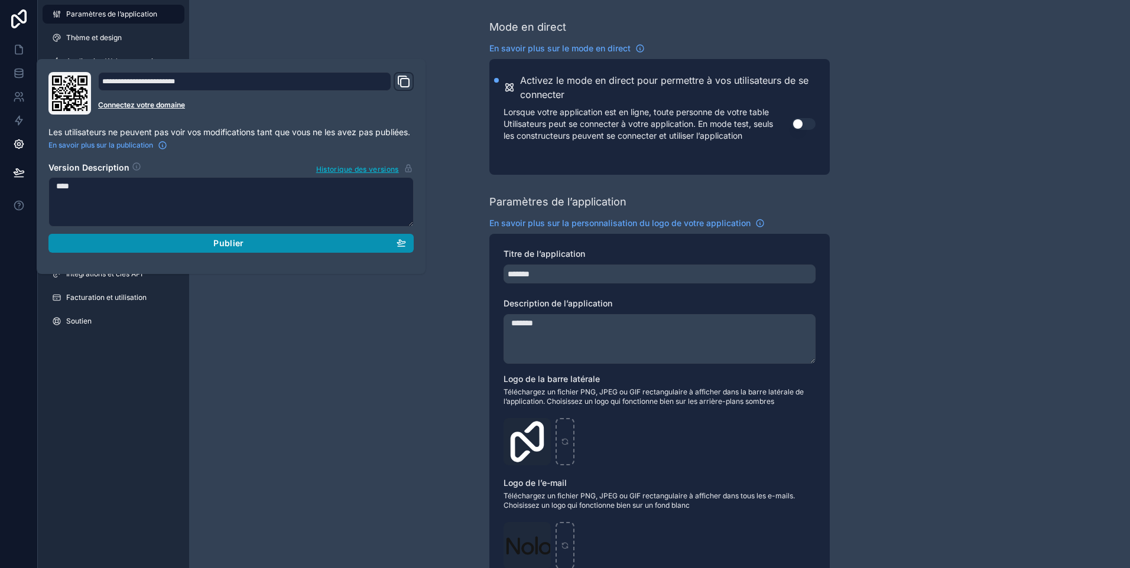
type textarea "****"
click at [255, 238] on div "Publier" at bounding box center [231, 243] width 350 height 11
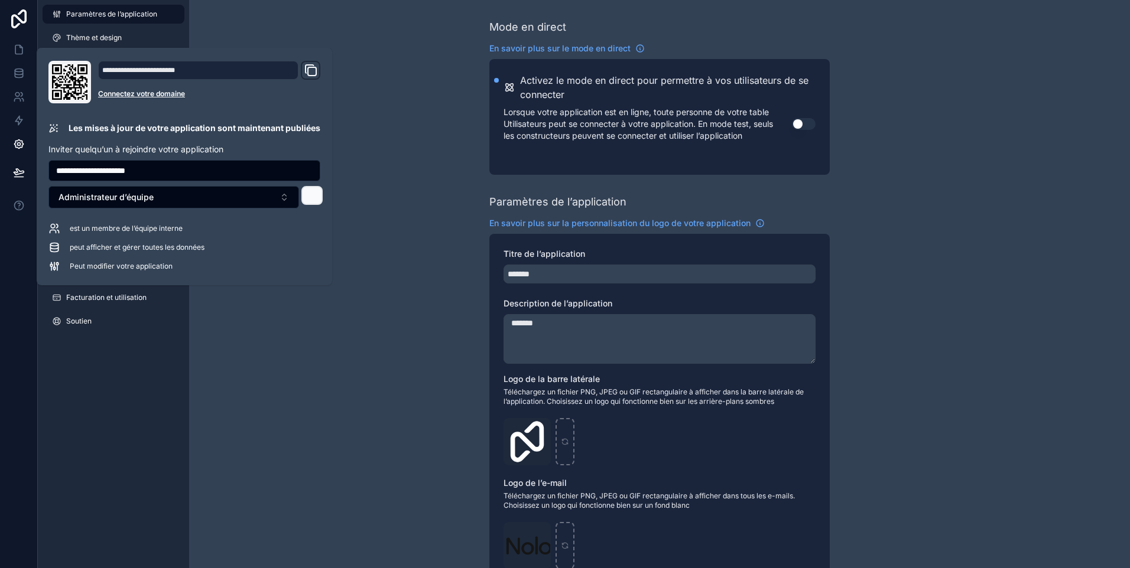
click at [311, 195] on icon at bounding box center [311, 195] width 9 height 9
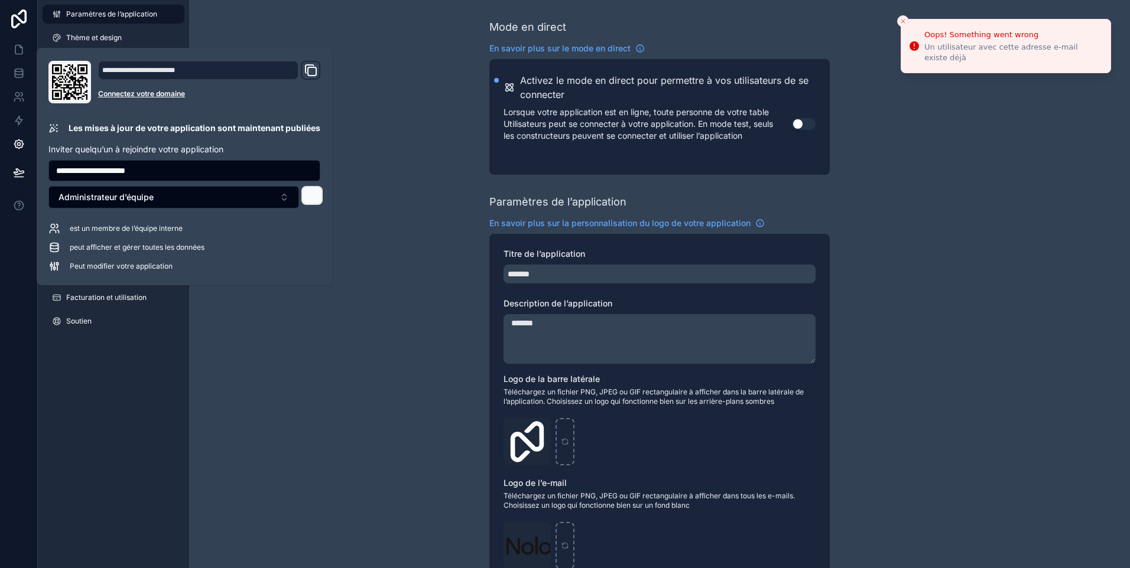
click at [165, 173] on input "**********" at bounding box center [184, 170] width 271 height 17
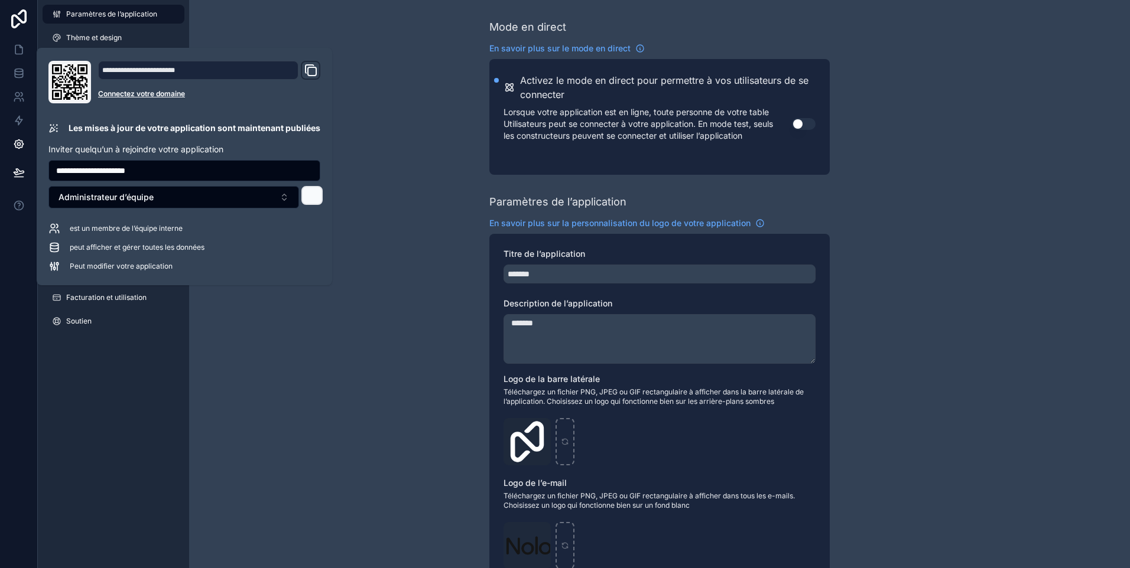
drag, startPoint x: 165, startPoint y: 173, endPoint x: 53, endPoint y: 182, distance: 112.7
click at [53, 182] on form "**********" at bounding box center [184, 181] width 272 height 53
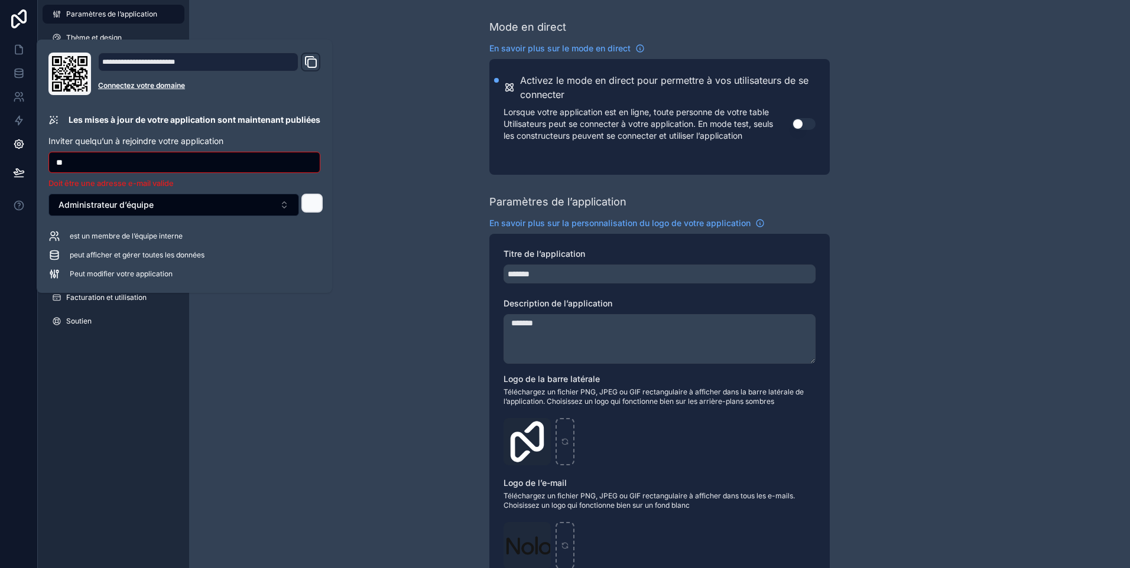
type input "*"
click at [148, 167] on input "text" at bounding box center [184, 162] width 271 height 17
paste input "**********"
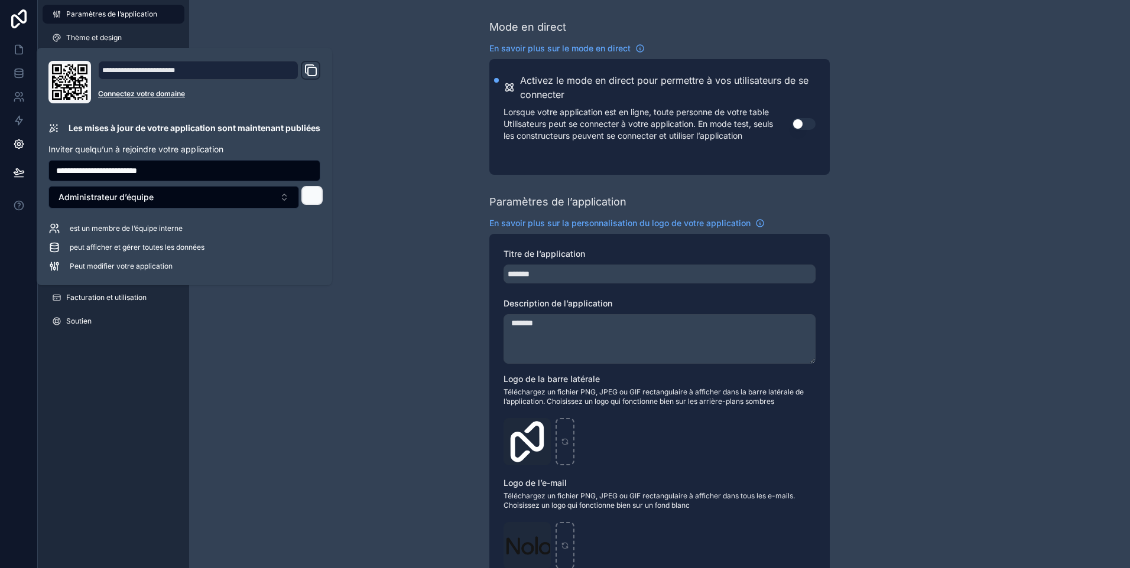
type input "**********"
click at [313, 196] on icon at bounding box center [311, 195] width 7 height 7
click at [405, 163] on div "Mode en direct En savoir plus sur le mode en direct Activez le mode en direct p…" at bounding box center [659, 475] width 941 height 950
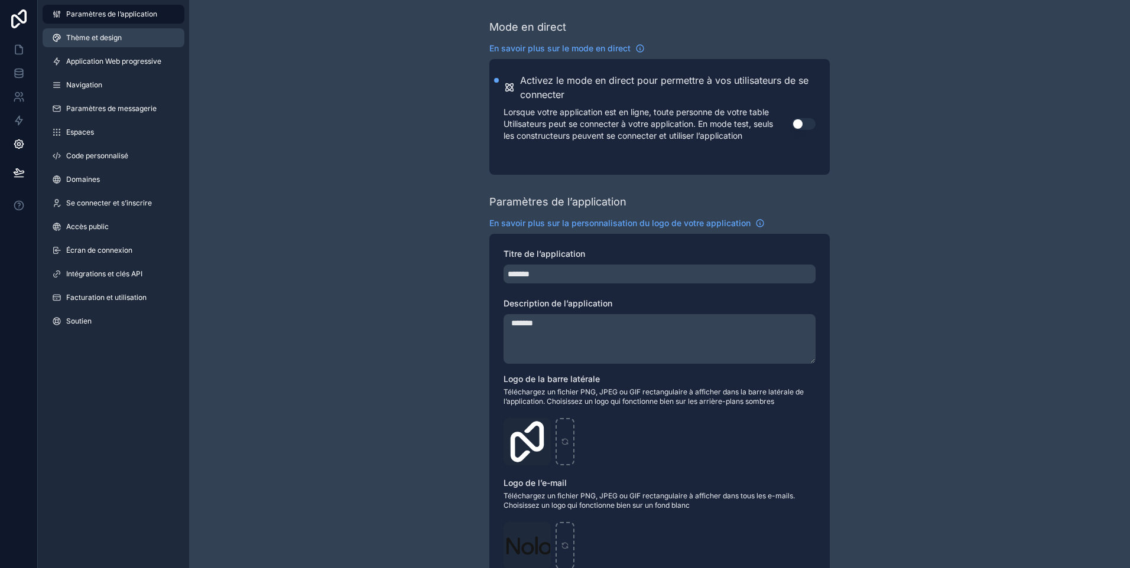
click at [126, 36] on link "Thème et design" at bounding box center [114, 37] width 142 height 19
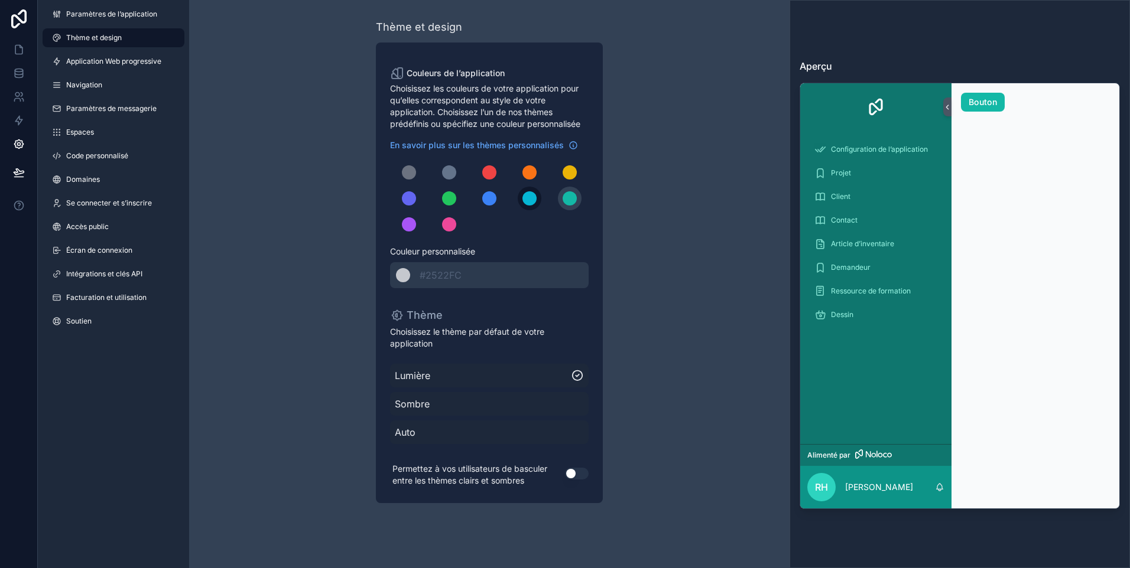
click at [529, 204] on div "contenu défilant" at bounding box center [529, 198] width 14 height 14
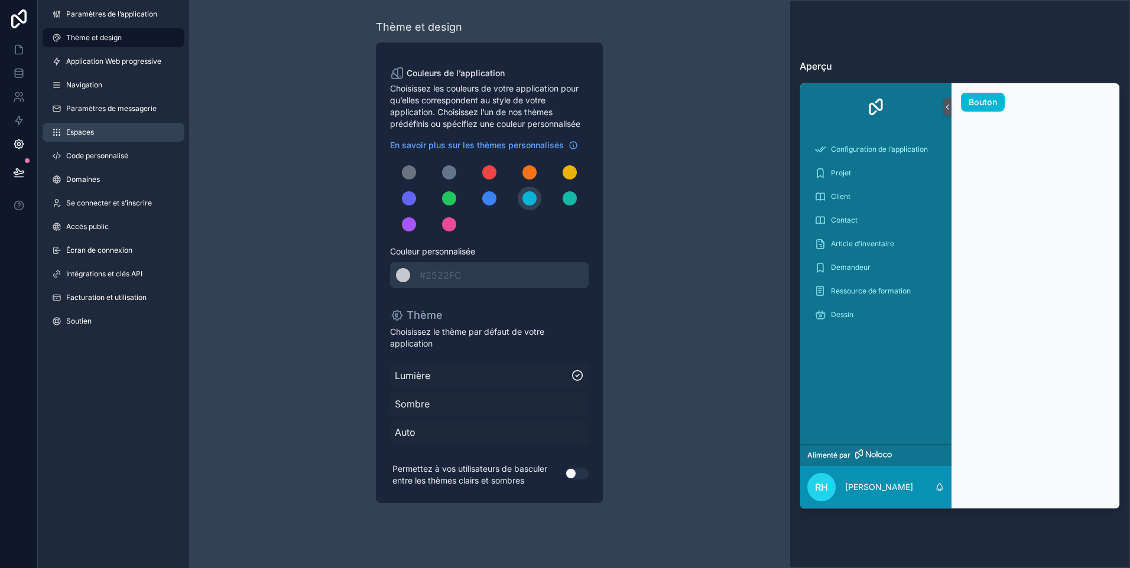
click at [84, 135] on span "Espaces" at bounding box center [80, 132] width 28 height 9
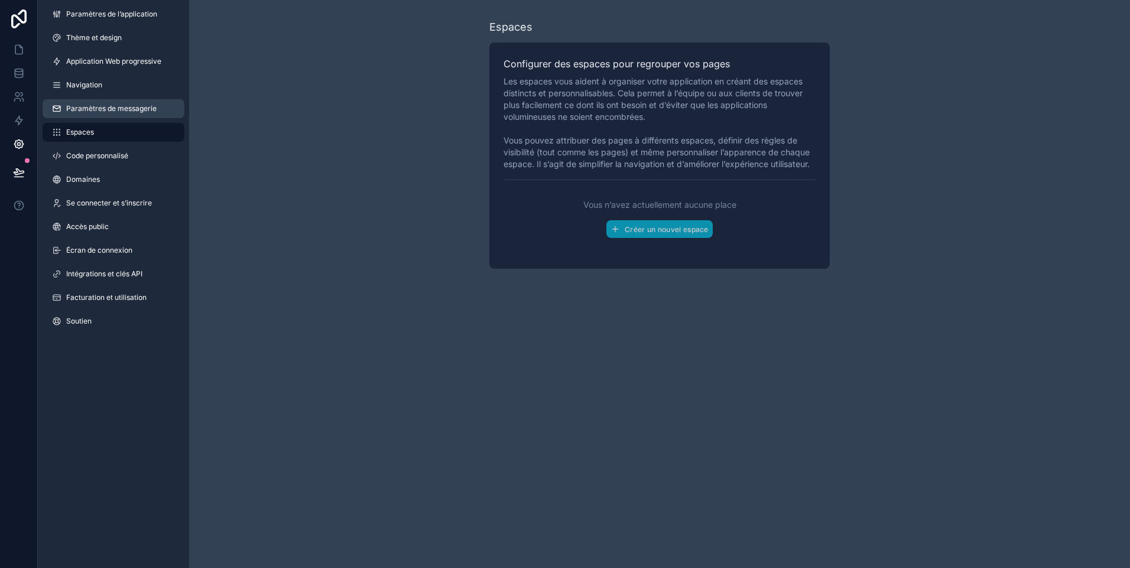
click at [96, 111] on span "Paramètres de messagerie" at bounding box center [111, 108] width 90 height 9
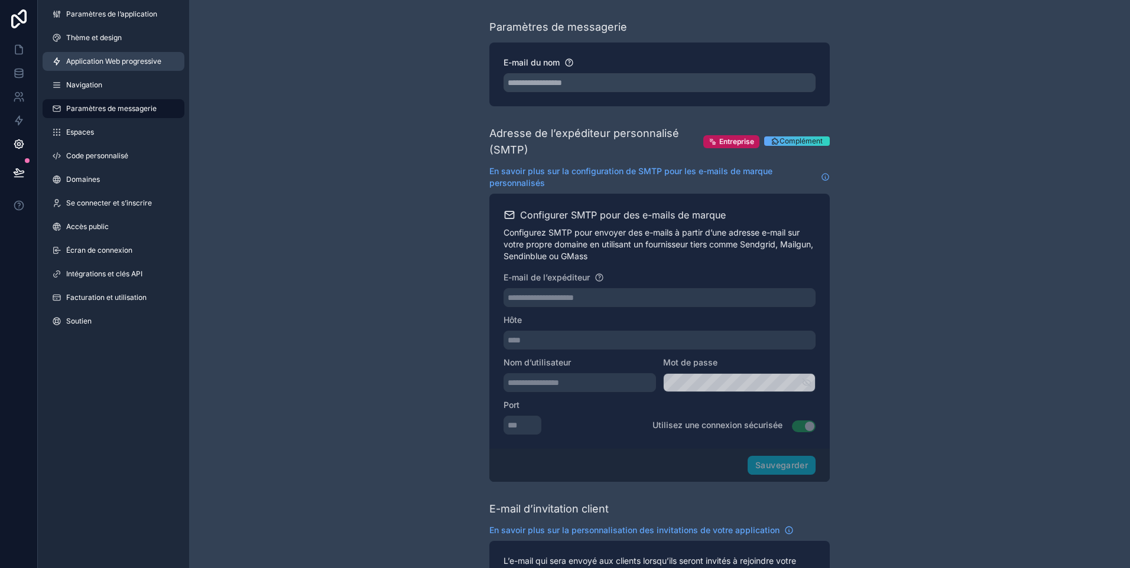
click at [83, 66] on span "Application Web progressive" at bounding box center [113, 61] width 95 height 9
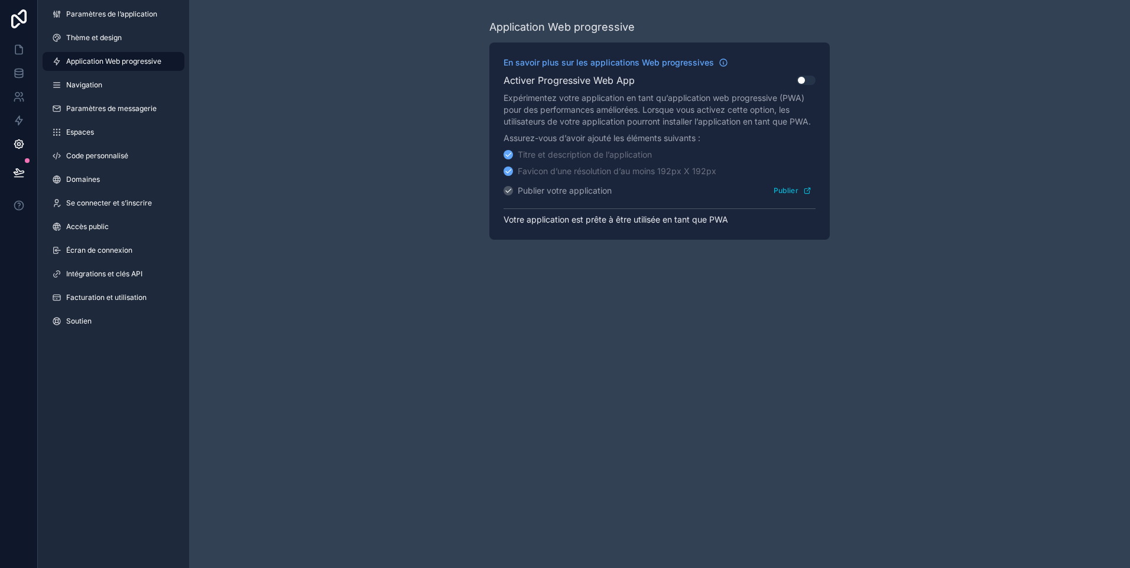
click at [804, 83] on button "Utiliser le paramètre" at bounding box center [806, 80] width 19 height 9
click at [74, 89] on span "Navigation" at bounding box center [84, 84] width 36 height 9
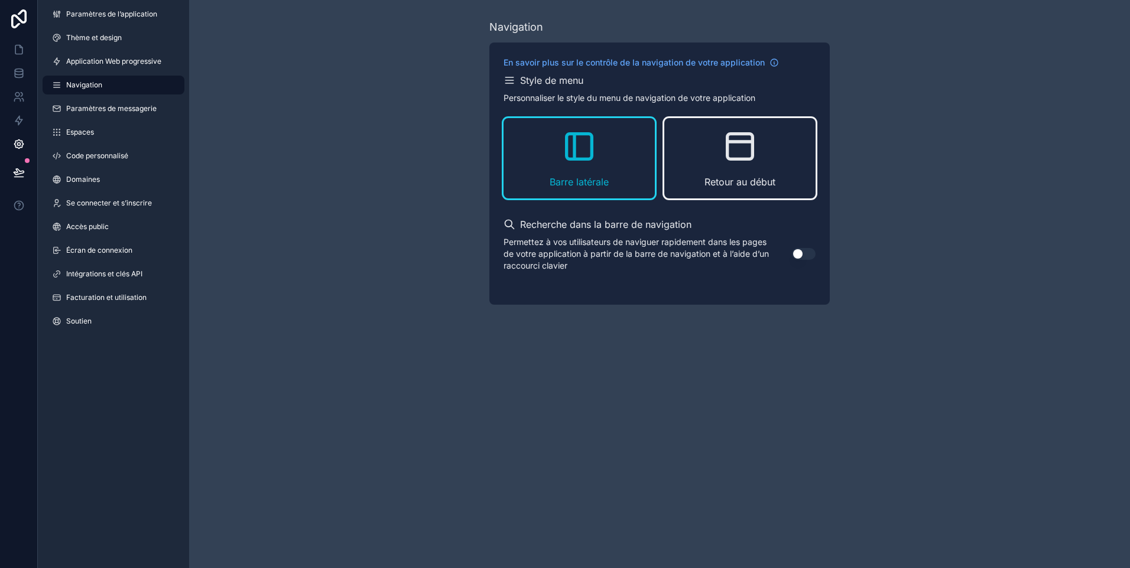
click at [755, 170] on div "Retour au début" at bounding box center [739, 158] width 151 height 80
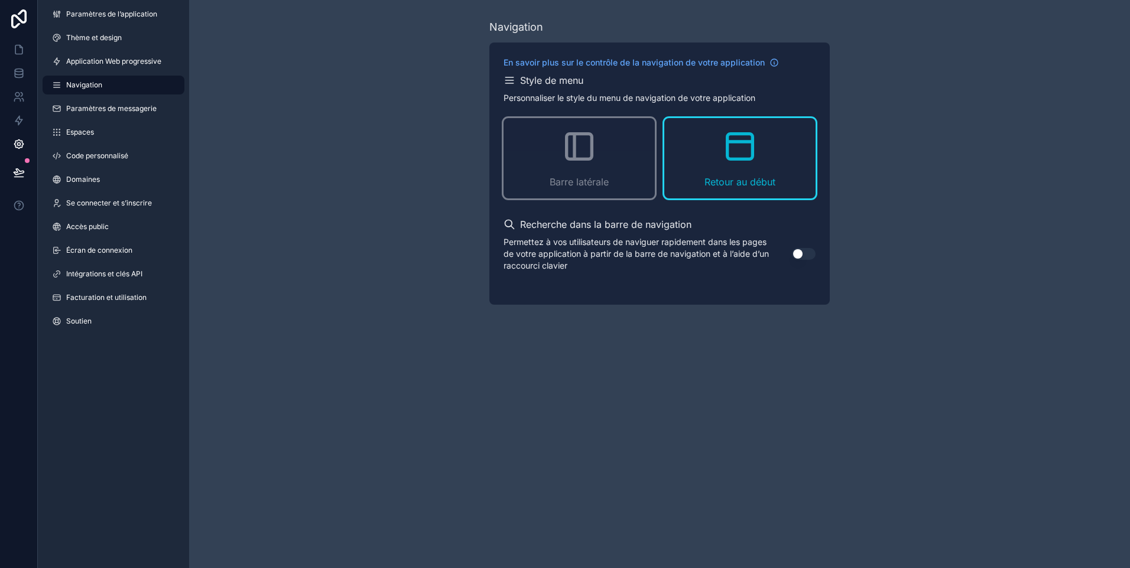
click at [800, 256] on button "Utiliser le paramètre" at bounding box center [804, 254] width 24 height 12
click at [92, 113] on link "Paramètres de messagerie" at bounding box center [114, 108] width 142 height 19
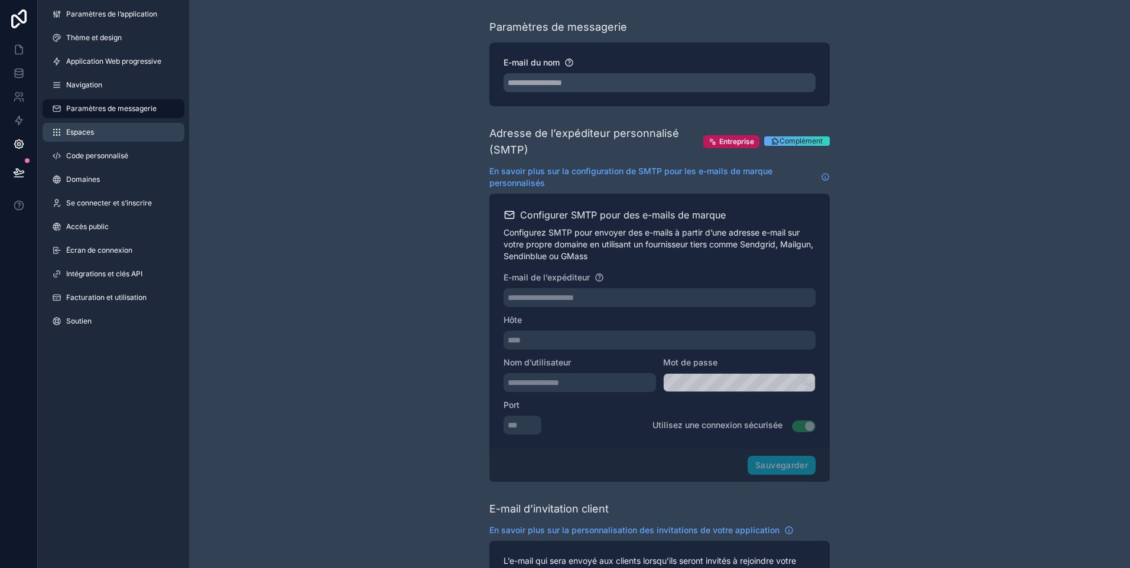
click at [89, 132] on span "Espaces" at bounding box center [80, 132] width 28 height 9
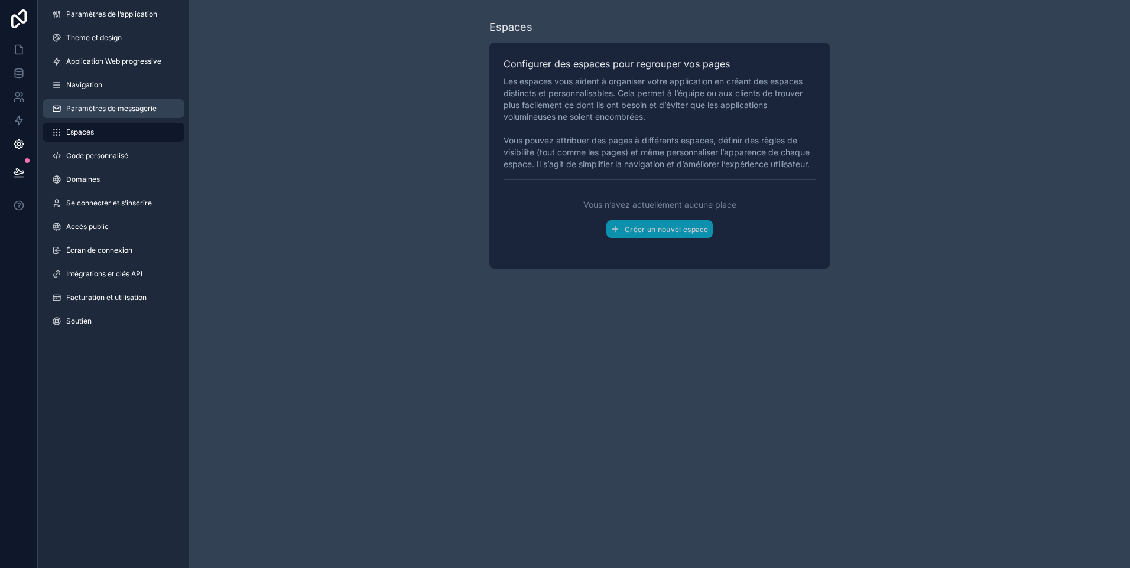
click at [94, 113] on link "Paramètres de messagerie" at bounding box center [114, 108] width 142 height 19
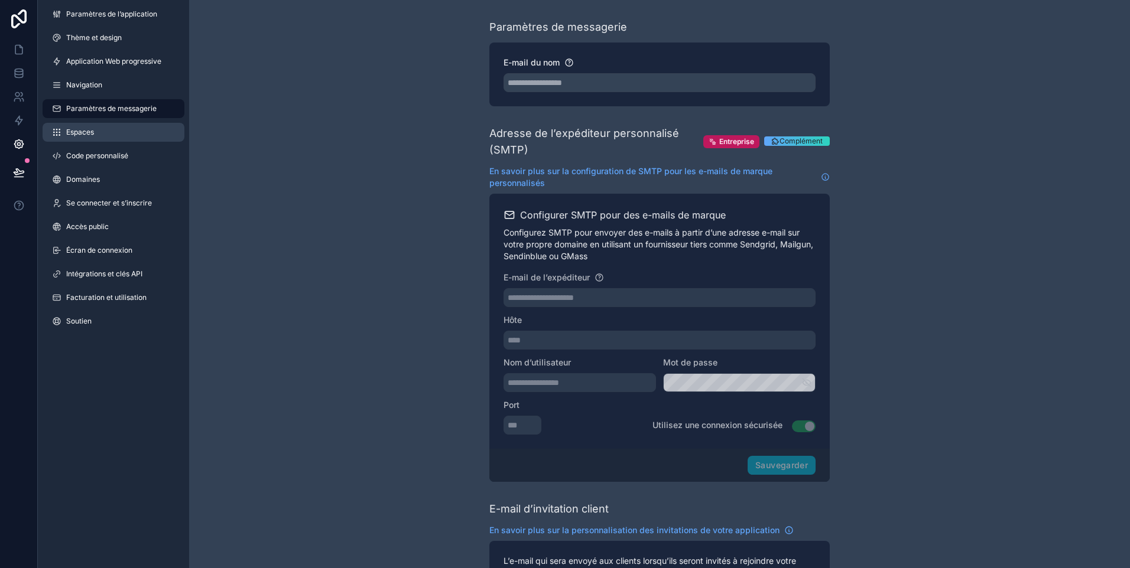
click at [77, 136] on span "Espaces" at bounding box center [80, 132] width 28 height 9
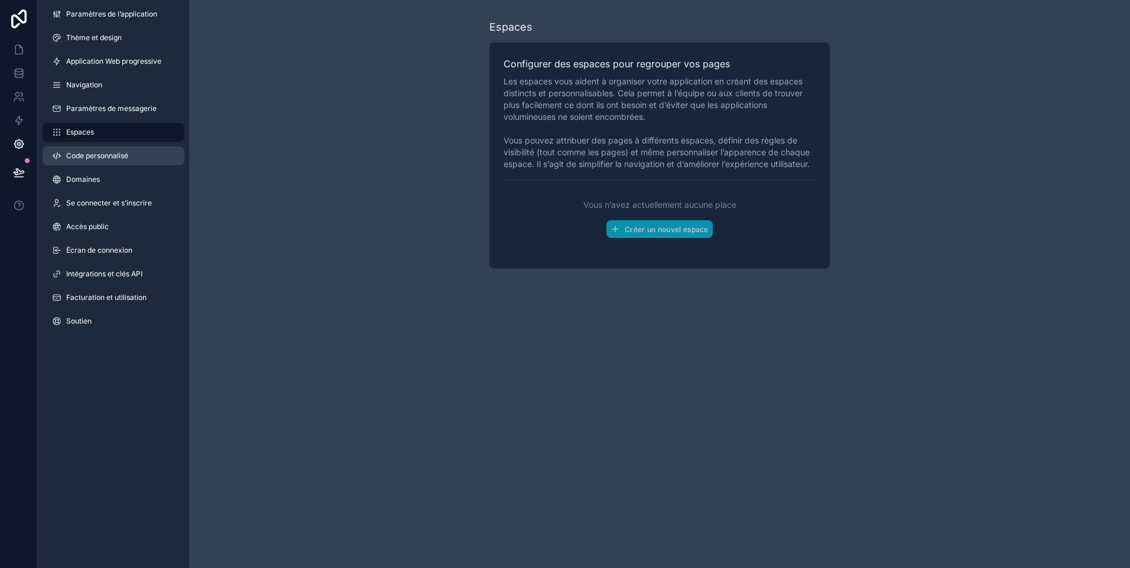
click at [102, 153] on span "Code personnalisé" at bounding box center [97, 155] width 62 height 9
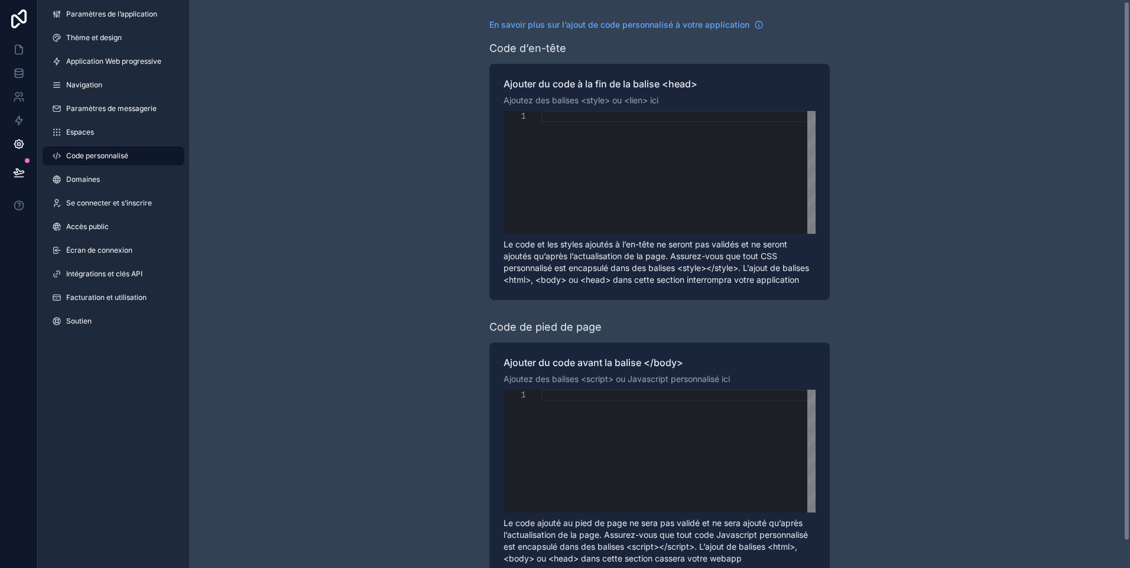
scroll to position [30, 0]
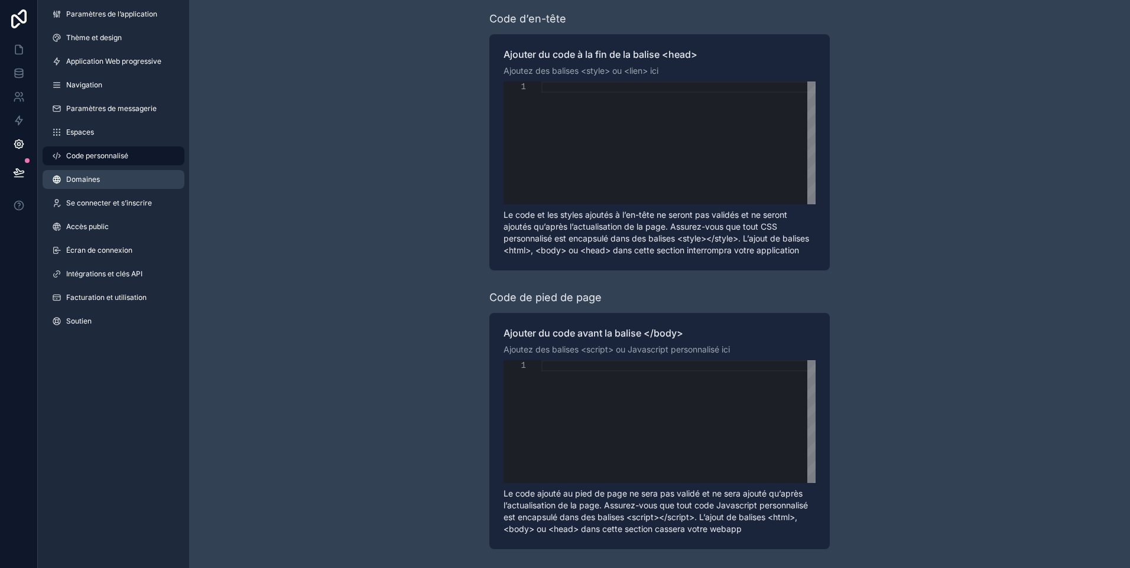
click at [95, 181] on span "Domaines" at bounding box center [83, 179] width 34 height 9
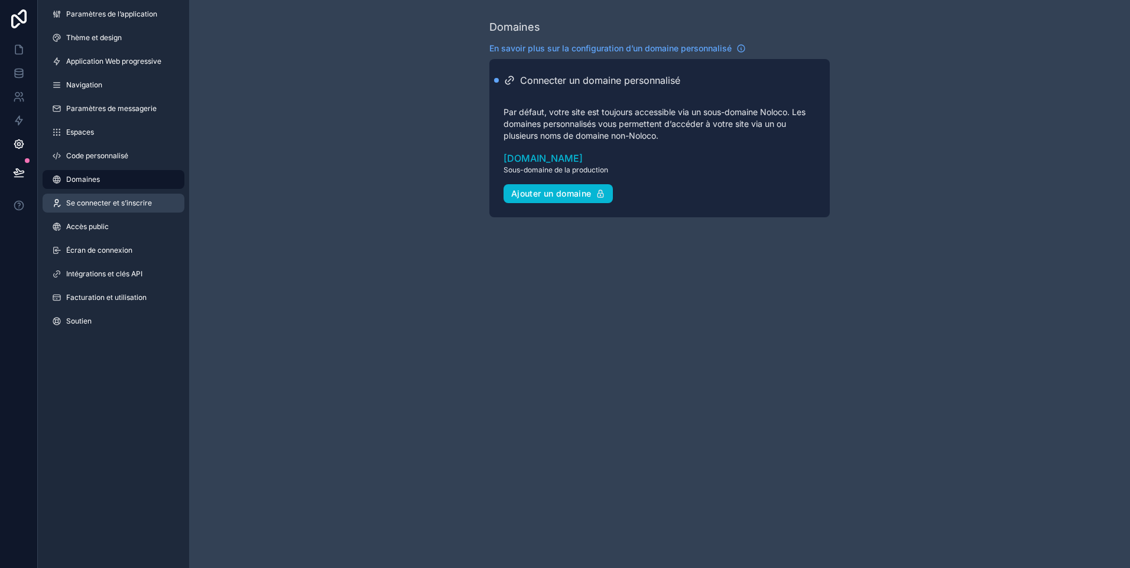
click at [101, 201] on span "Se connecter et s’inscrire" at bounding box center [109, 203] width 86 height 9
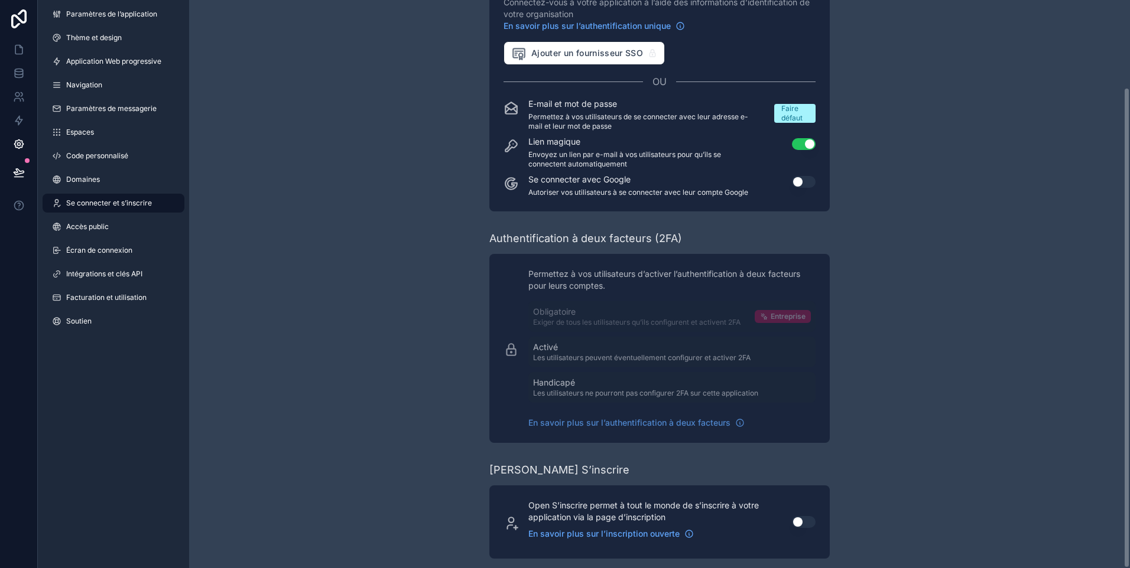
scroll to position [103, 0]
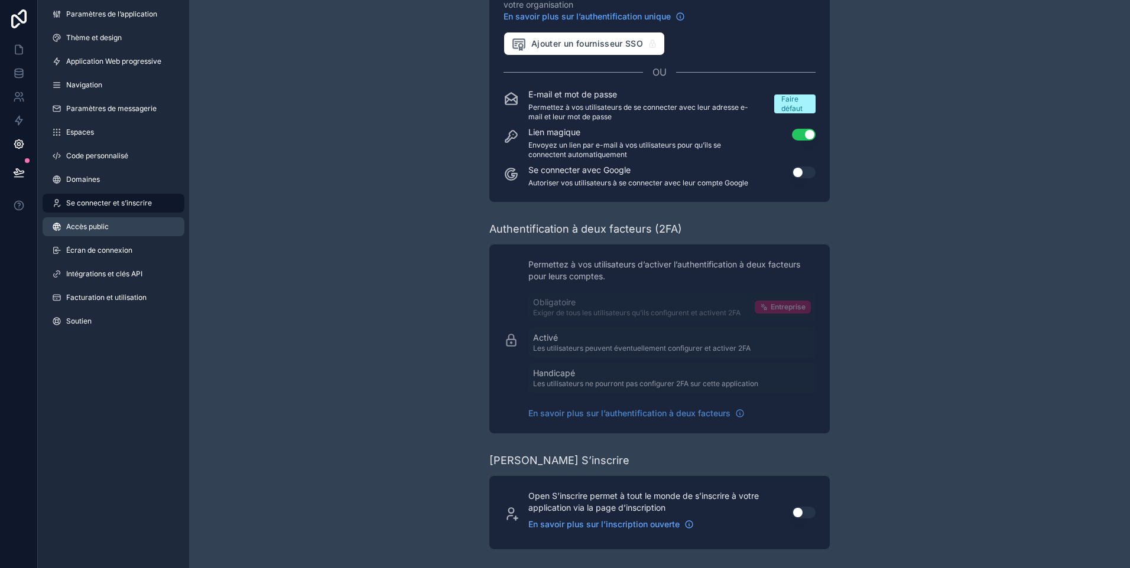
click at [78, 230] on span "Accès public" at bounding box center [87, 226] width 43 height 9
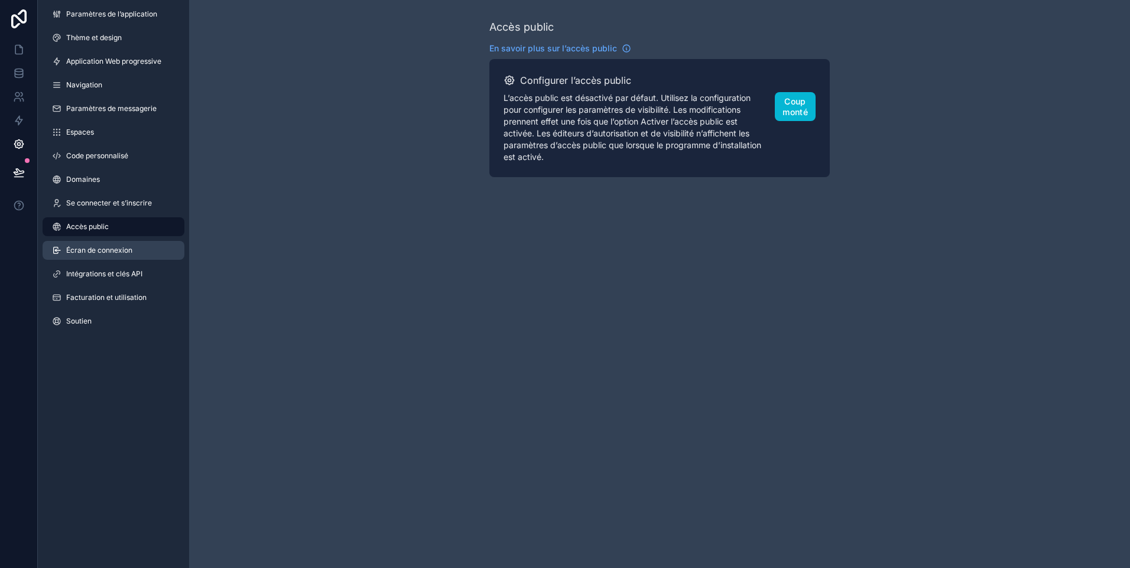
click at [87, 248] on span "Écran de connexion" at bounding box center [99, 250] width 66 height 9
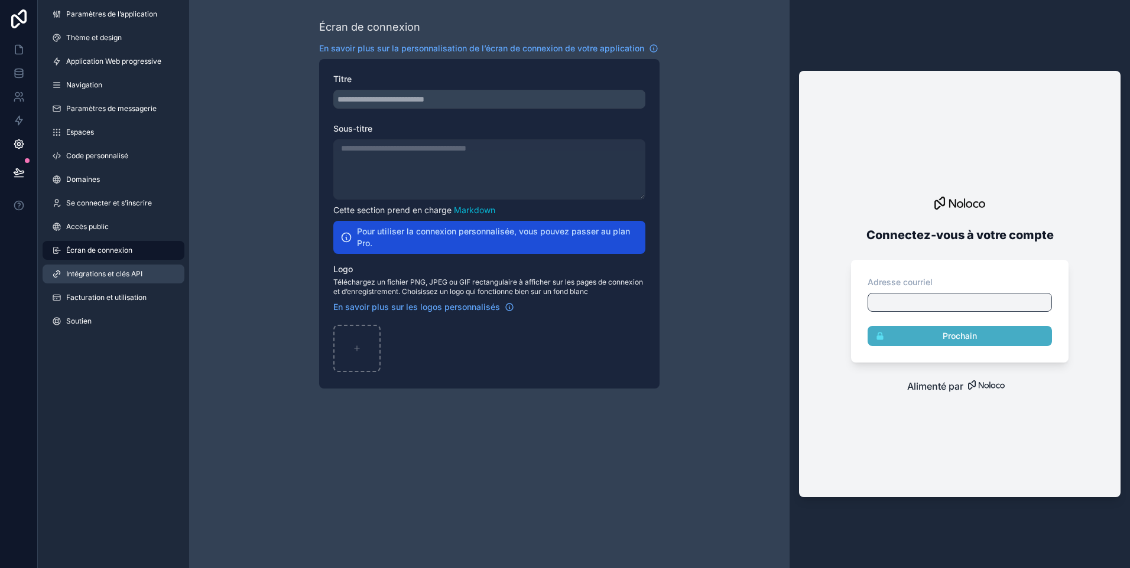
click at [79, 272] on span "Intégrations et clés API" at bounding box center [104, 273] width 76 height 9
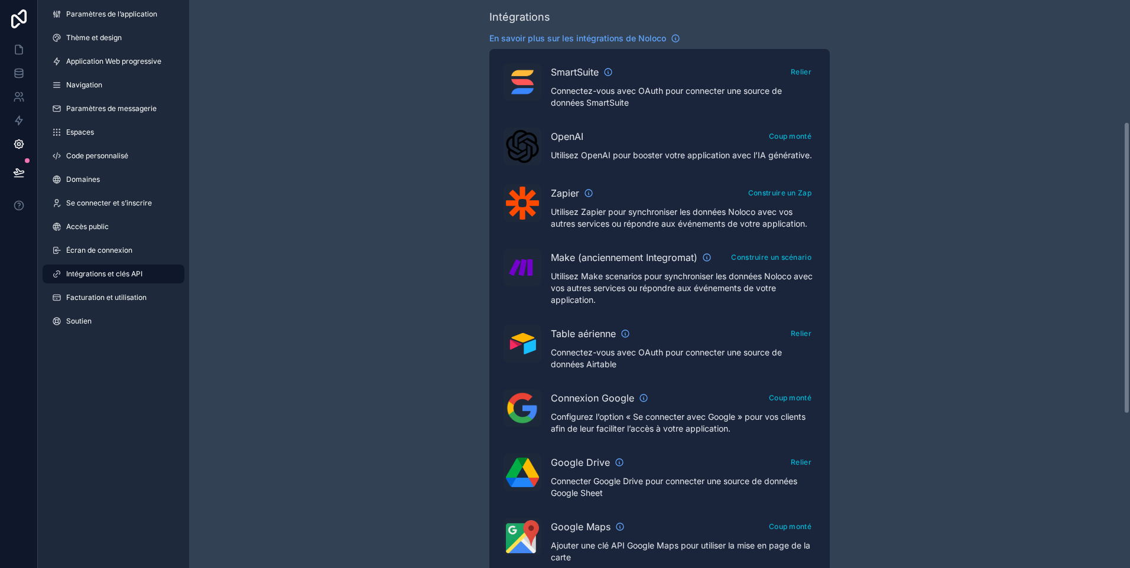
scroll to position [236, 0]
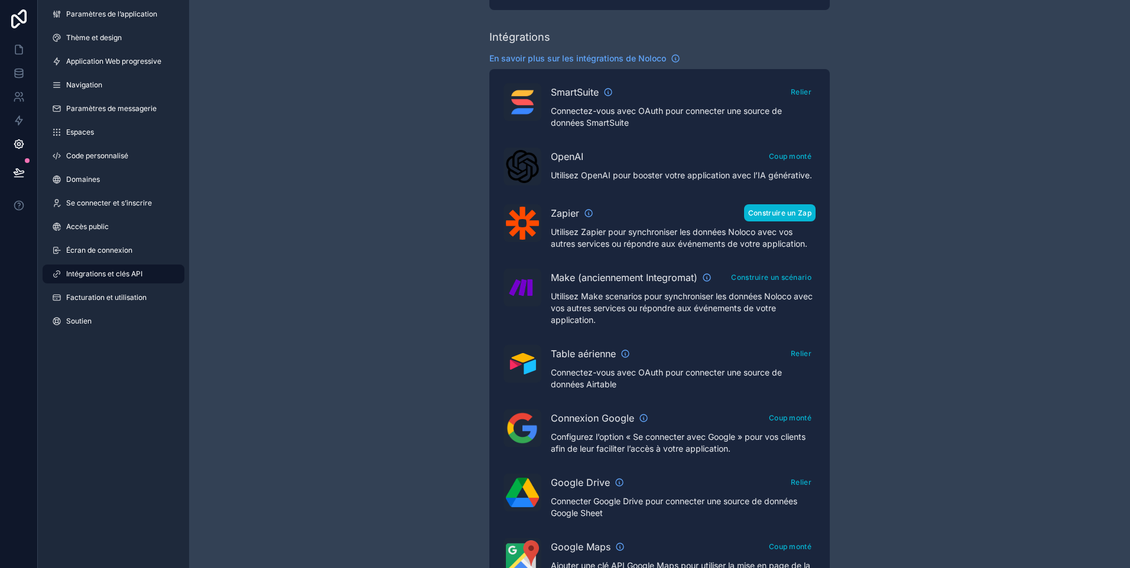
click at [790, 218] on button "Construire un Zap" at bounding box center [779, 212] width 71 height 17
